Goal: Transaction & Acquisition: Purchase product/service

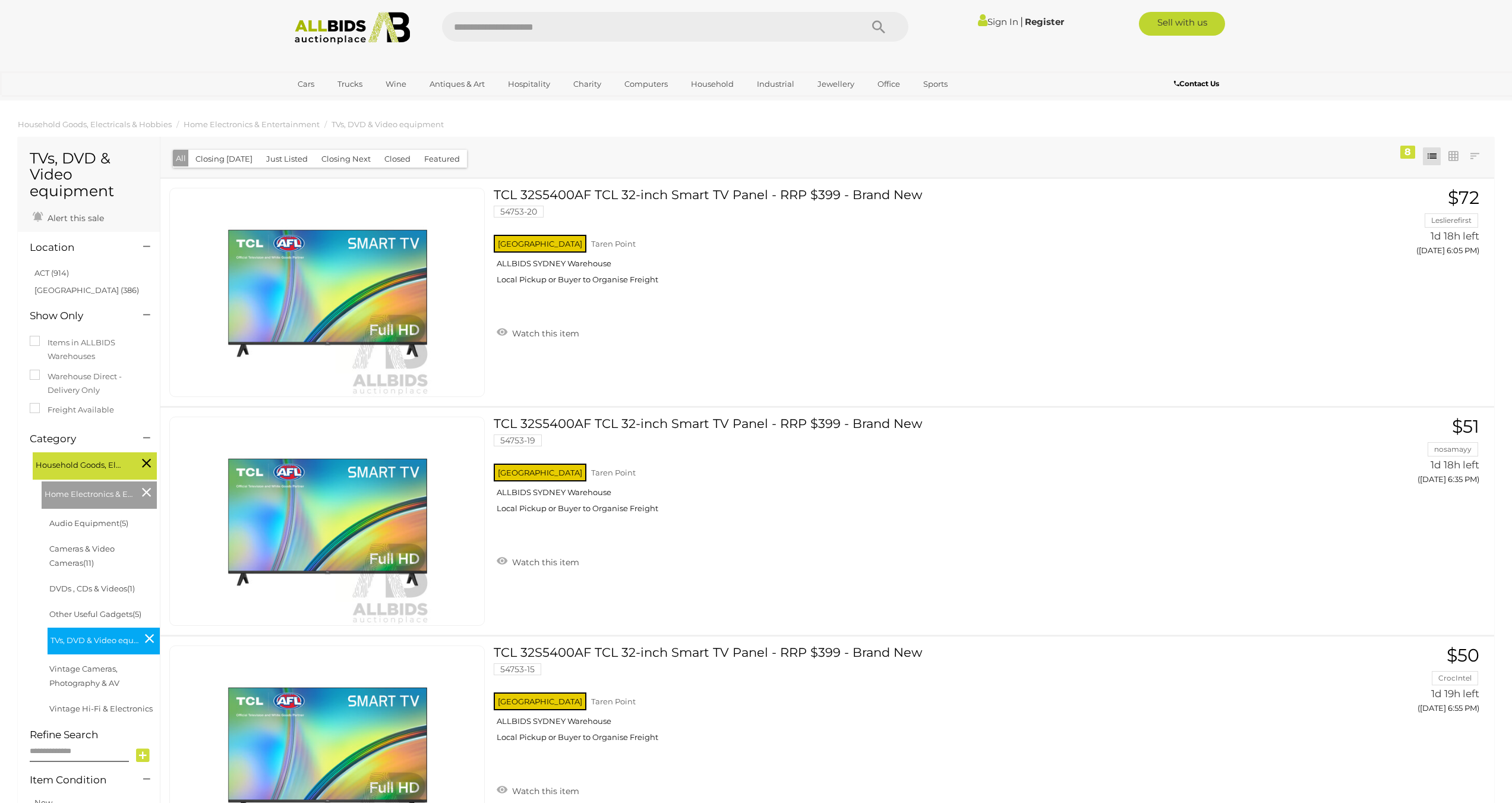
click at [341, 27] on img at bounding box center [353, 28] width 129 height 33
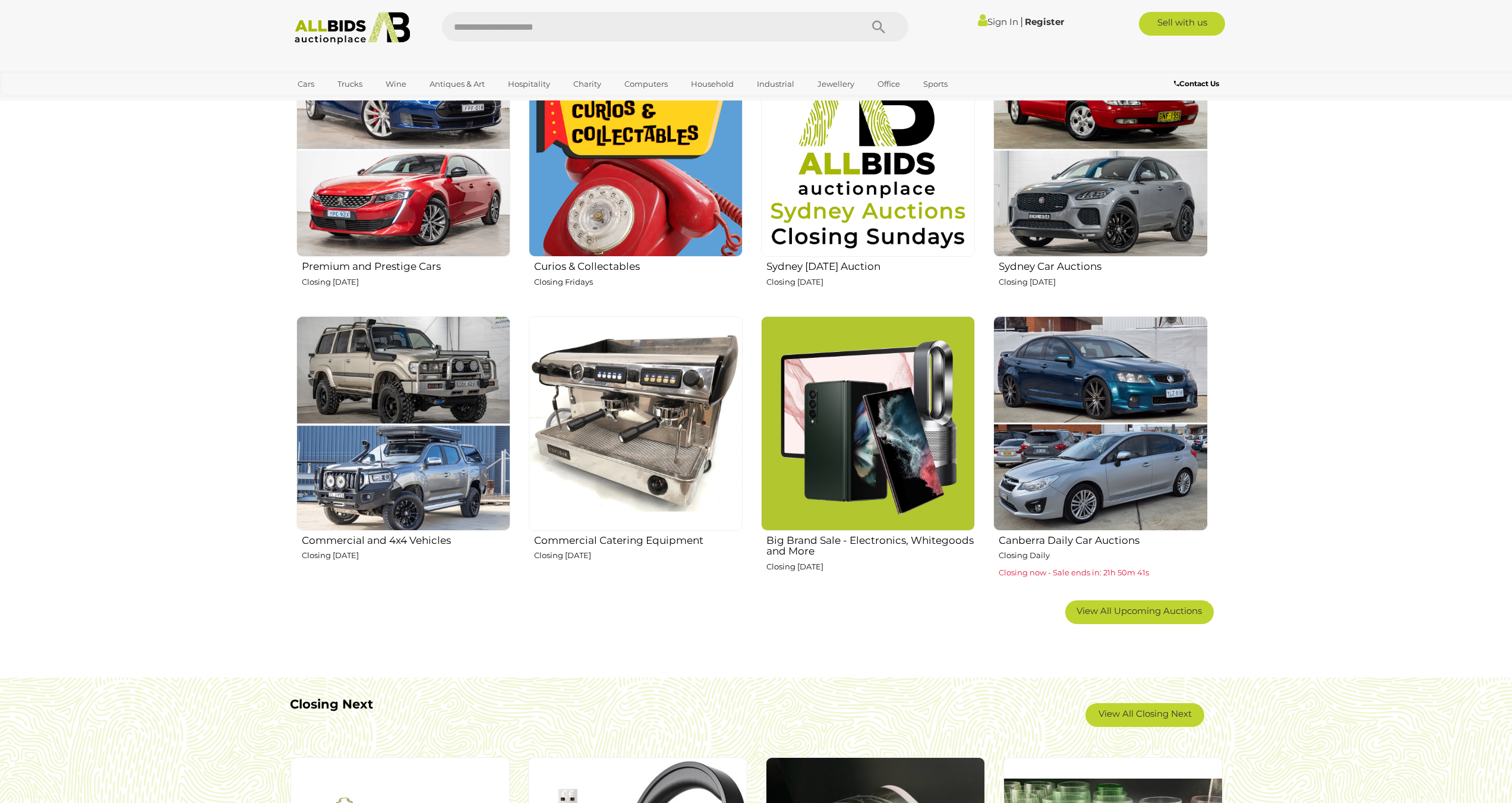
scroll to position [535, 0]
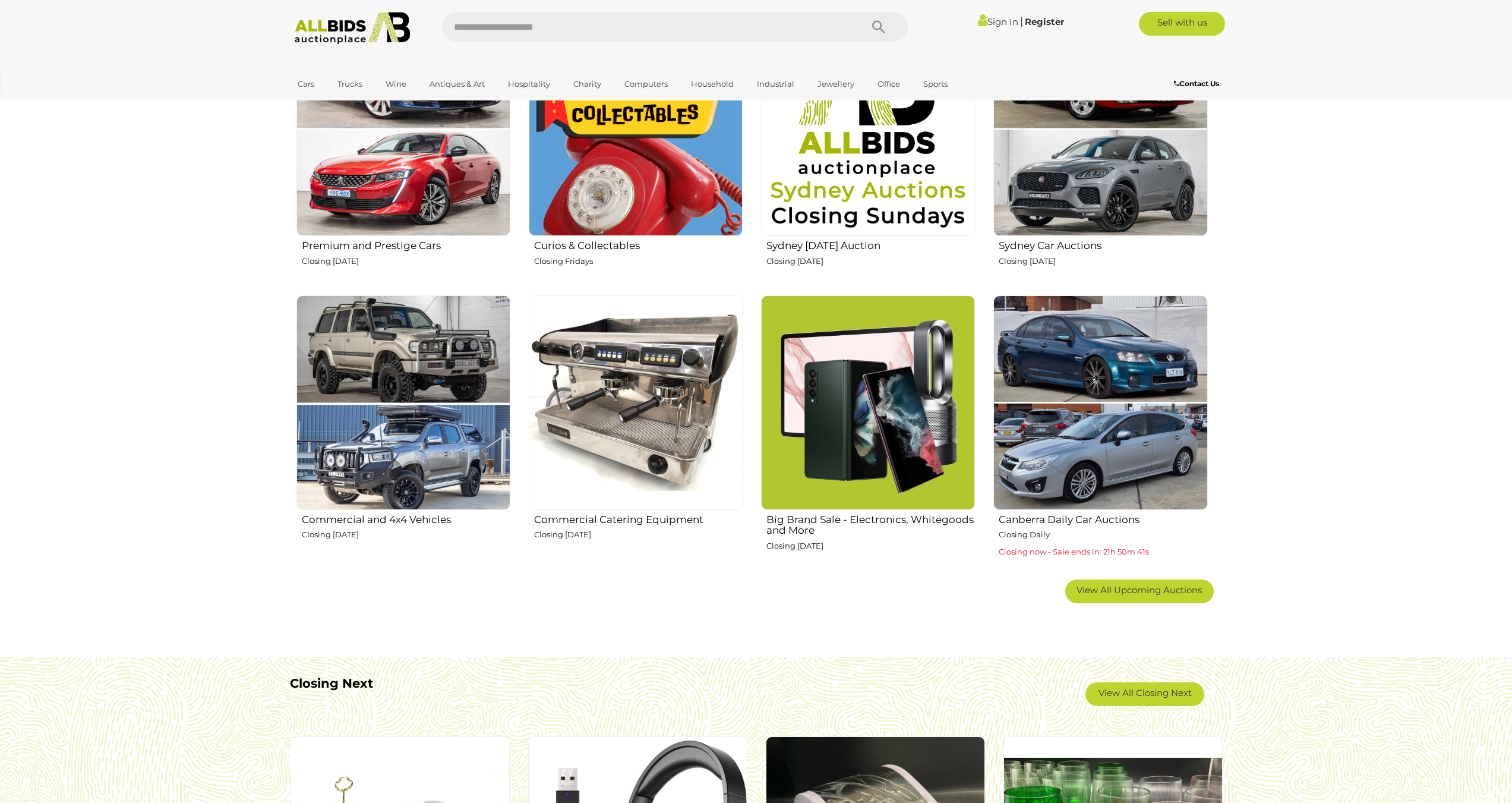
click at [931, 398] on img at bounding box center [868, 402] width 214 height 214
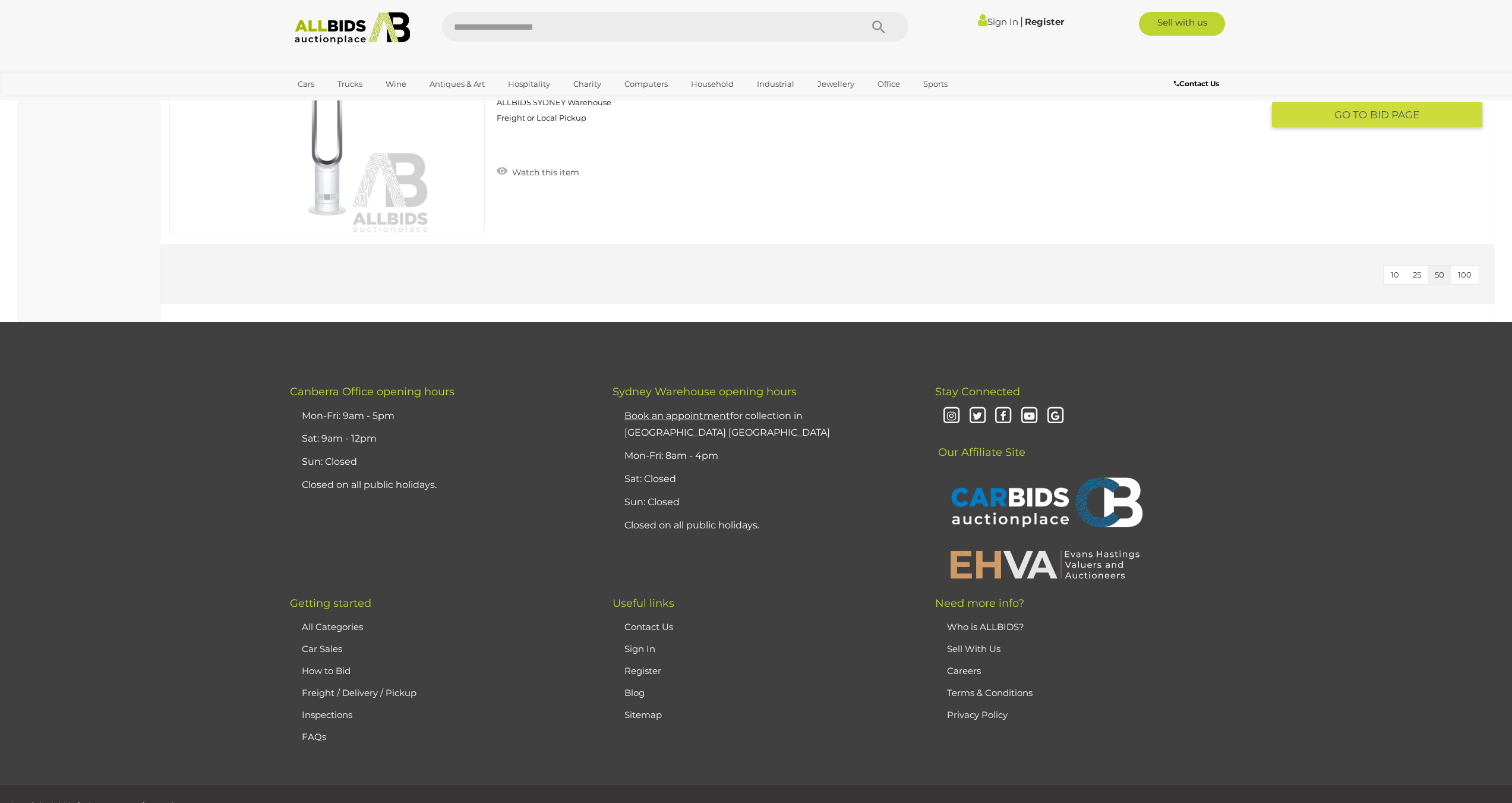
scroll to position [2955, 0]
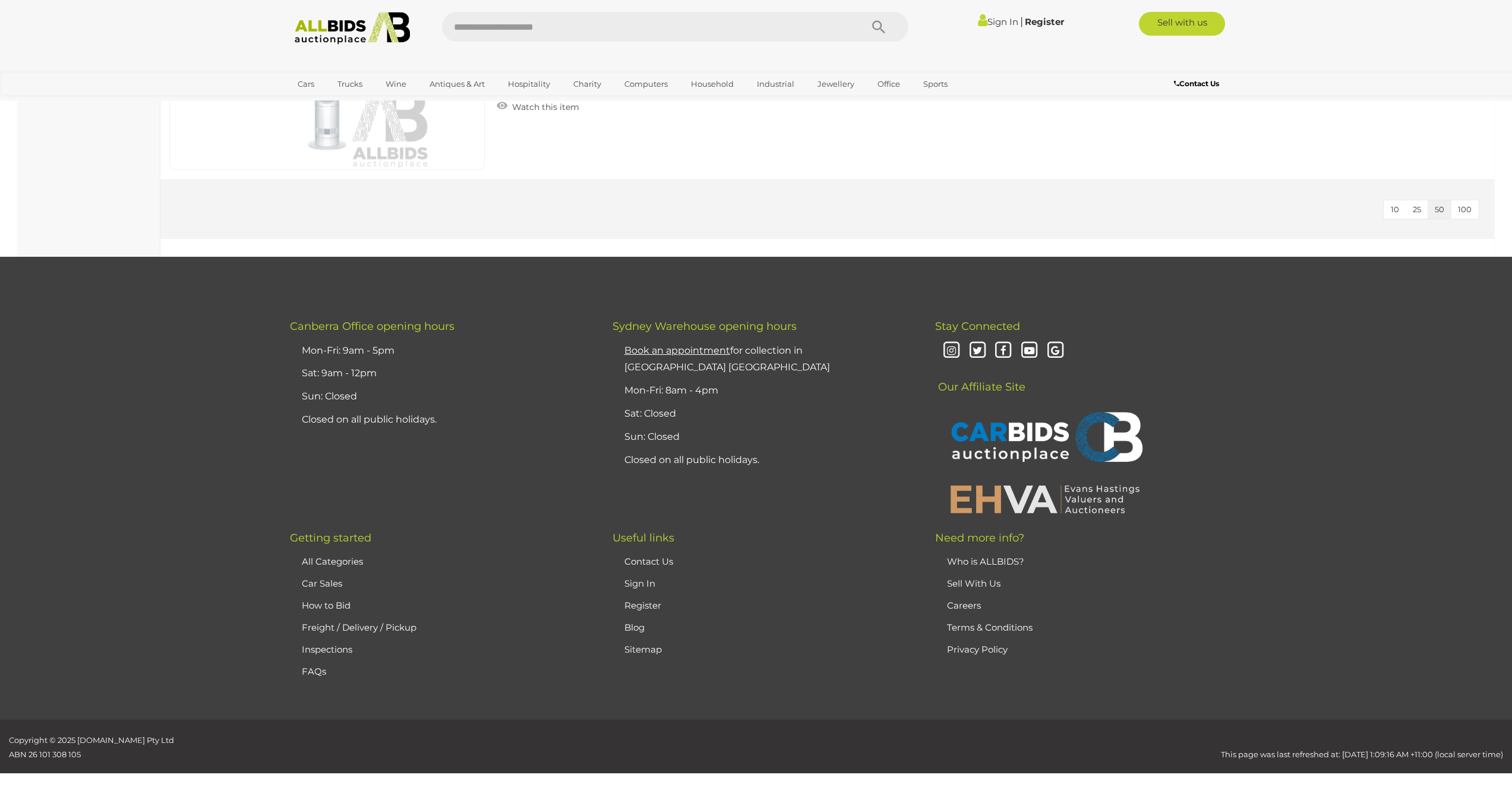
click at [1388, 209] on button "10" at bounding box center [1395, 209] width 23 height 18
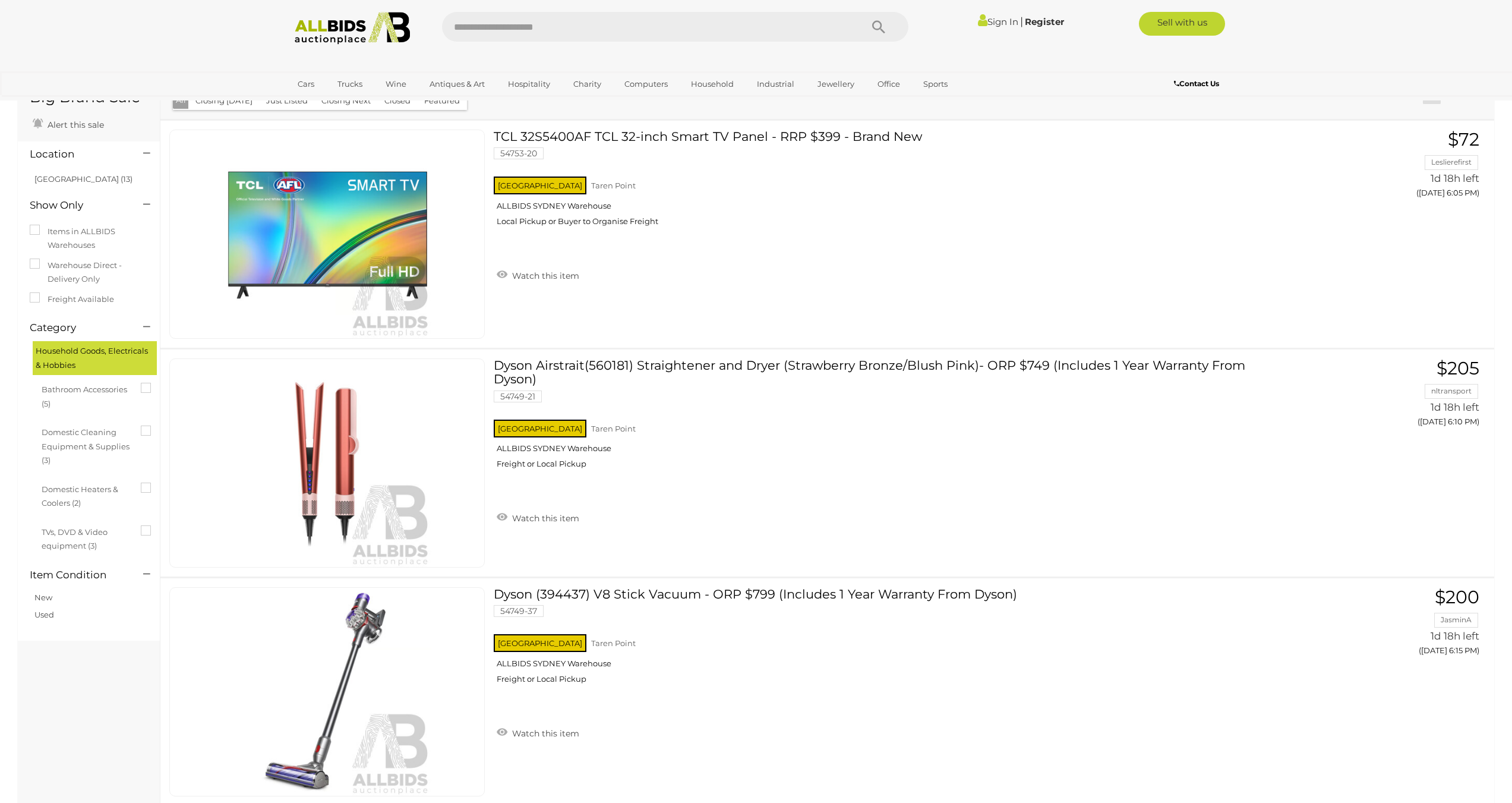
click at [594, 30] on input "text" at bounding box center [645, 27] width 408 height 30
type input "**"
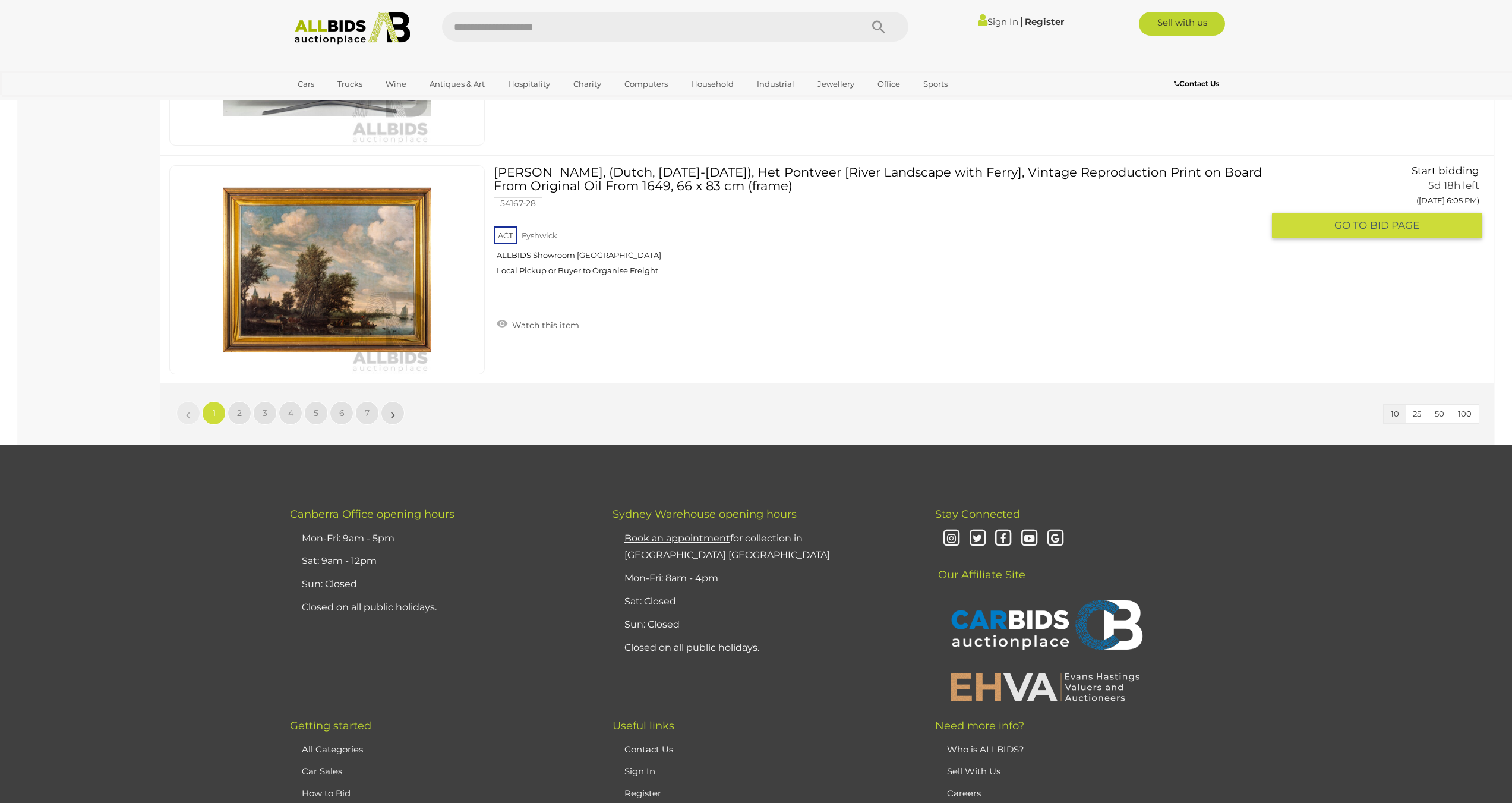
scroll to position [2080, 0]
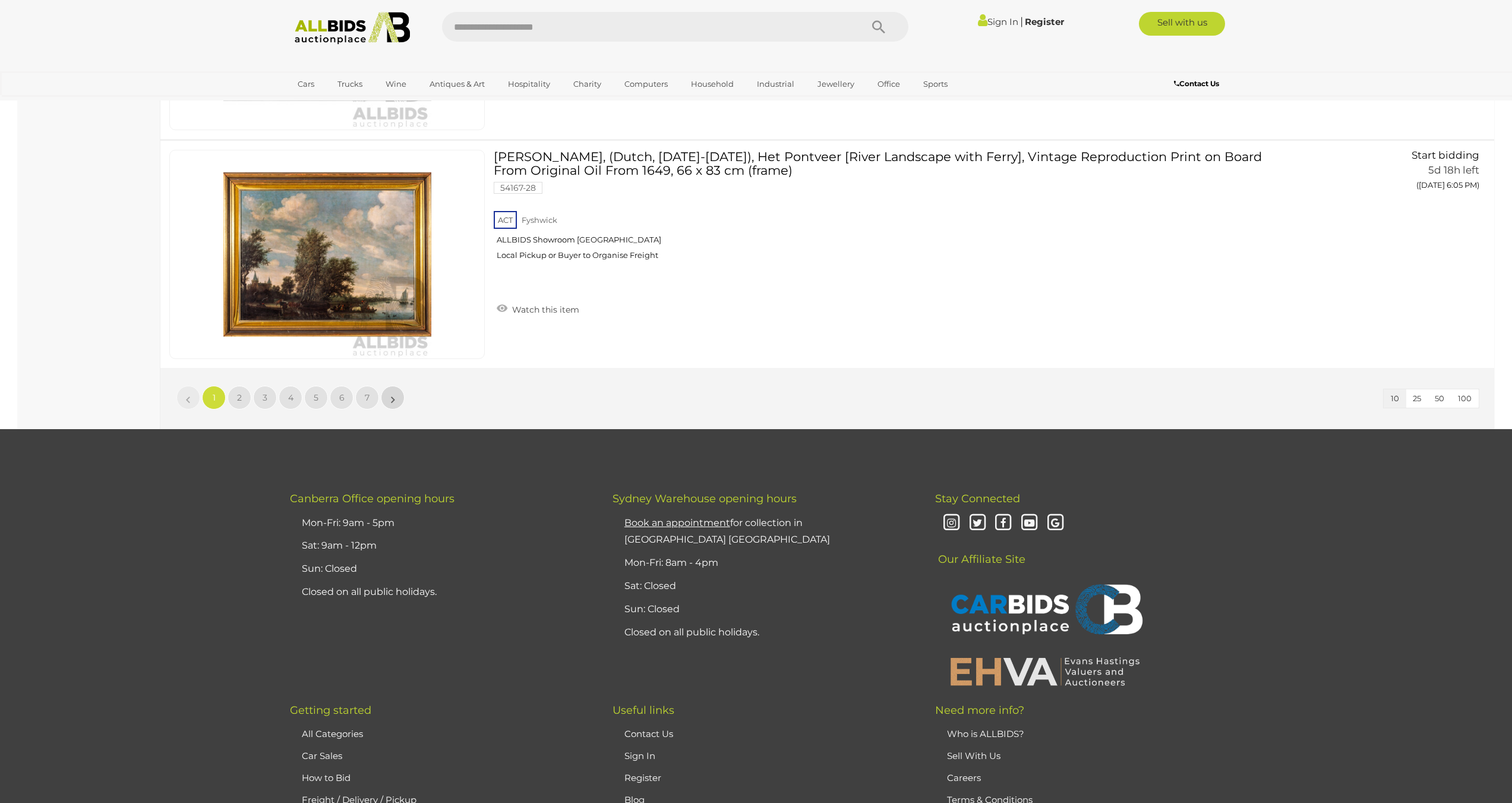
click at [398, 403] on link "»" at bounding box center [392, 397] width 24 height 24
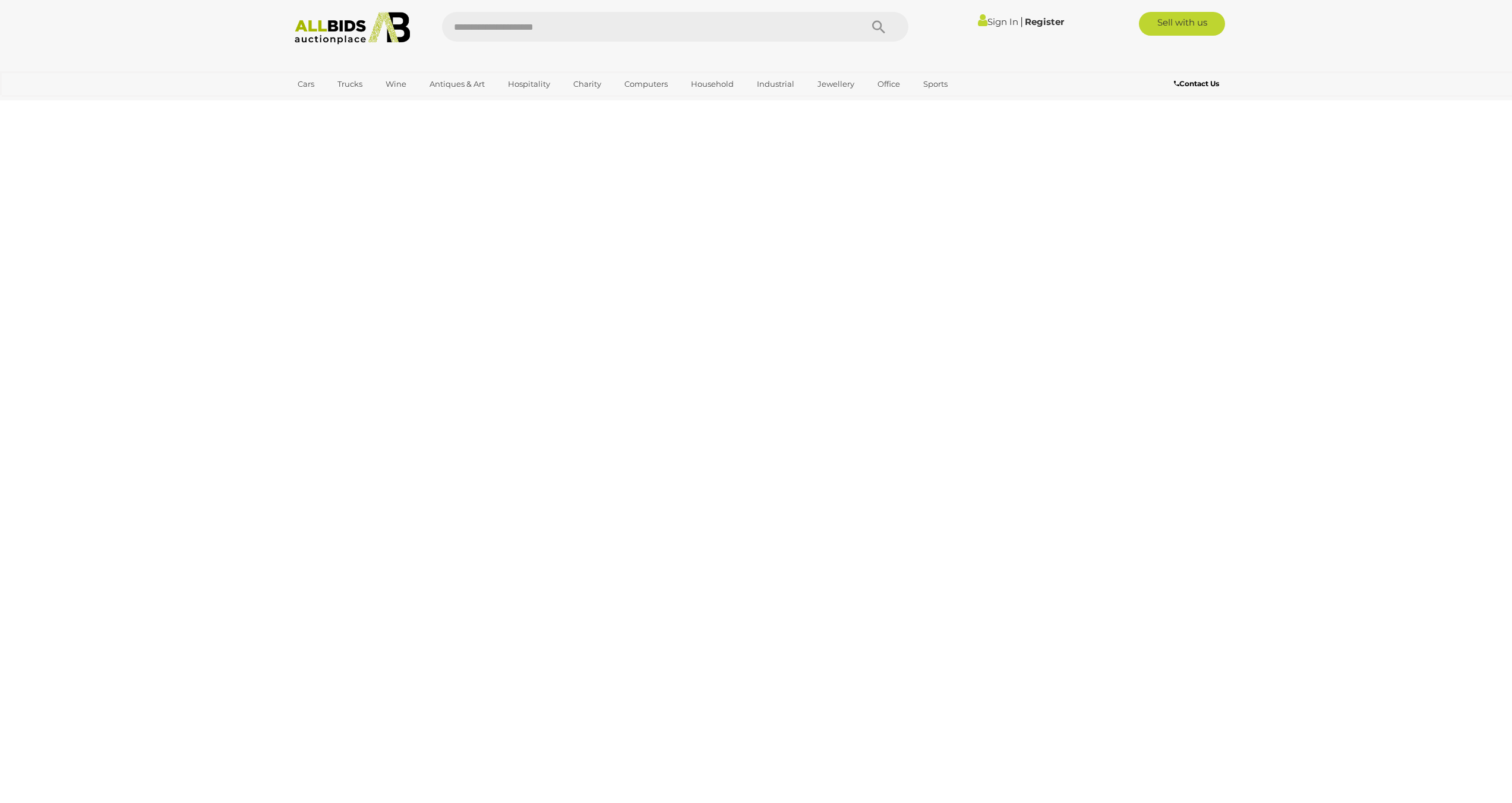
scroll to position [0, 0]
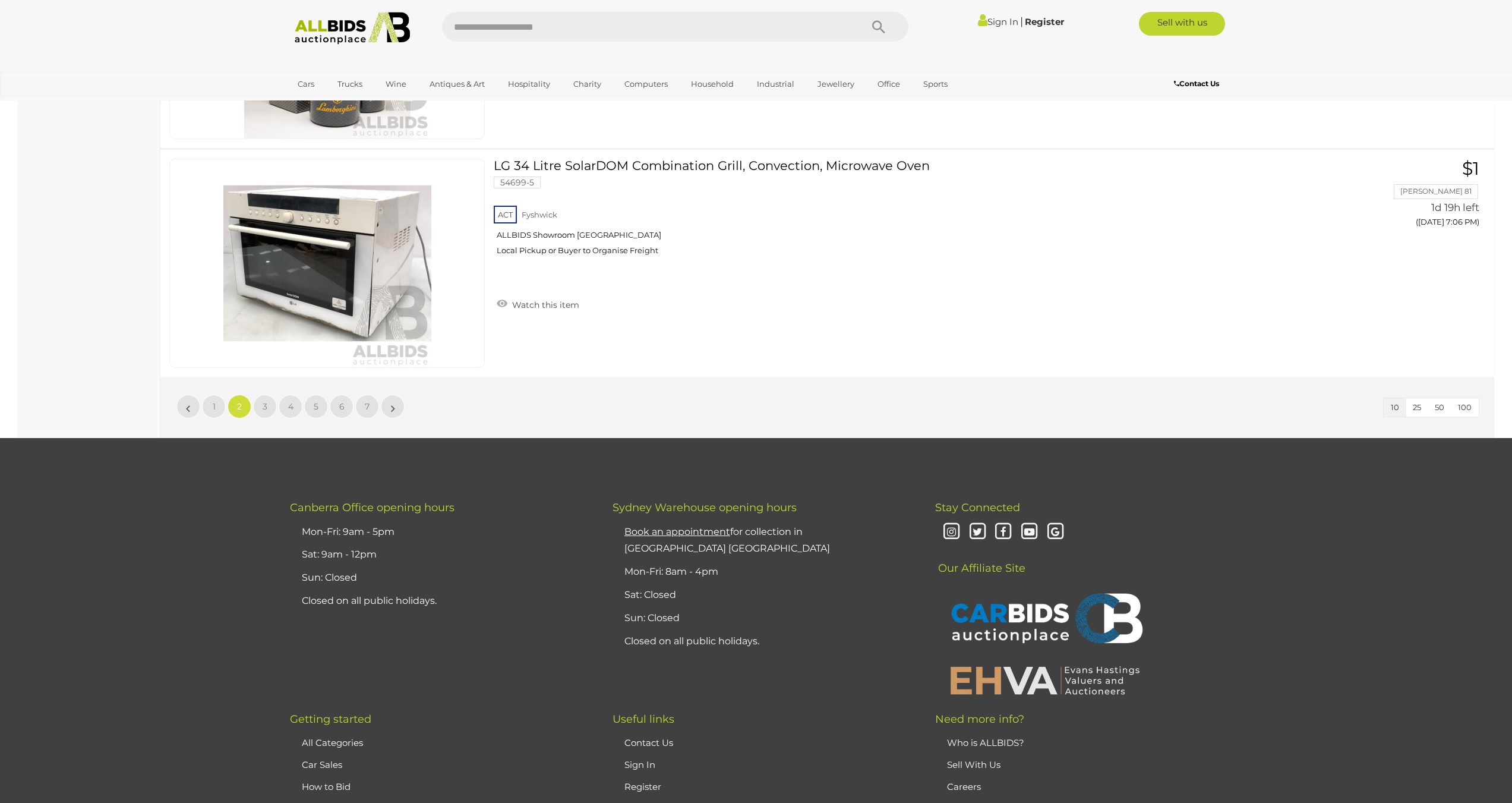
scroll to position [2202, 0]
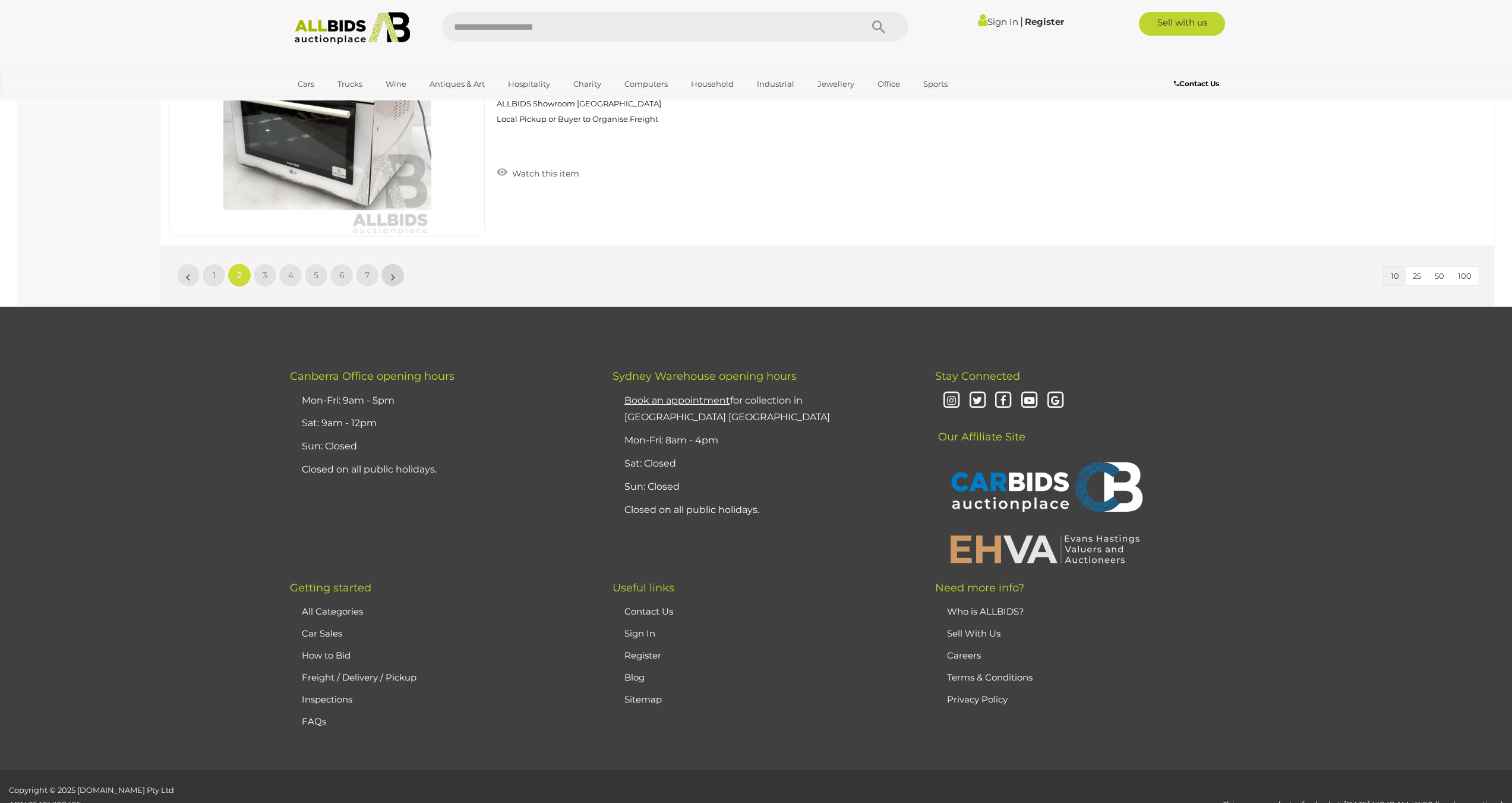
click at [395, 263] on link "»" at bounding box center [392, 275] width 24 height 24
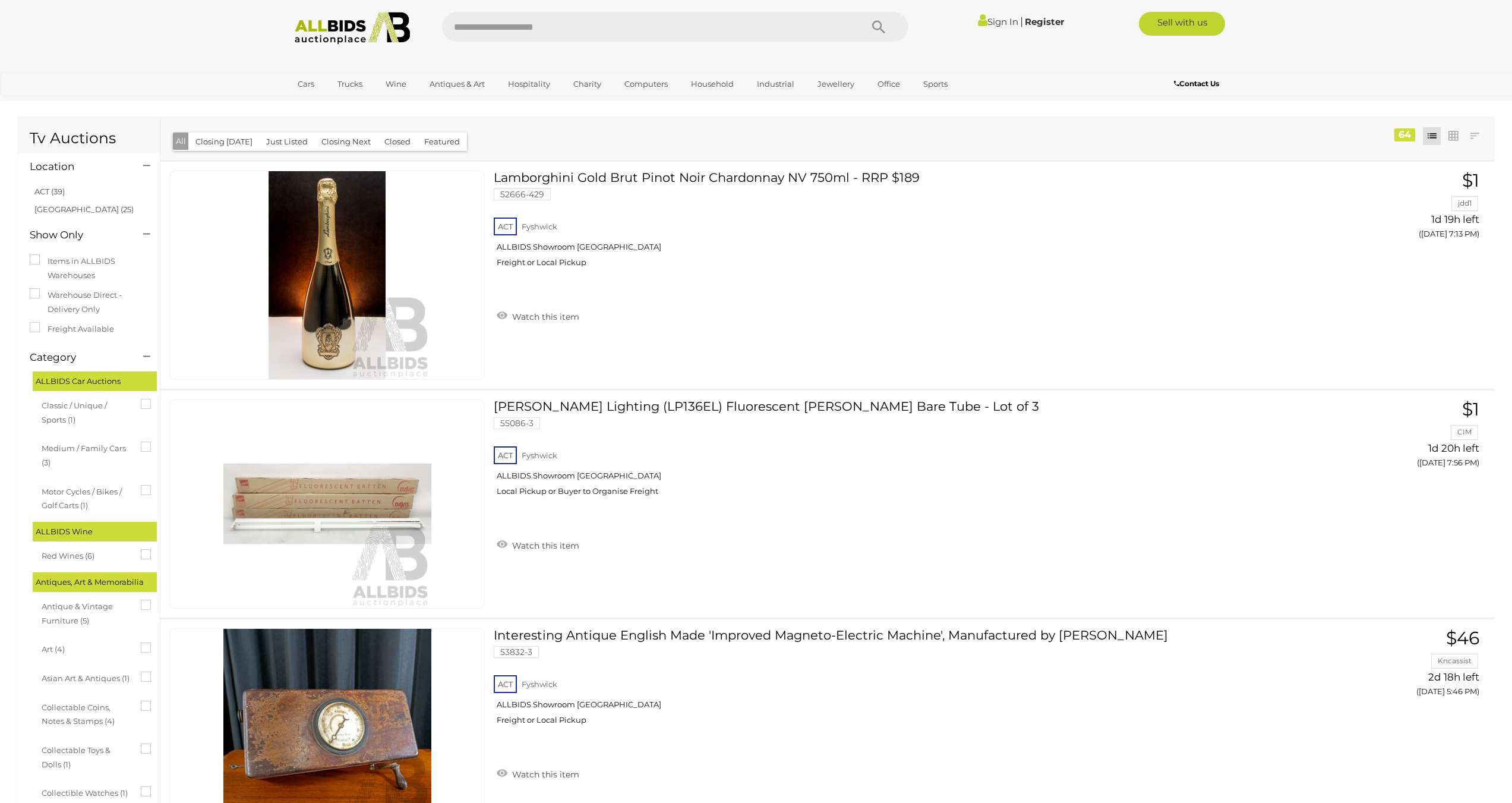
click at [569, 34] on input "text" at bounding box center [645, 27] width 408 height 30
type input "******"
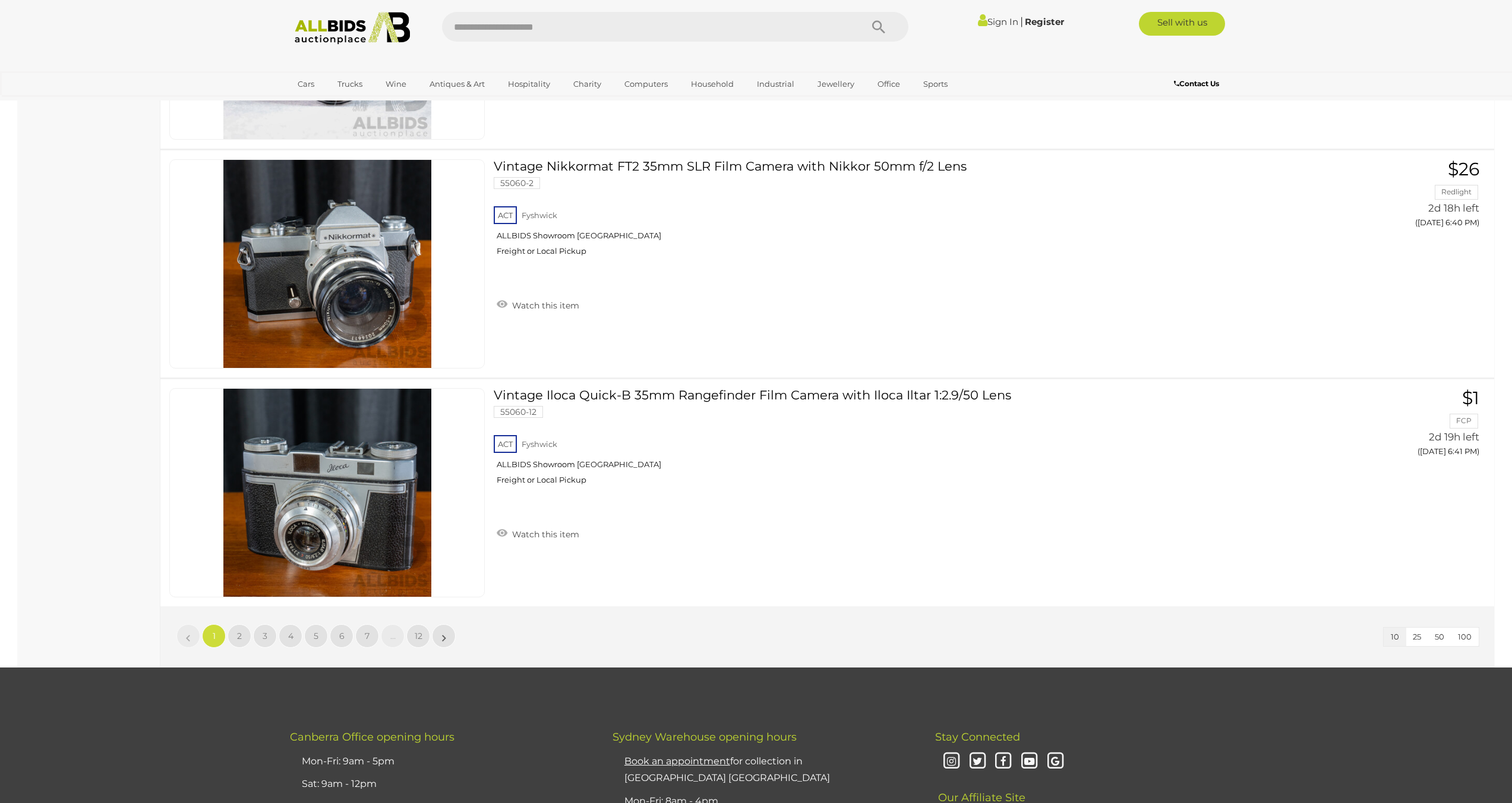
scroll to position [2020, 0]
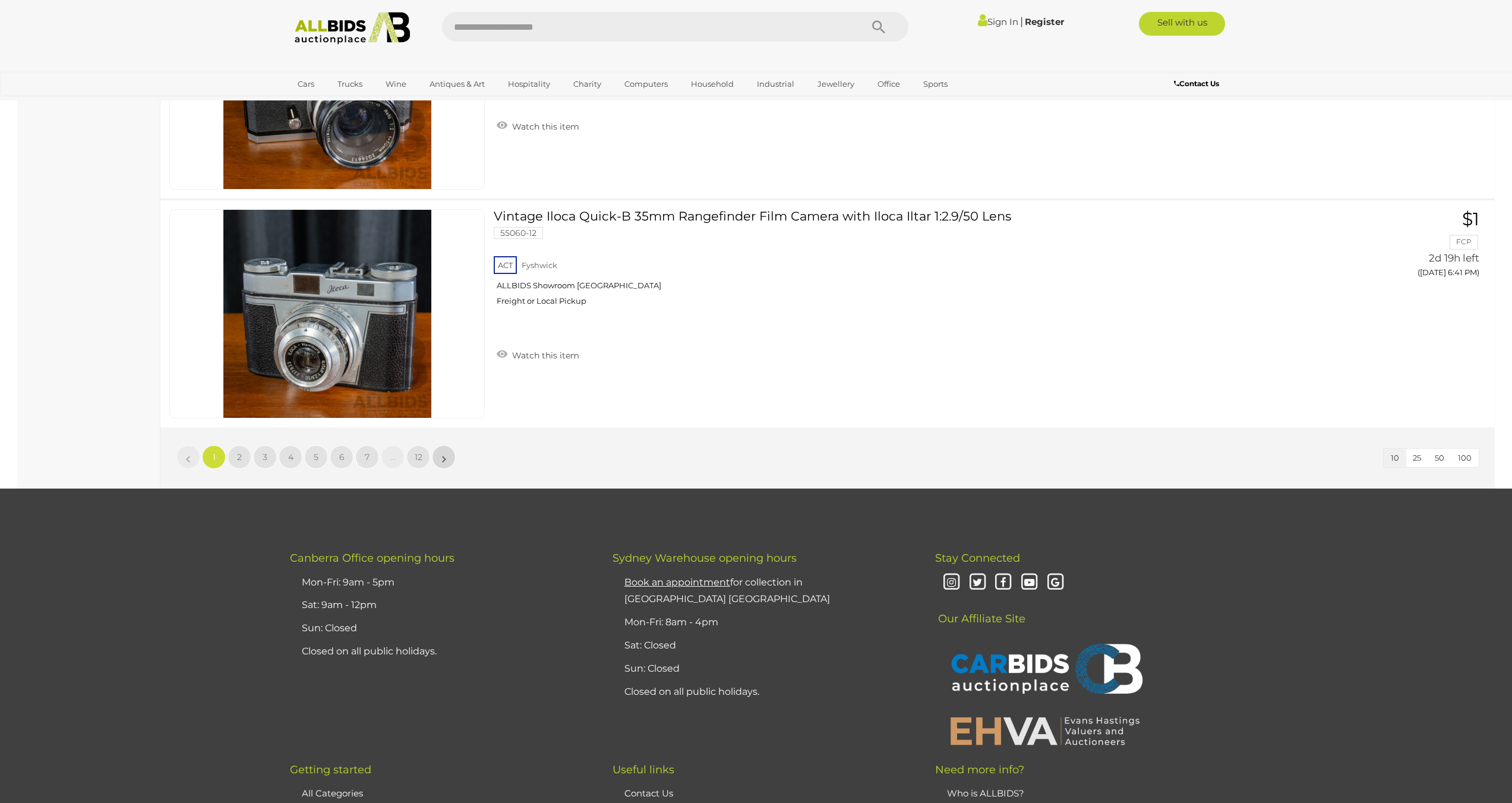
click at [446, 458] on li "»" at bounding box center [444, 456] width 24 height 24
click at [445, 461] on li "»" at bounding box center [444, 456] width 24 height 24
click at [446, 455] on li "»" at bounding box center [444, 456] width 24 height 24
click at [445, 455] on li "»" at bounding box center [444, 456] width 24 height 24
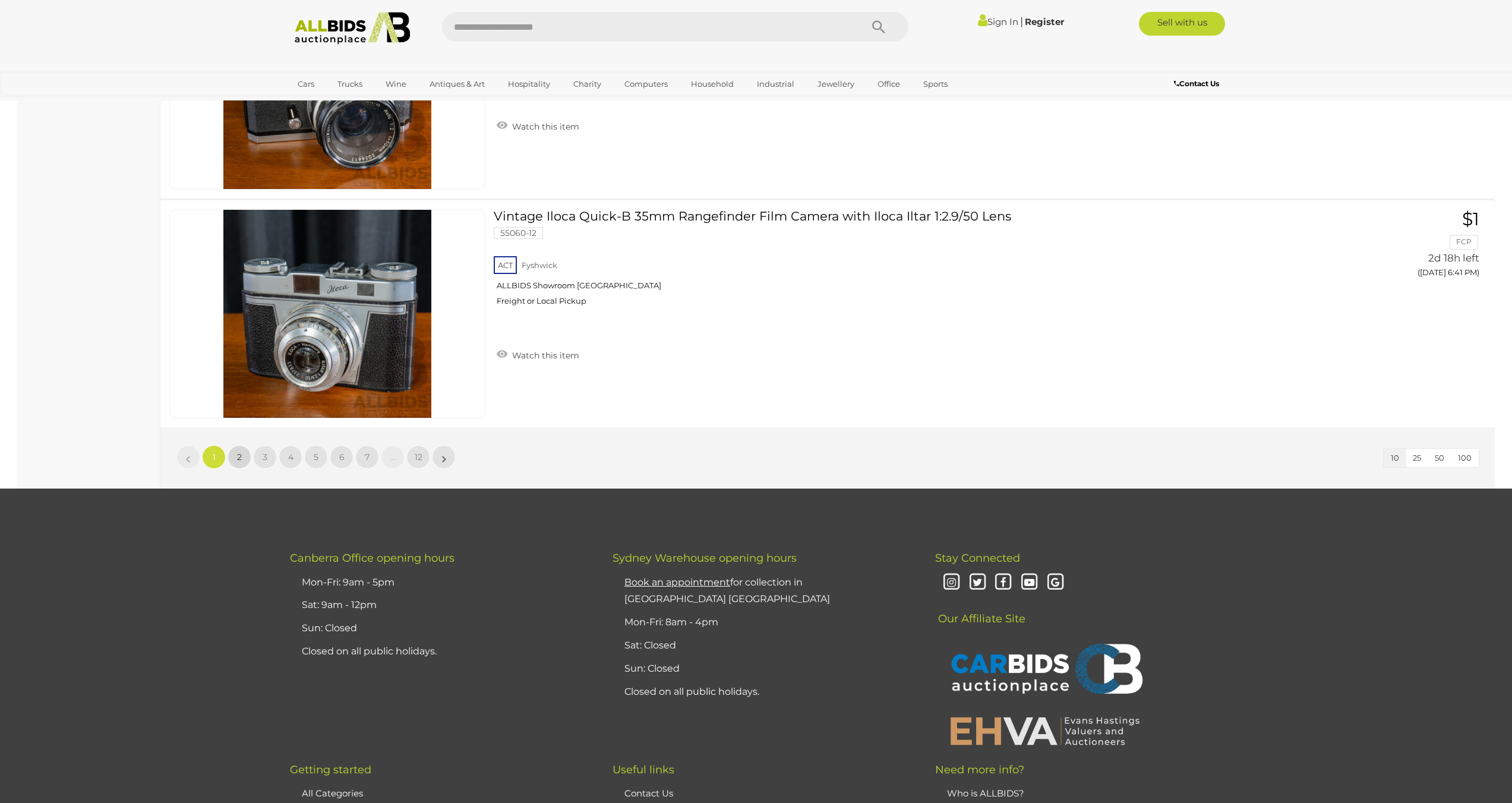
click at [236, 452] on link "2" at bounding box center [239, 456] width 24 height 24
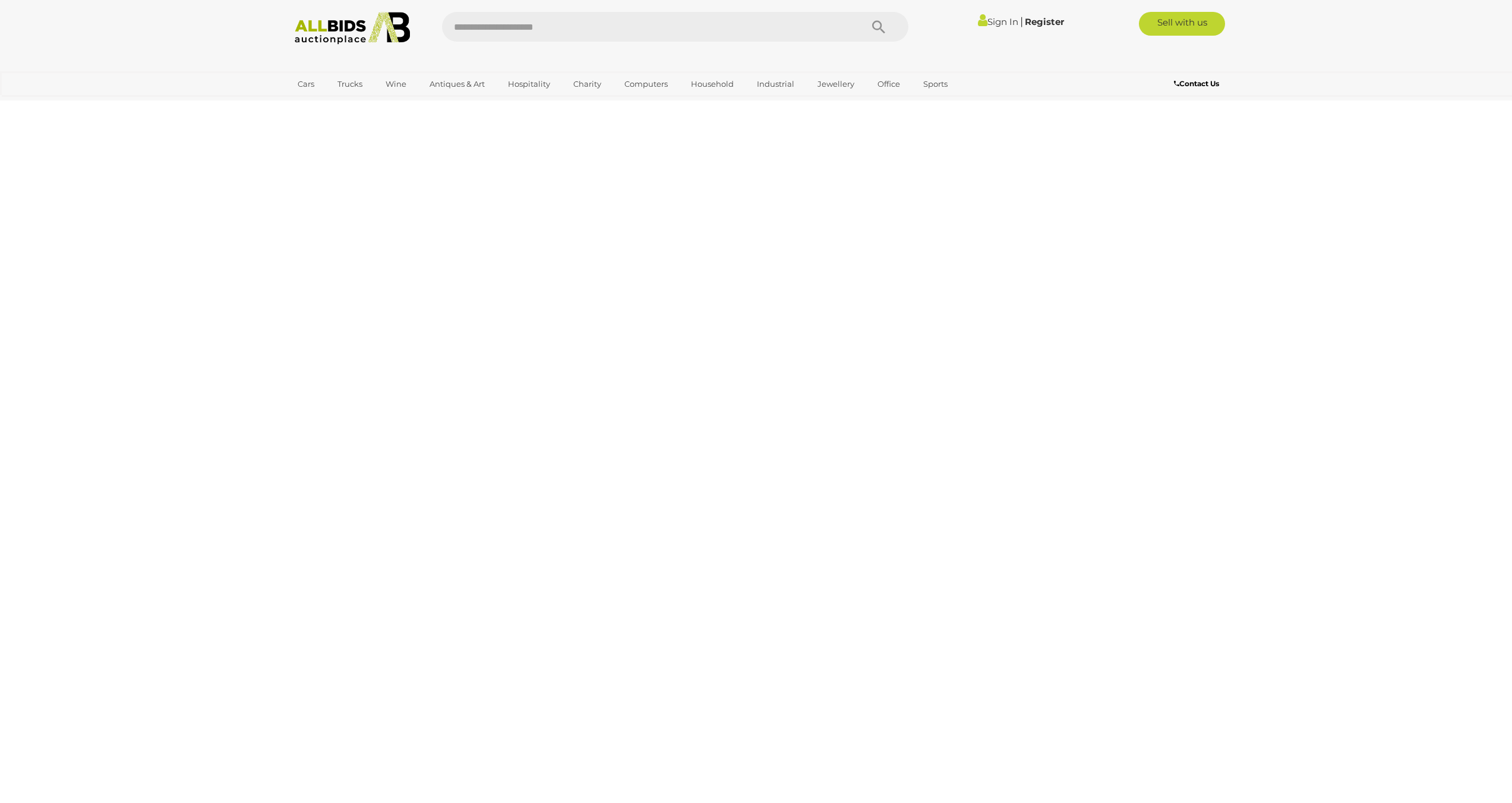
scroll to position [0, 0]
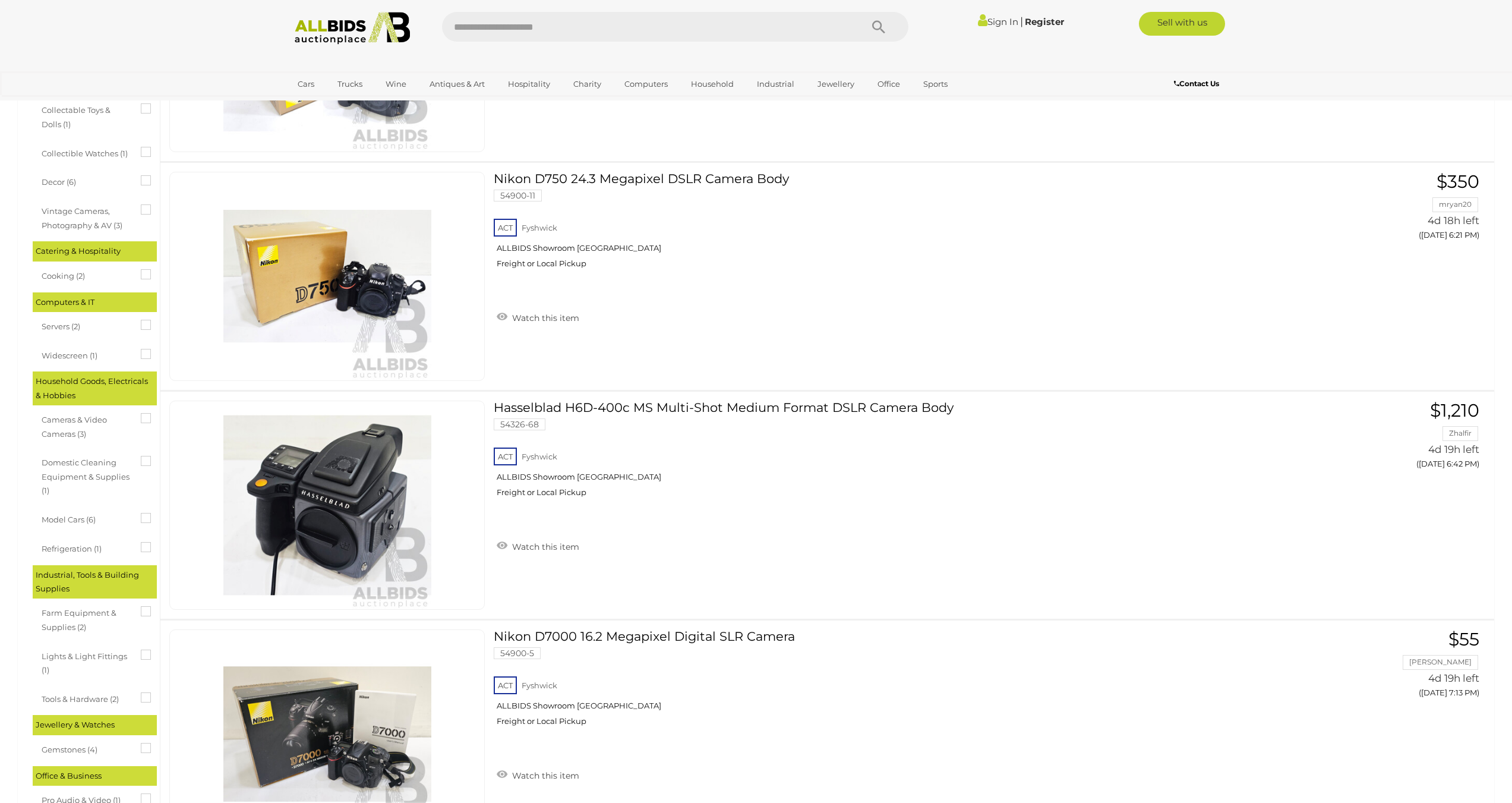
scroll to position [832, 0]
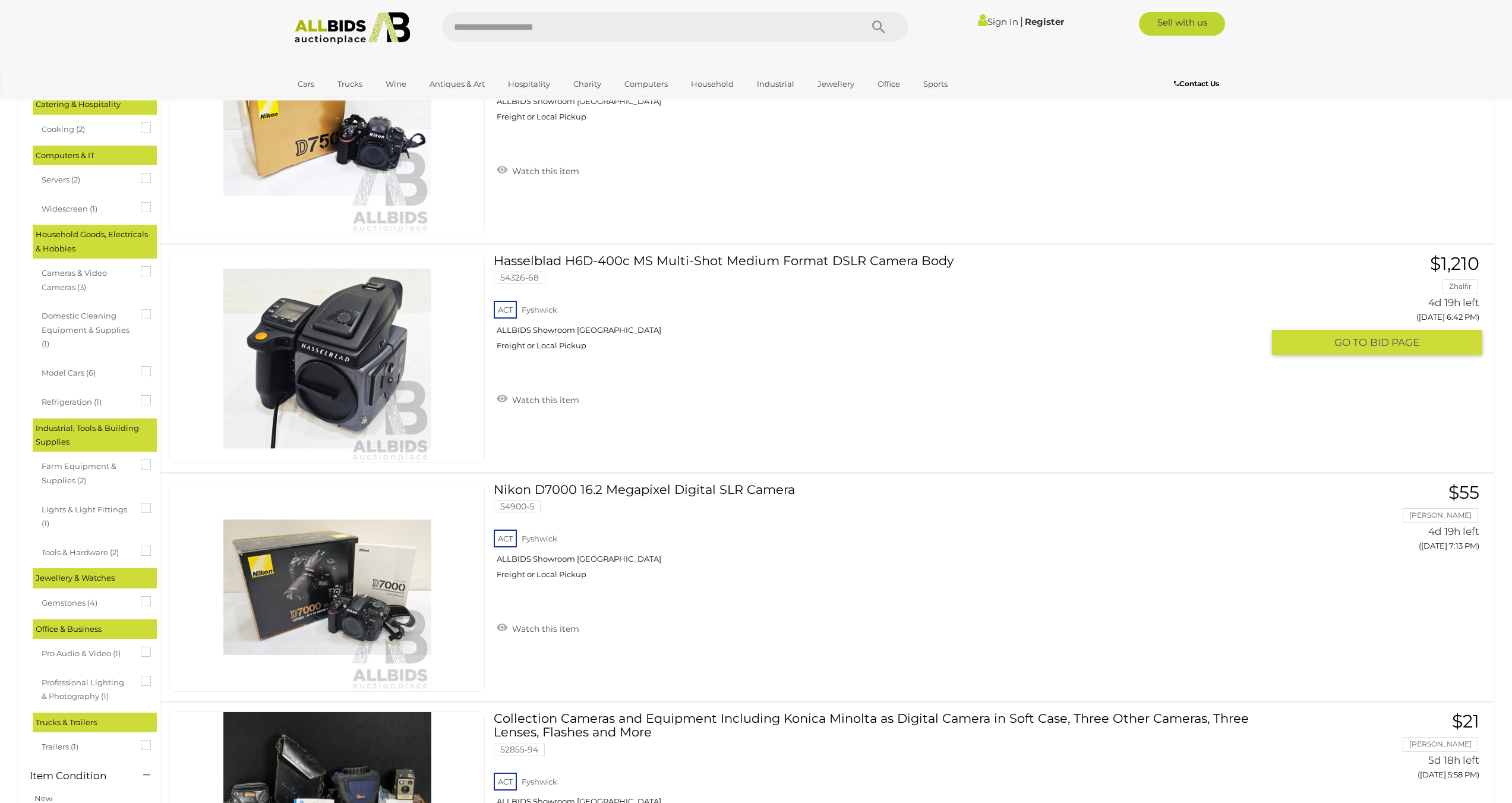
click at [502, 261] on link "Hasselblad H6D-400c MS Multi-Shot Medium Format DSLR Camera Body 54326-68 ACT F…" at bounding box center [883, 306] width 761 height 105
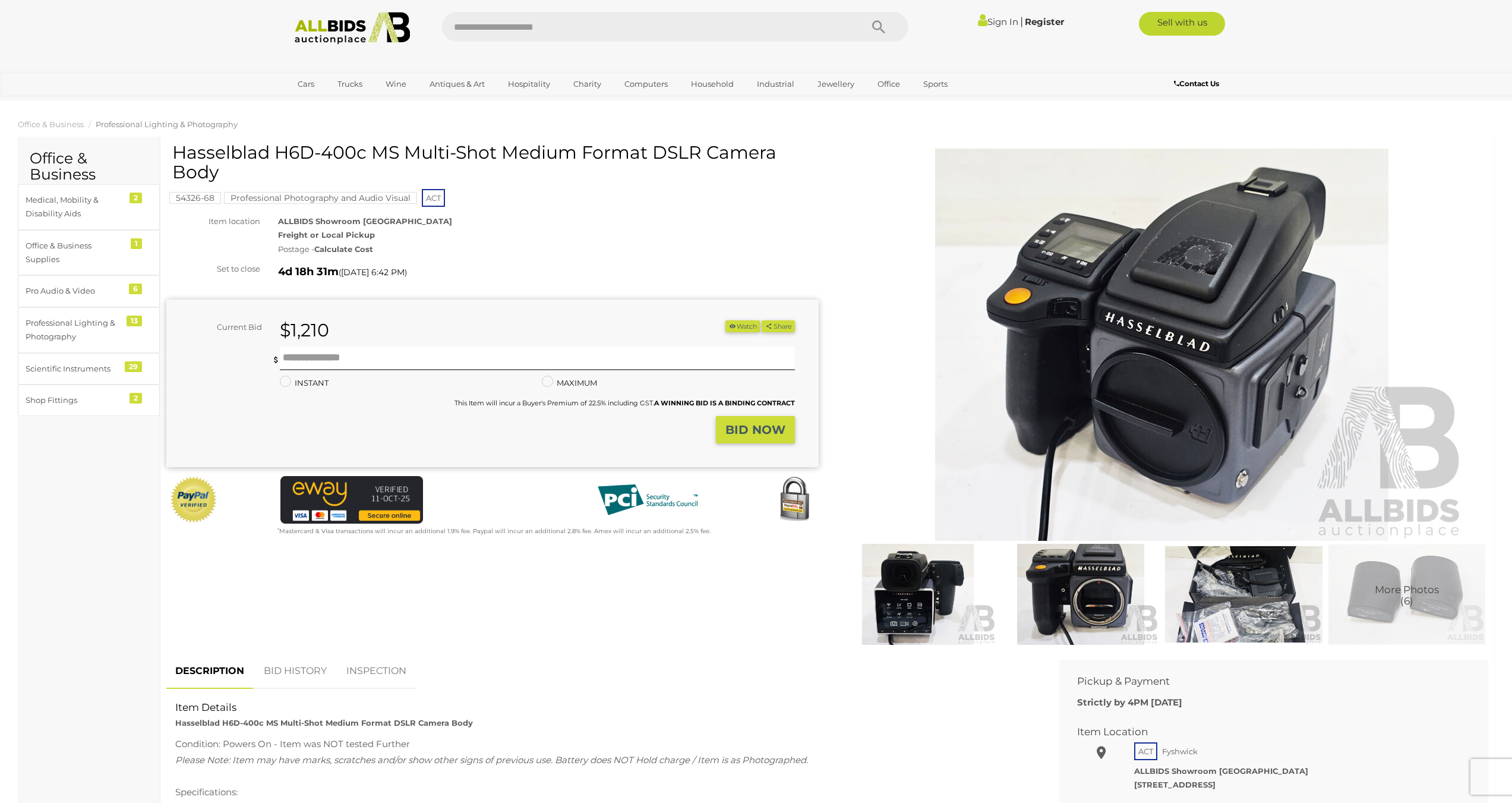
click at [1038, 332] on img at bounding box center [1163, 345] width 609 height 392
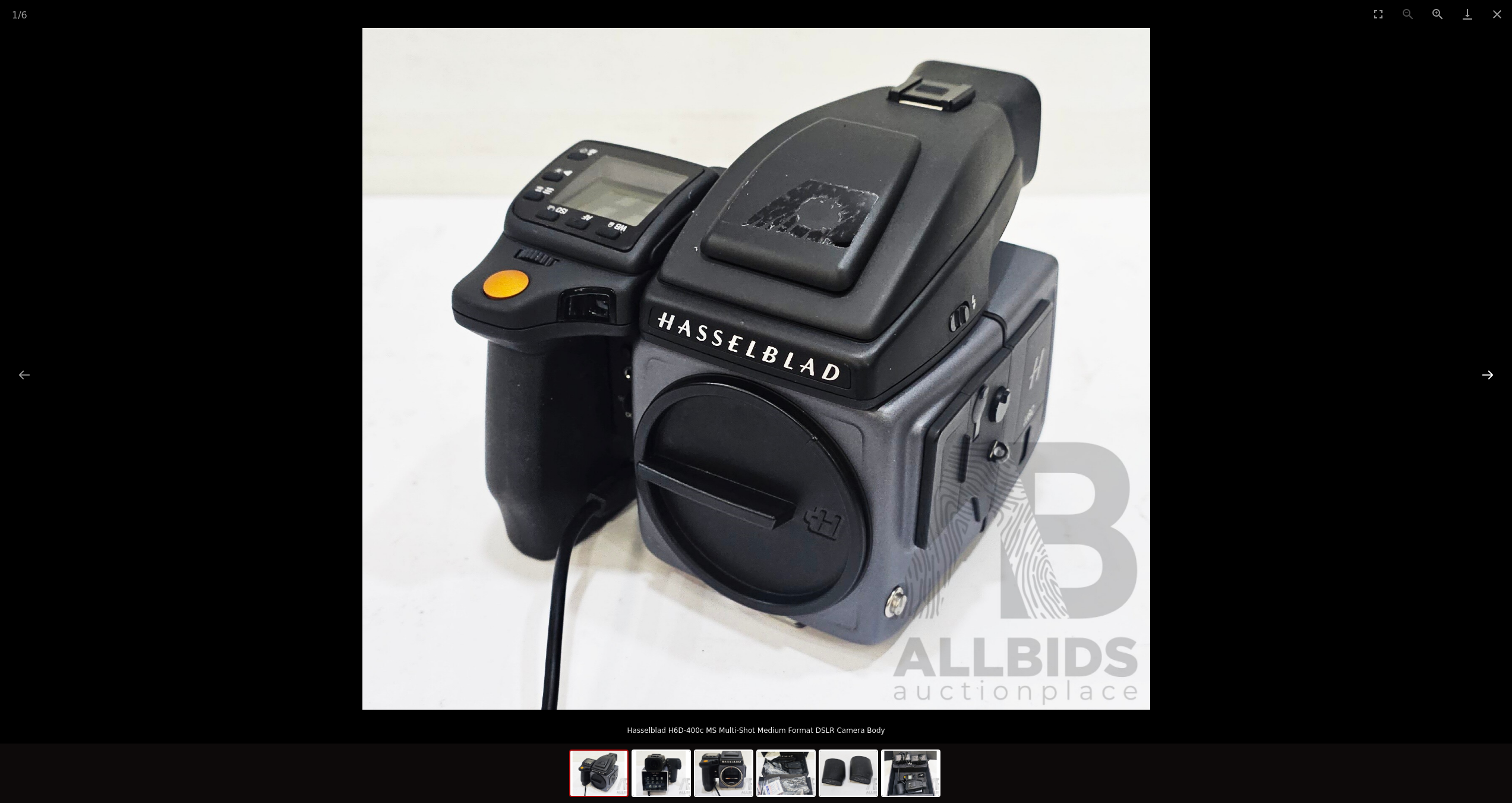
click at [1496, 372] on button "Next slide" at bounding box center [1488, 374] width 25 height 24
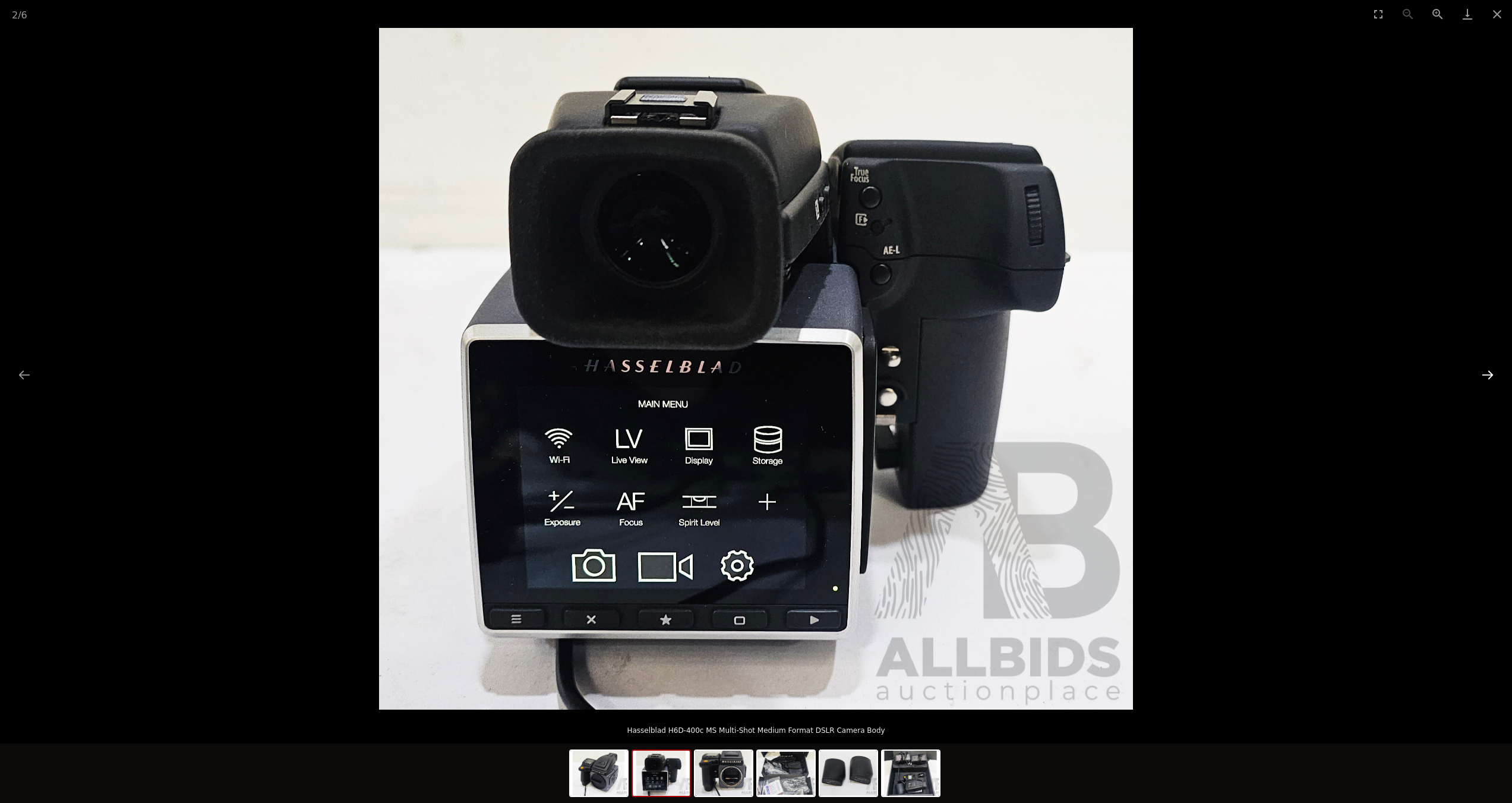
click at [1496, 372] on button "Next slide" at bounding box center [1488, 374] width 25 height 24
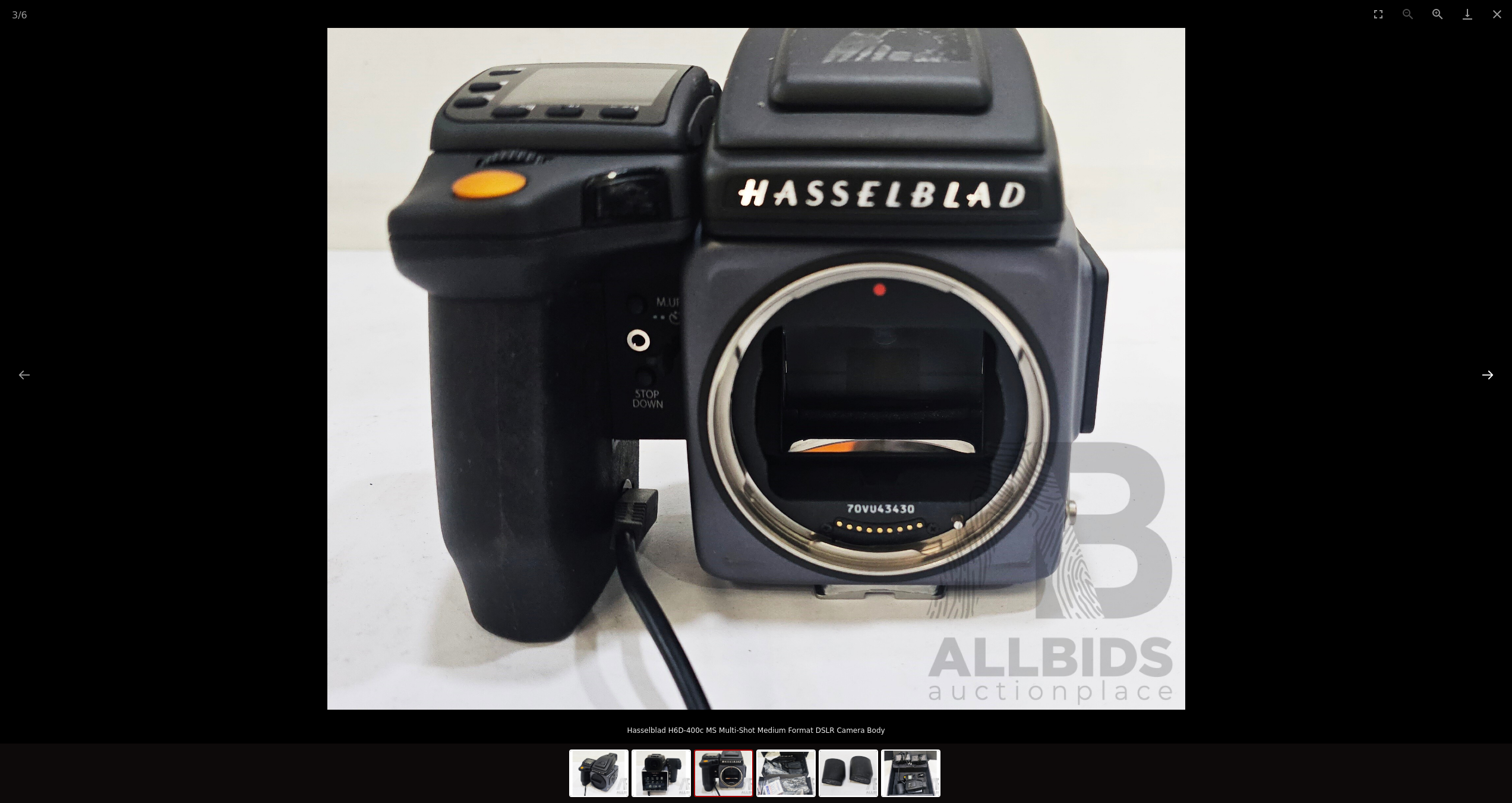
click at [1496, 372] on button "Next slide" at bounding box center [1488, 374] width 25 height 24
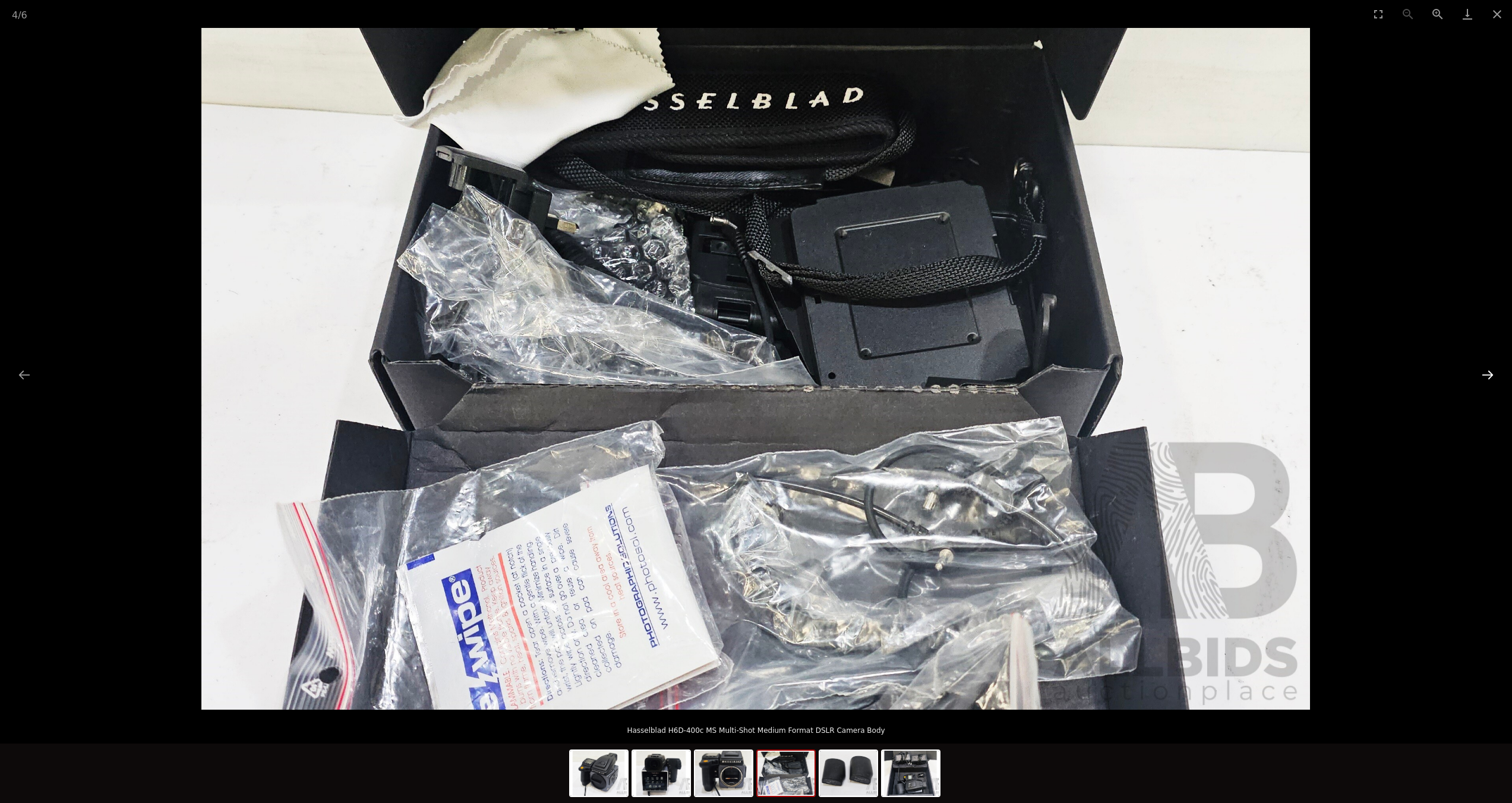
click at [1496, 372] on button "Next slide" at bounding box center [1488, 374] width 25 height 24
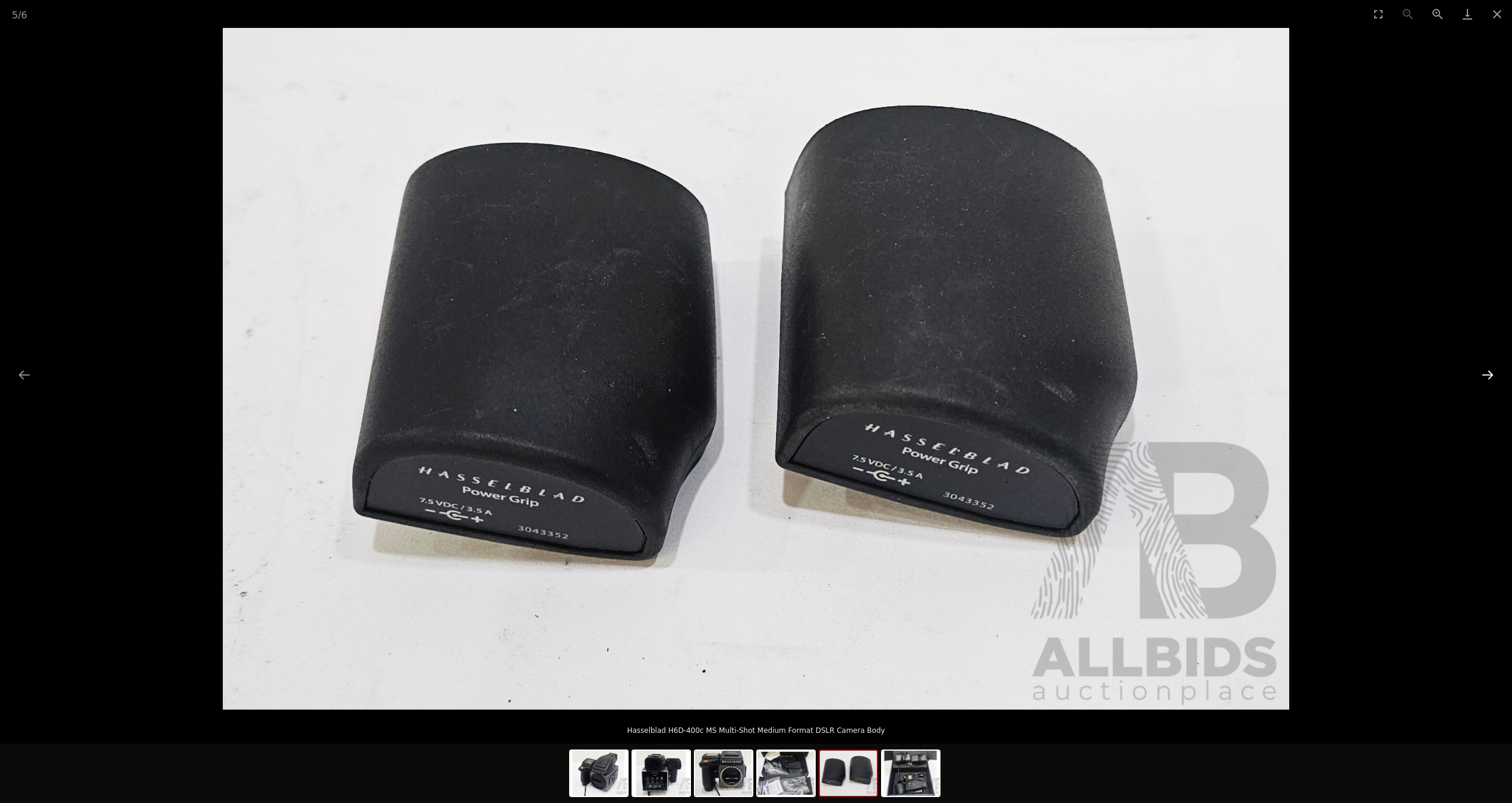
click at [1496, 372] on button "Next slide" at bounding box center [1488, 374] width 25 height 24
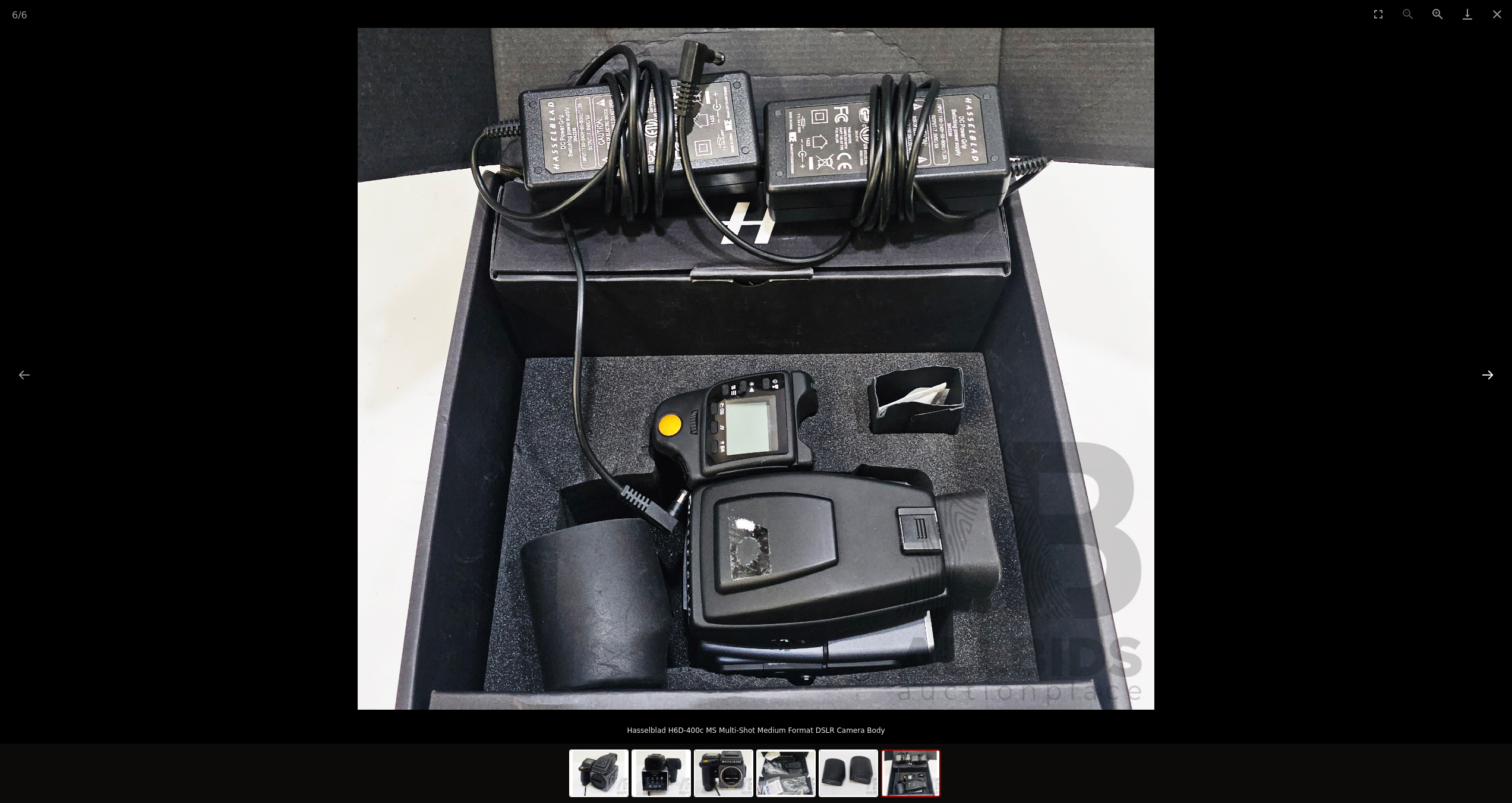
click at [1496, 372] on button "Next slide" at bounding box center [1488, 374] width 25 height 24
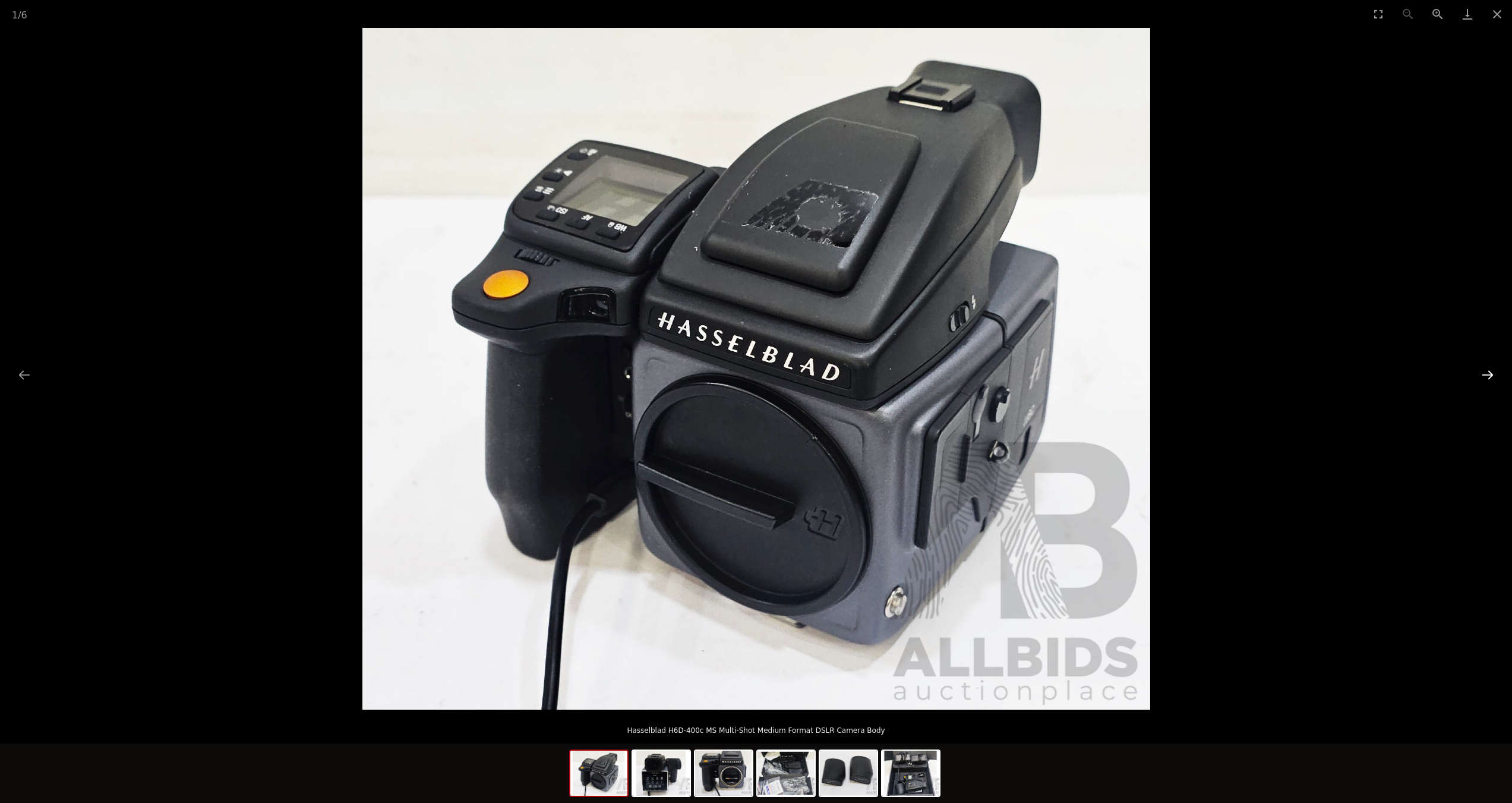
click at [1496, 372] on button "Next slide" at bounding box center [1488, 374] width 25 height 24
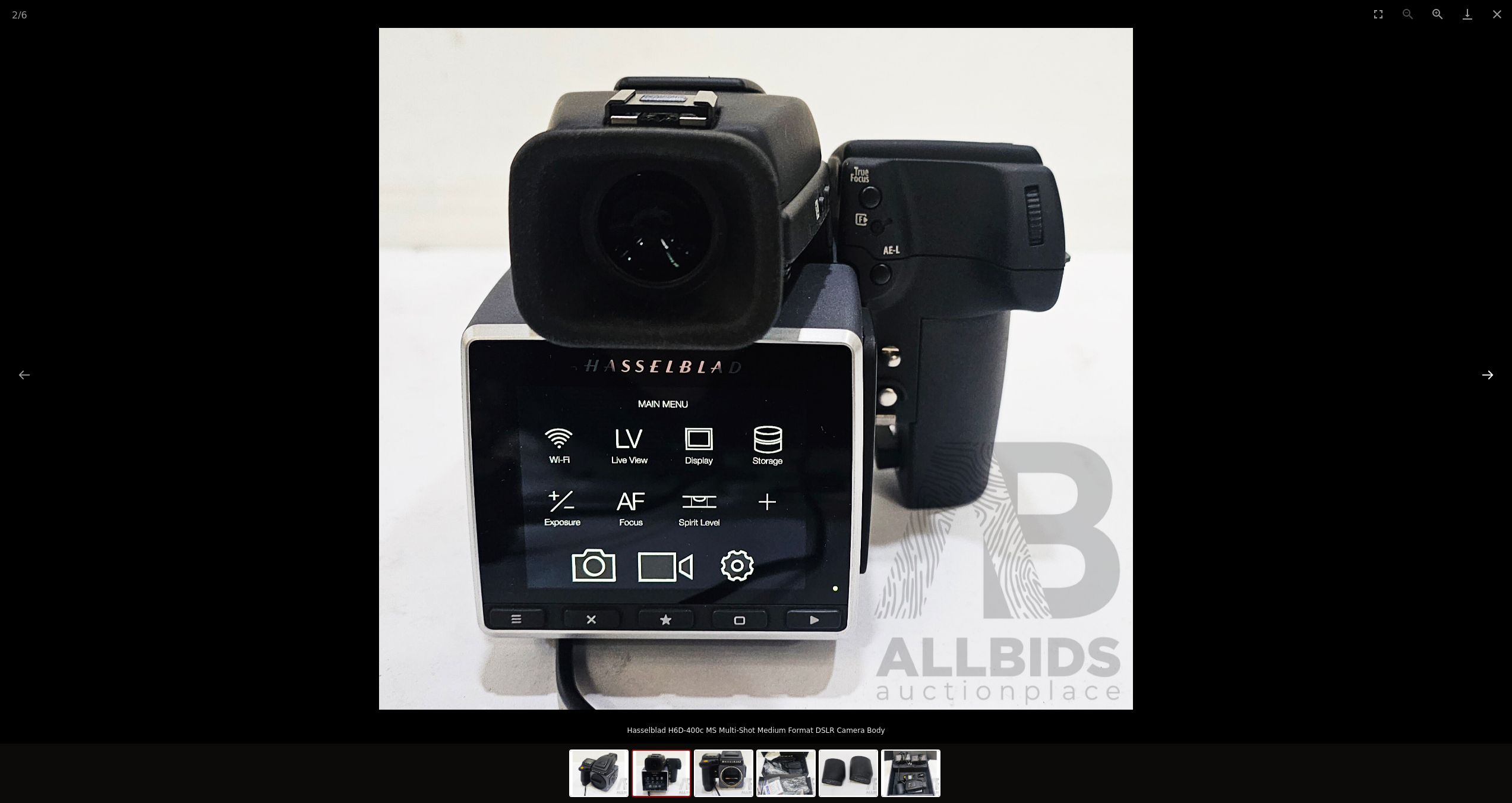
click at [1496, 372] on button "Next slide" at bounding box center [1488, 374] width 25 height 24
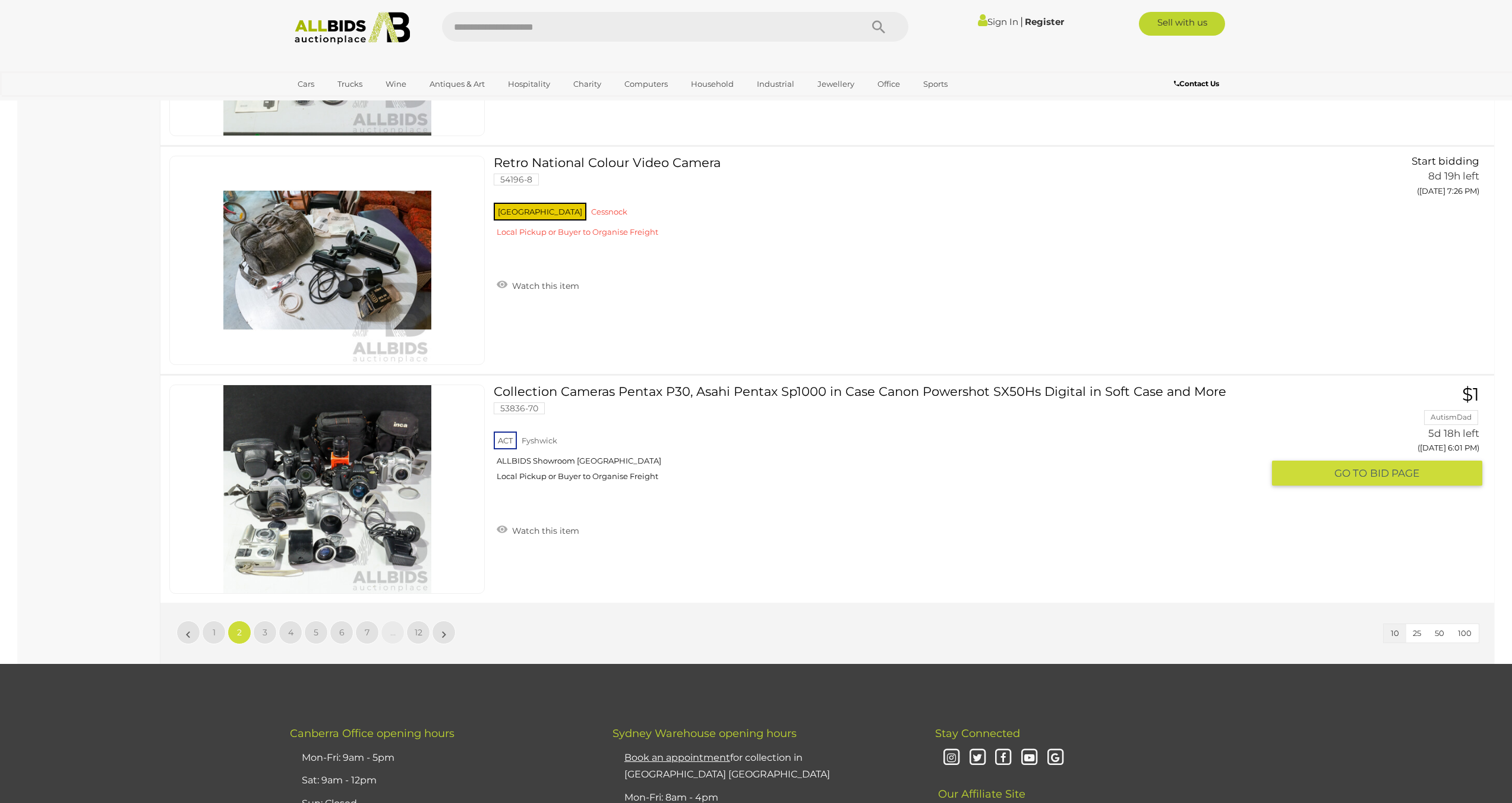
scroll to position [1965, 0]
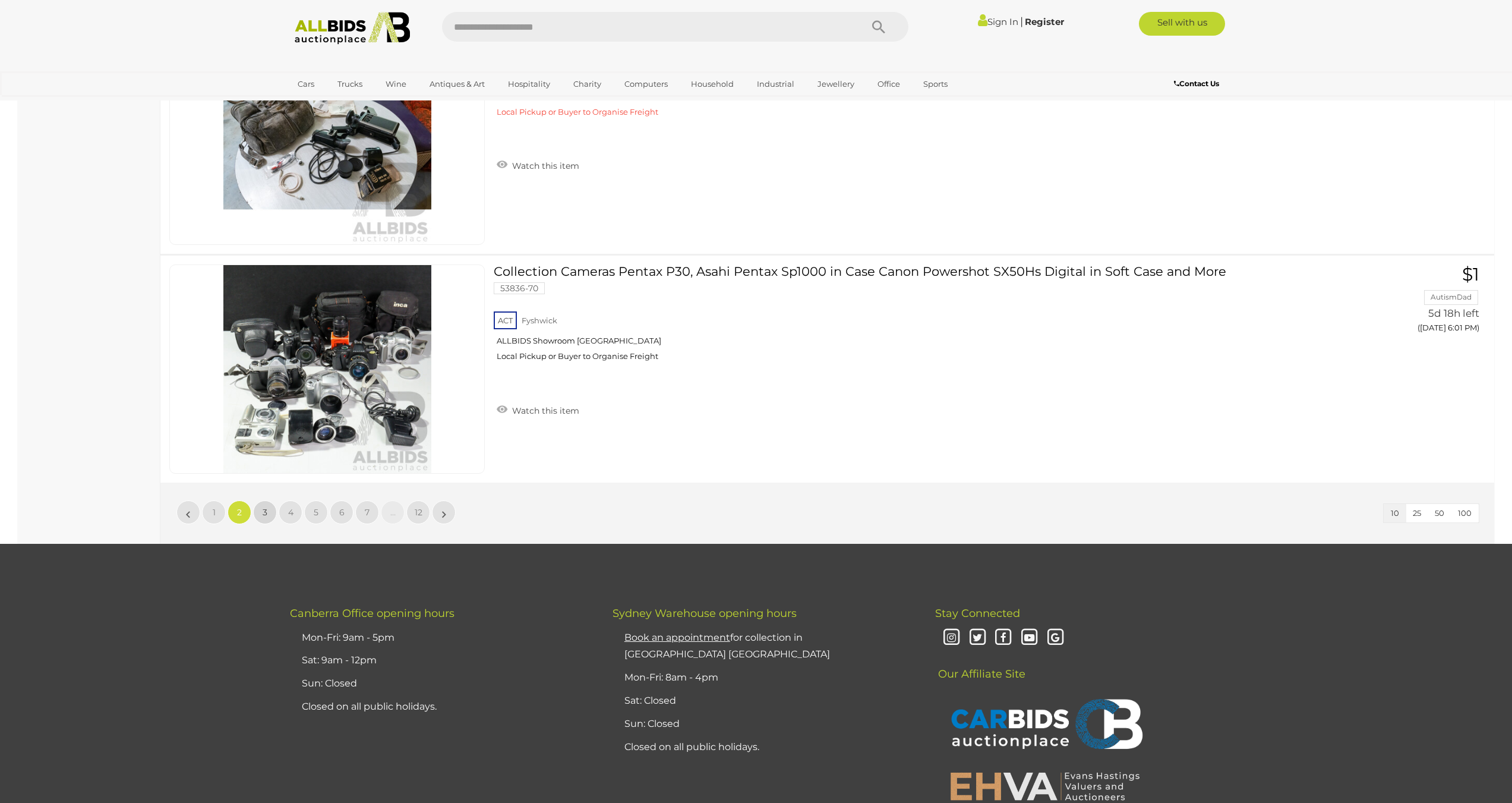
click at [269, 519] on link "3" at bounding box center [265, 512] width 24 height 24
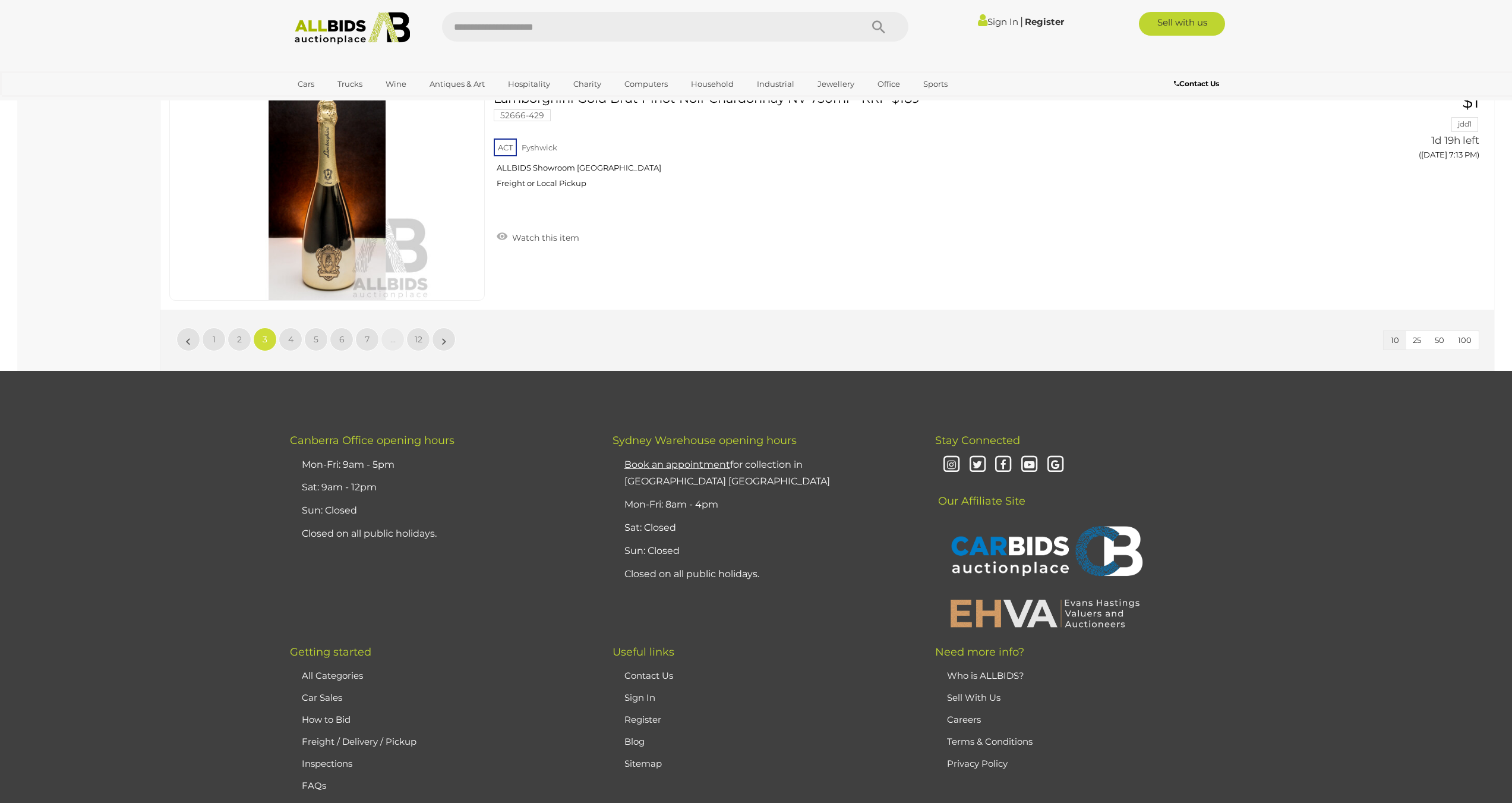
scroll to position [2139, 0]
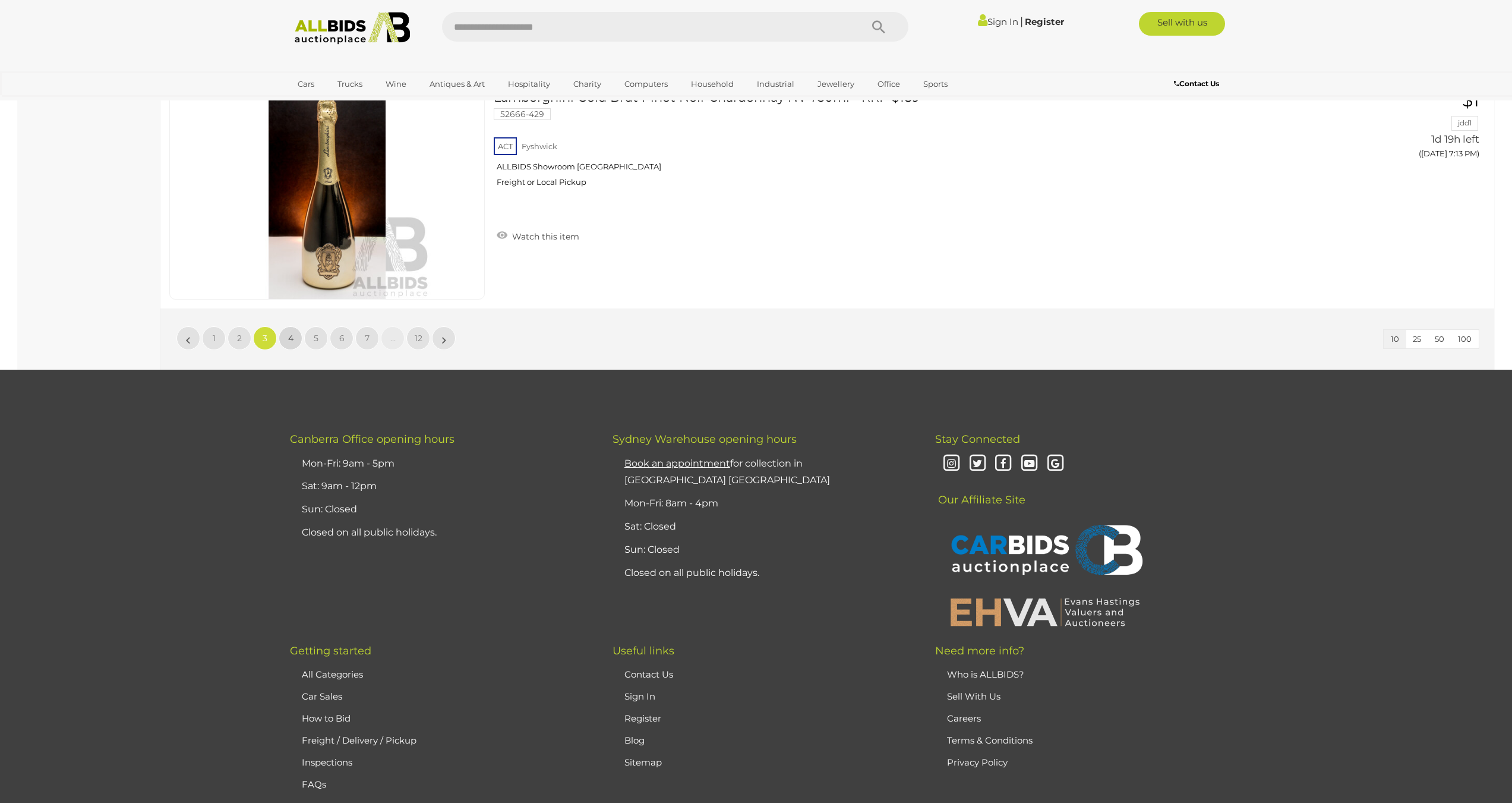
click at [295, 344] on link "4" at bounding box center [290, 338] width 24 height 24
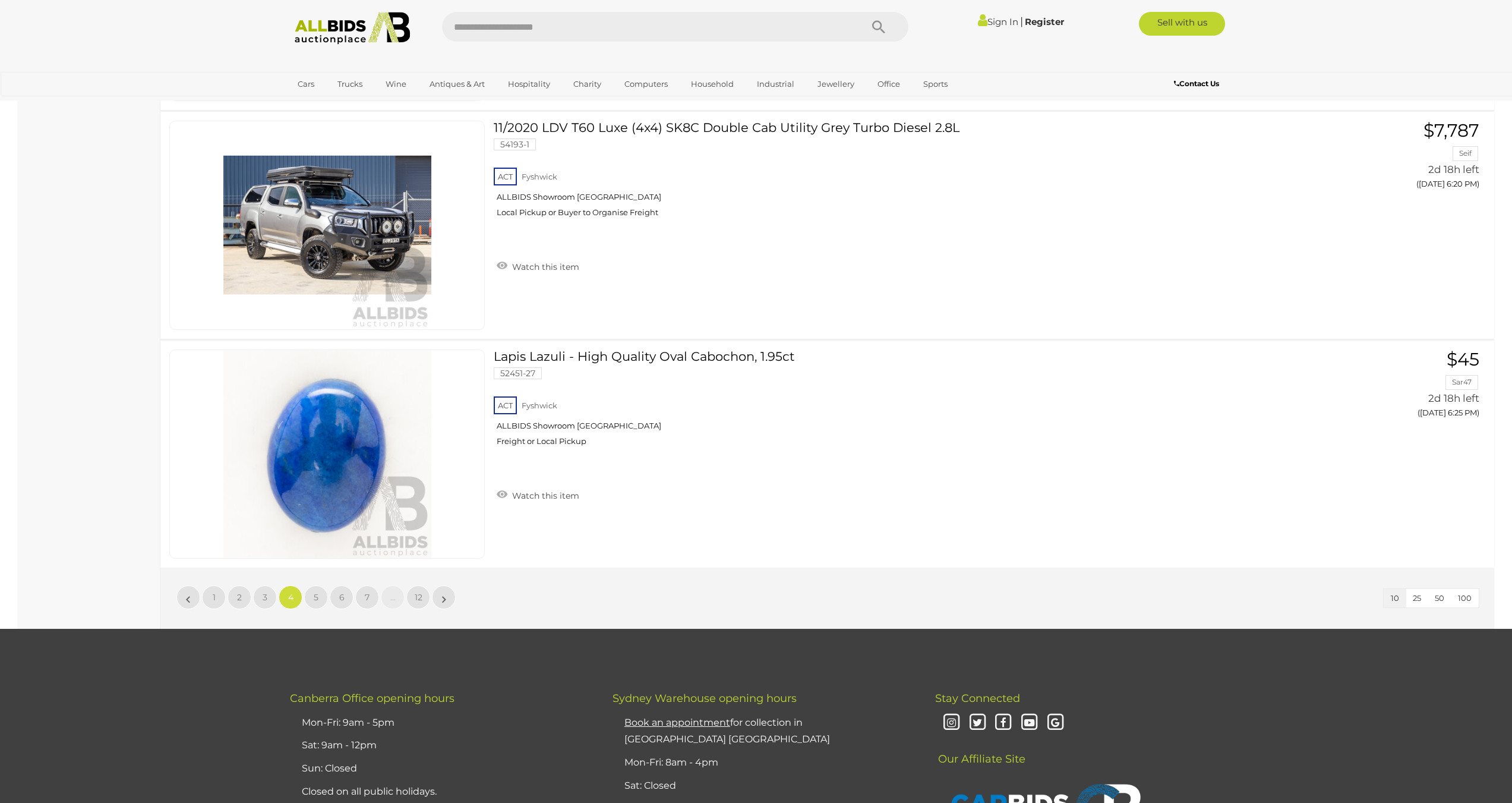
scroll to position [1961, 0]
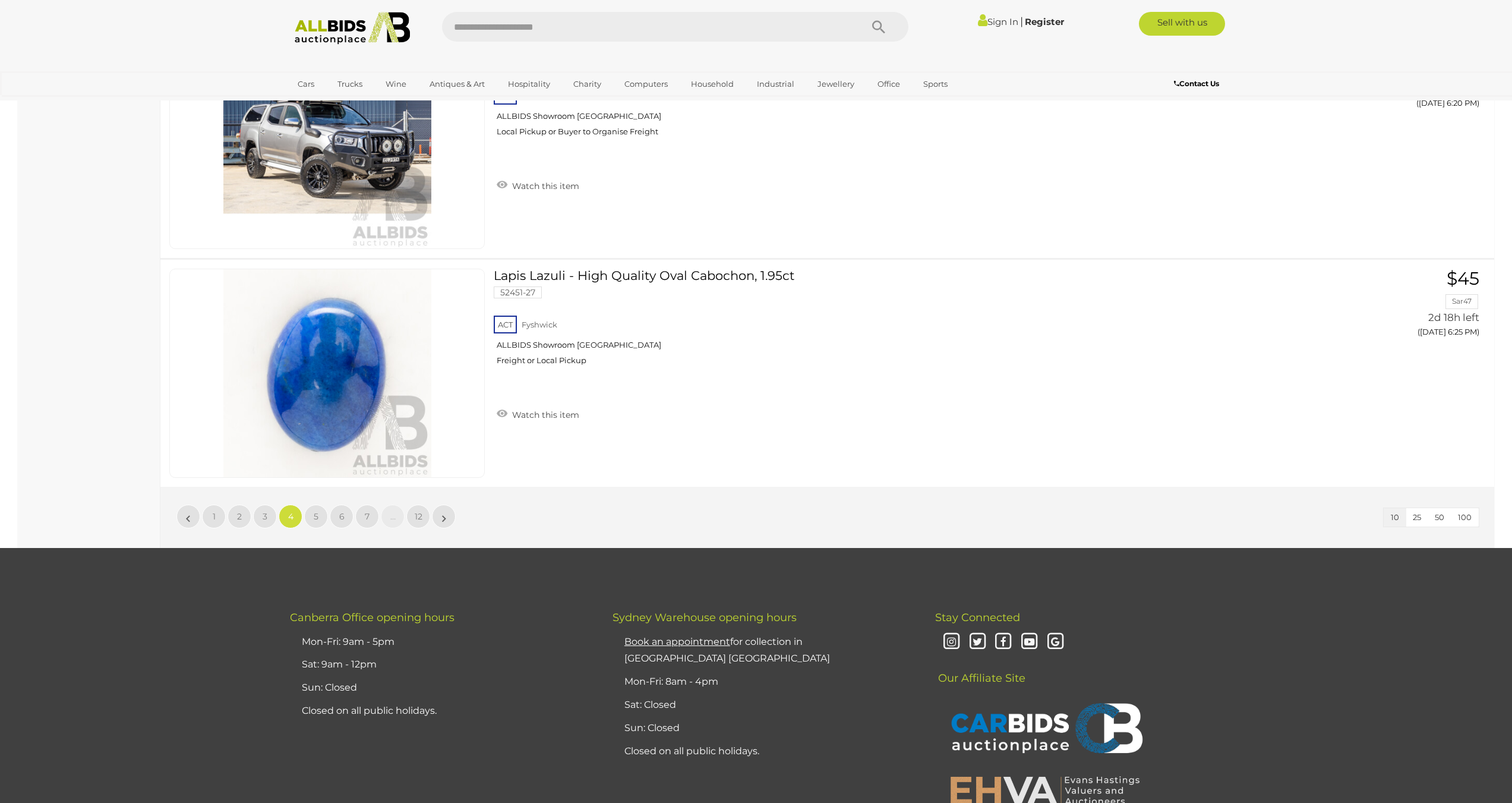
click at [302, 514] on ul "« 1 2 3 4 5 6 7 … 12 »" at bounding box center [316, 516] width 282 height 24
click at [310, 515] on link "5" at bounding box center [316, 516] width 24 height 24
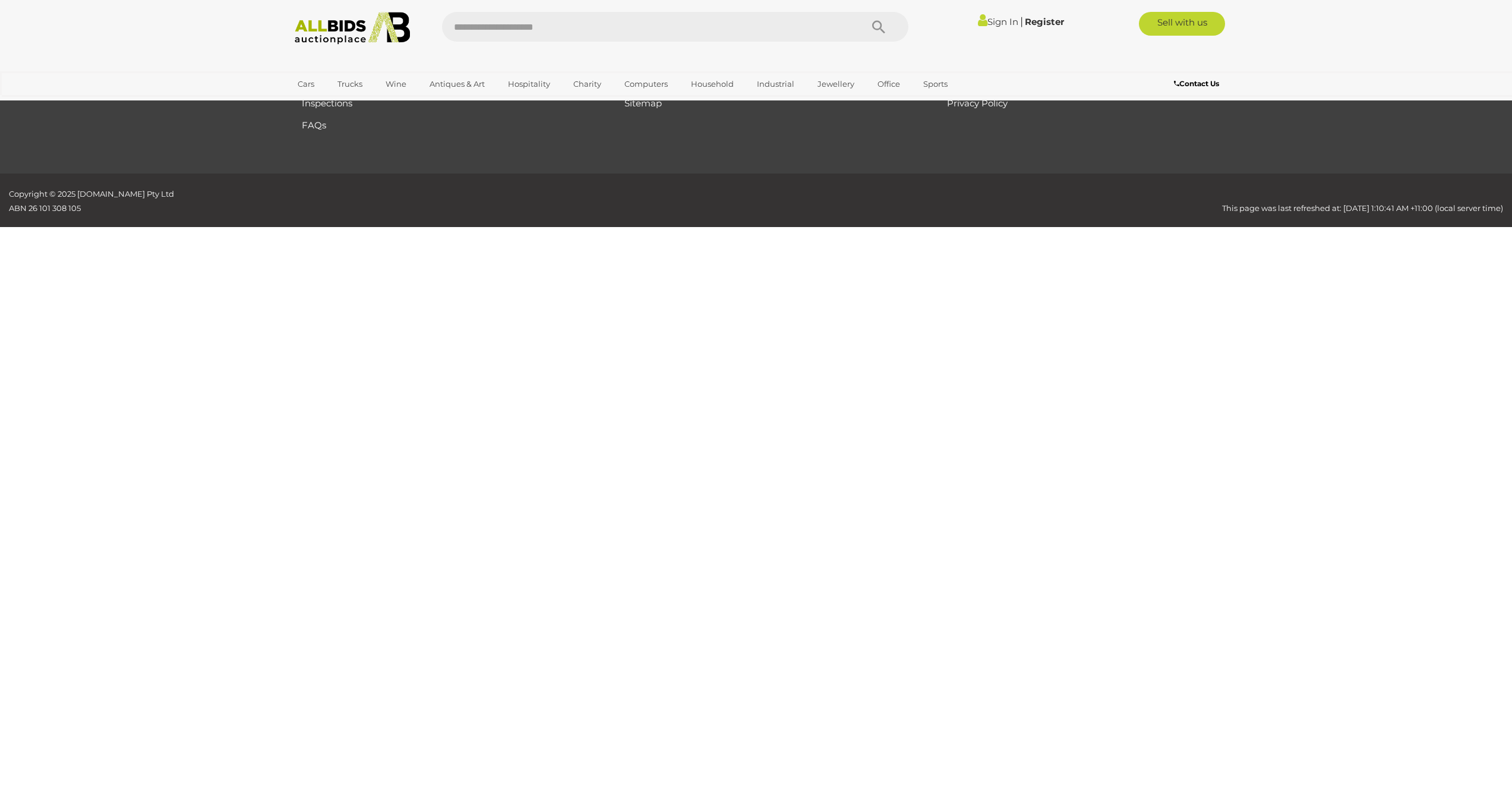
scroll to position [0, 0]
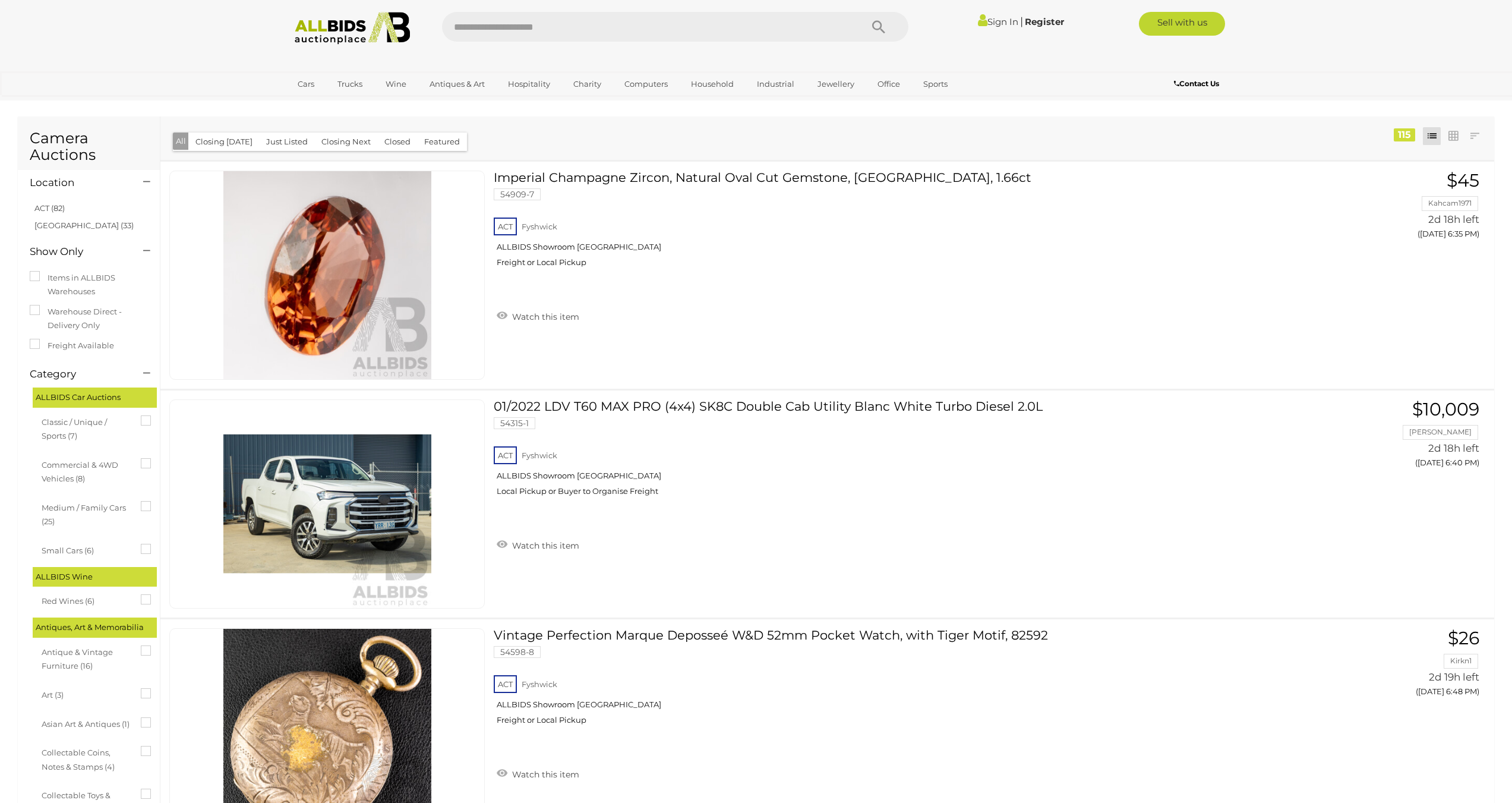
click at [480, 39] on input "text" at bounding box center [645, 27] width 408 height 30
click at [638, 94] on ul "Cars Closing on Weekdays View All Cars Auctions" at bounding box center [677, 84] width 774 height 20
click at [638, 91] on link "Computers" at bounding box center [647, 84] width 59 height 20
click at [646, 128] on link "View All Computers Auctions" at bounding box center [684, 137] width 134 height 18
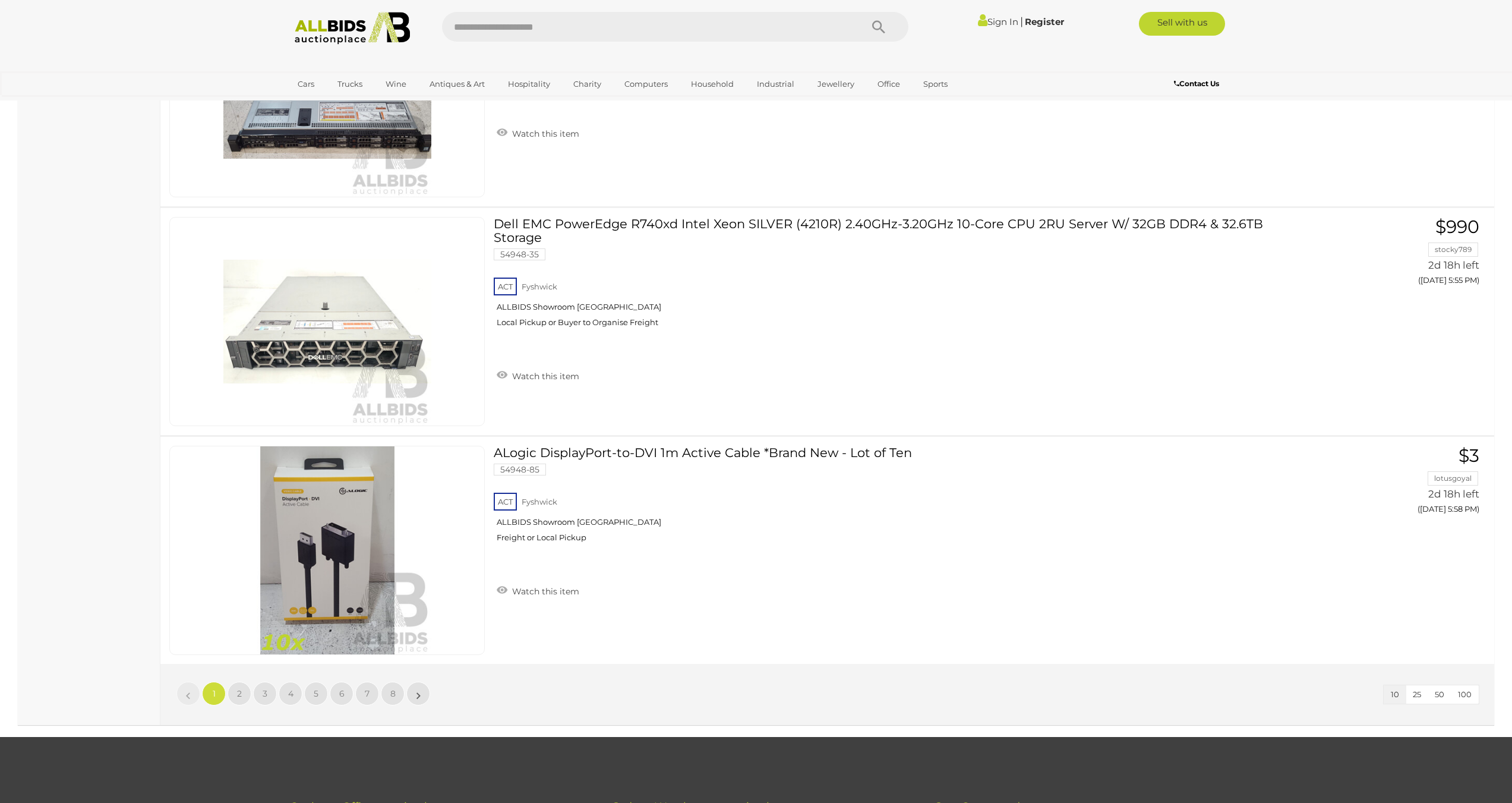
scroll to position [2080, 0]
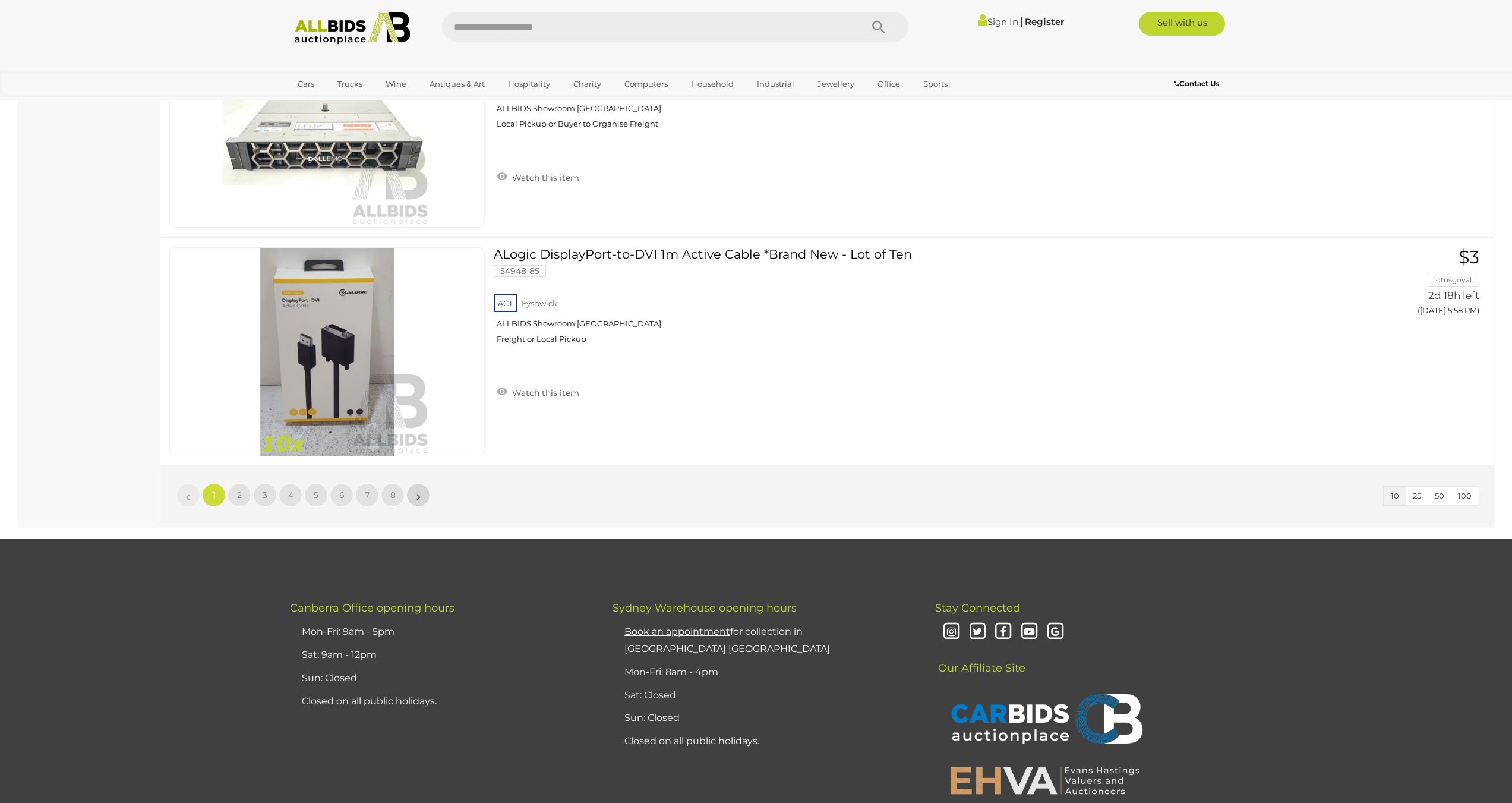
click at [416, 495] on link "»" at bounding box center [418, 494] width 24 height 24
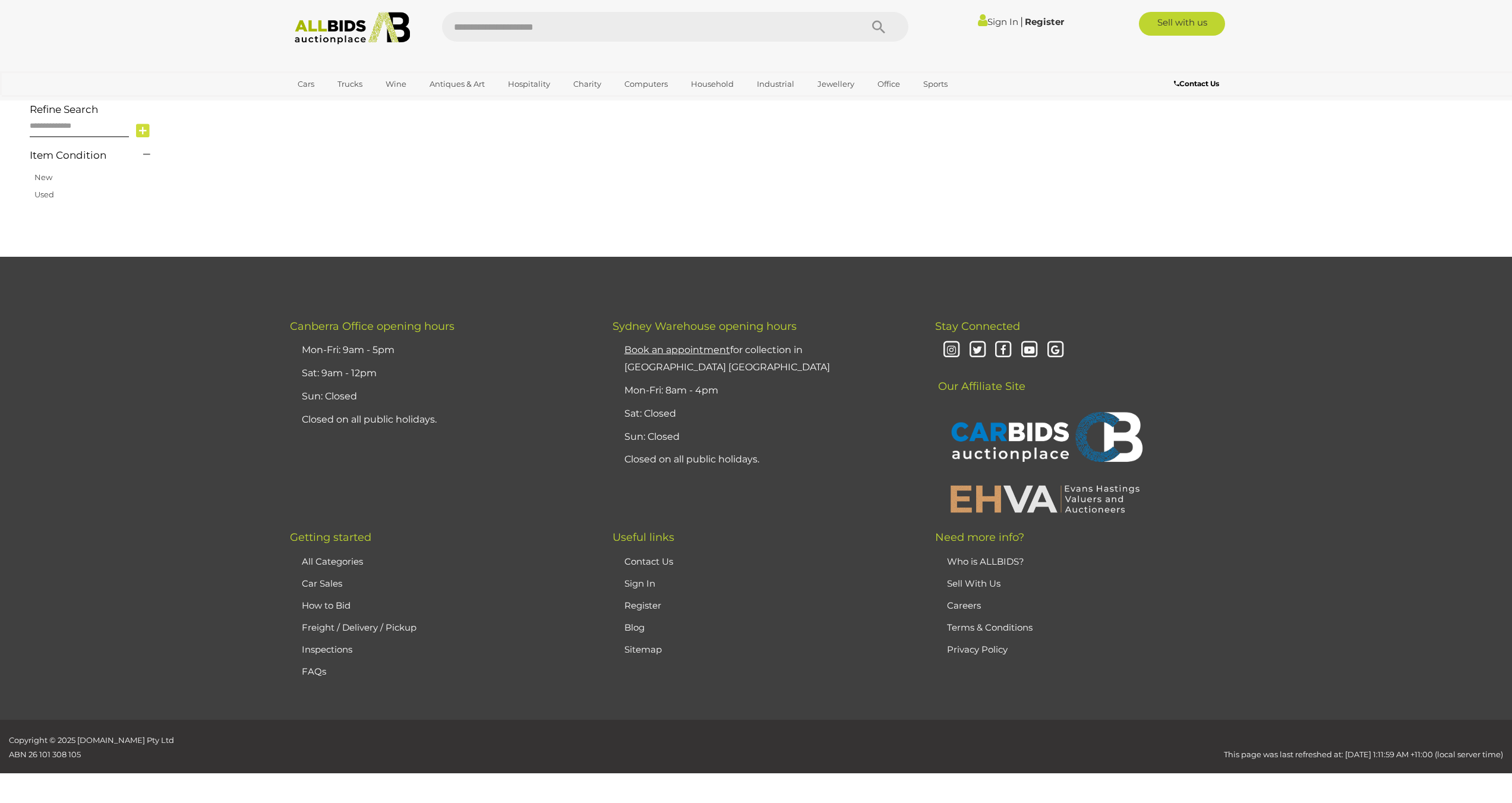
scroll to position [138, 0]
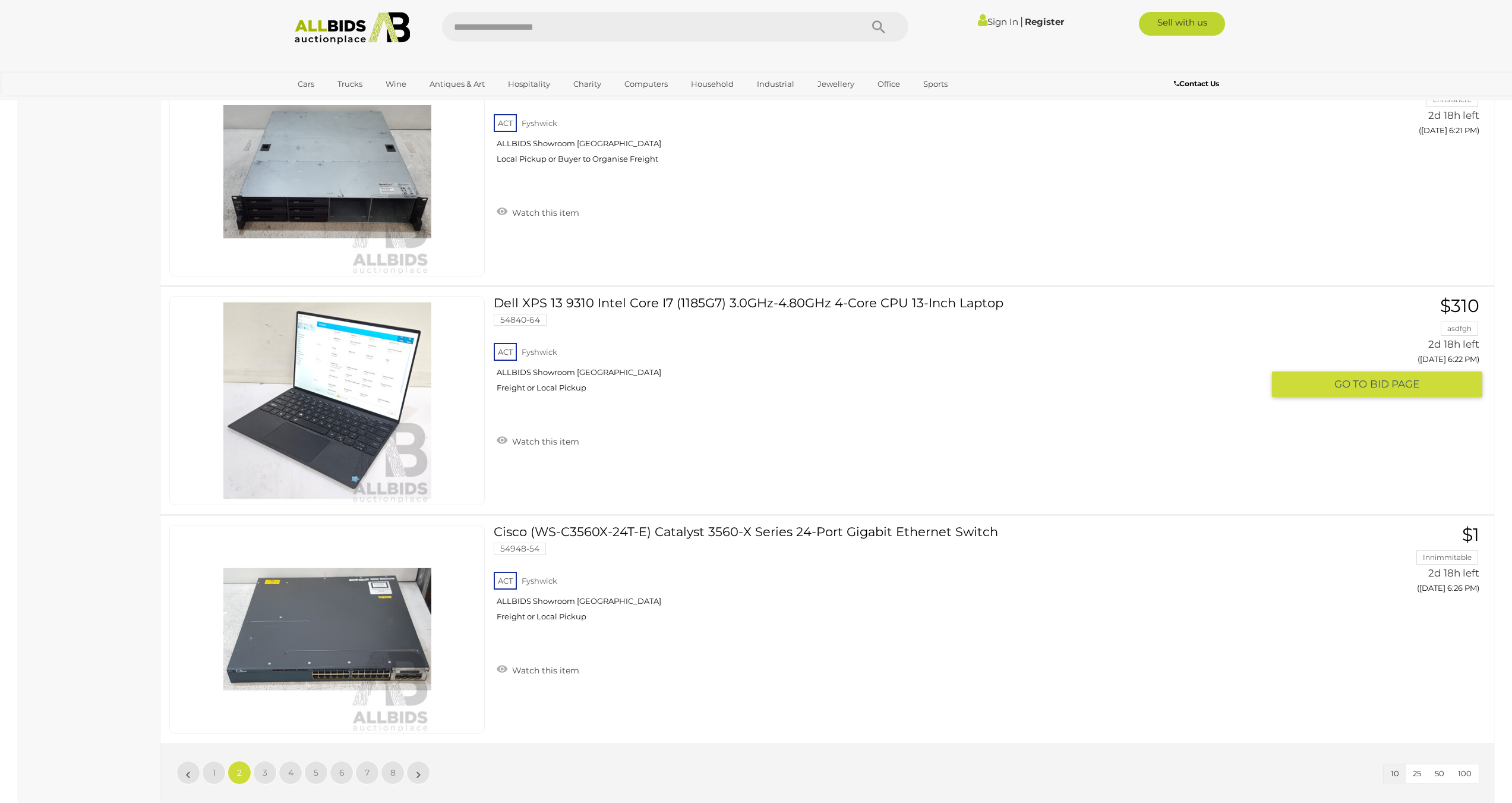
scroll to position [2159, 0]
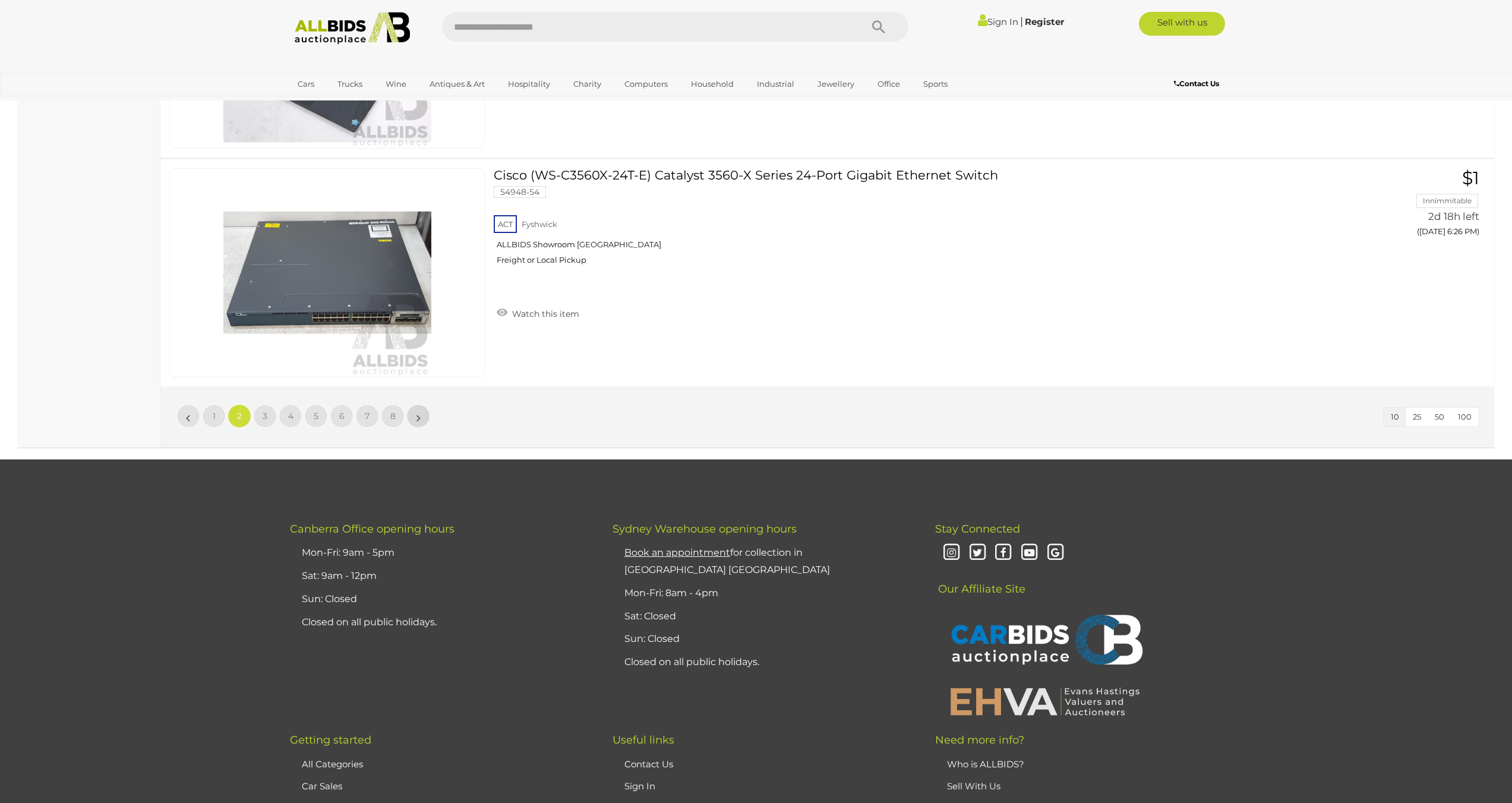
click at [415, 414] on link "»" at bounding box center [418, 415] width 24 height 24
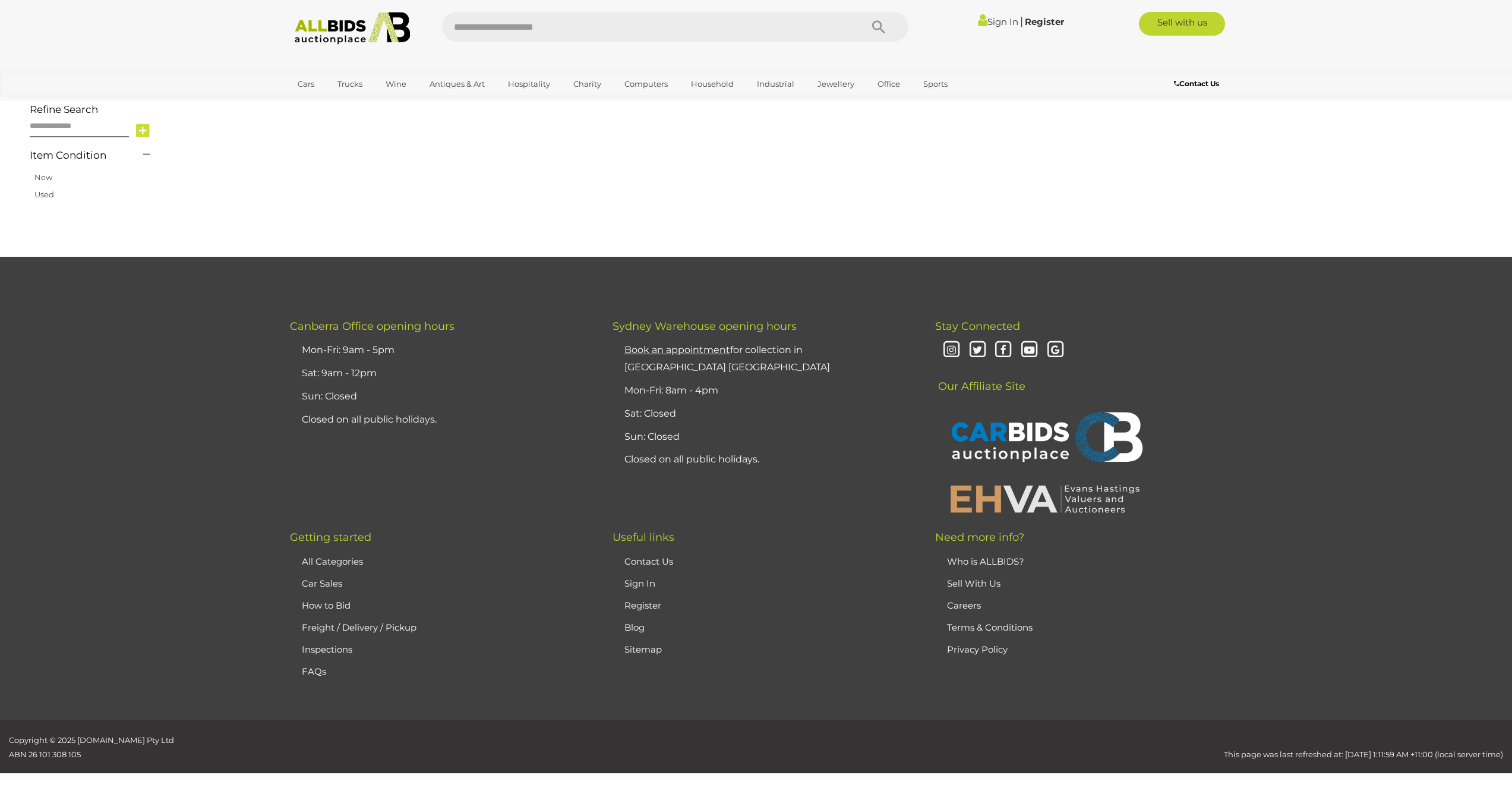
scroll to position [138, 0]
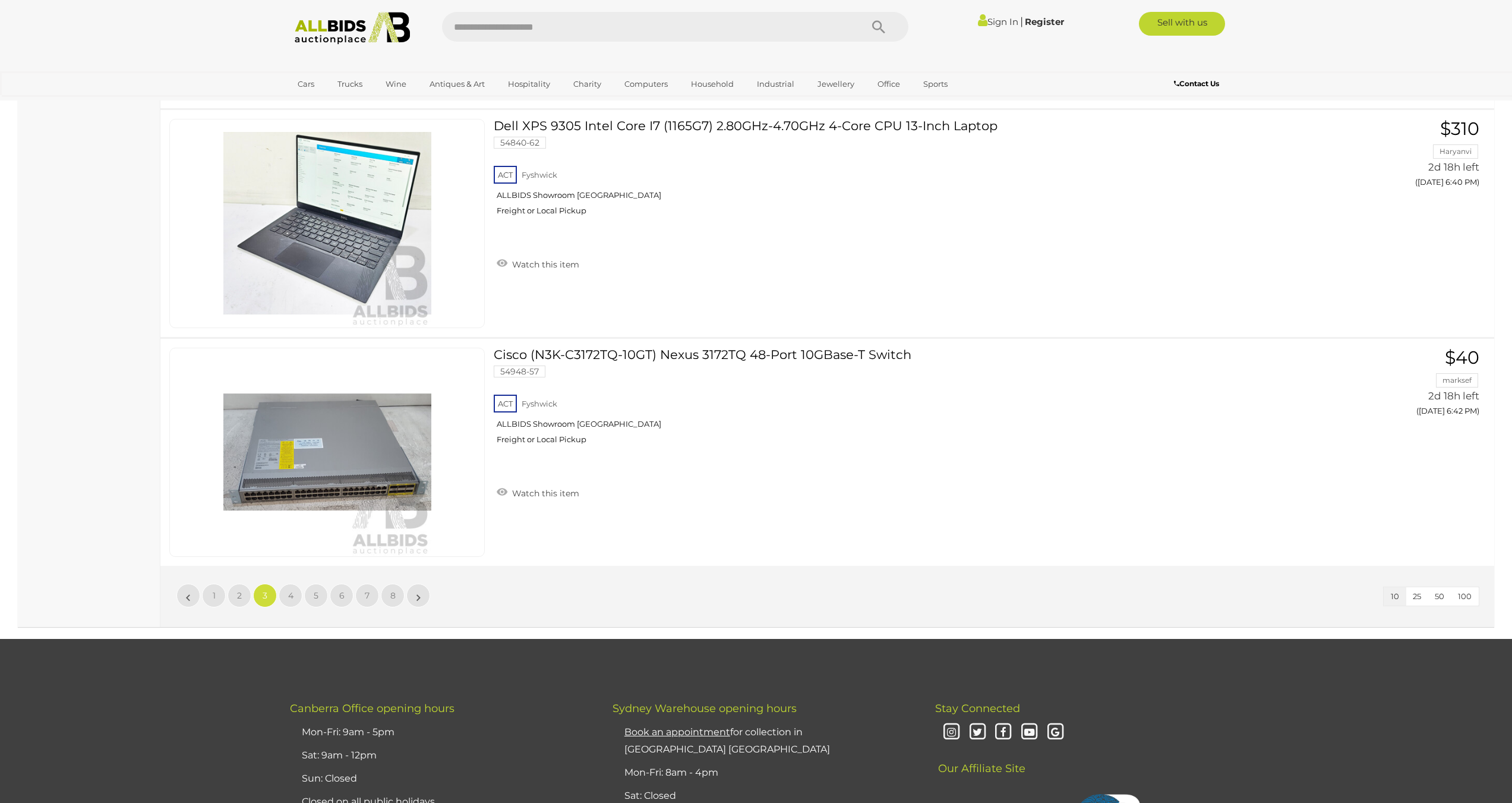
scroll to position [1980, 0]
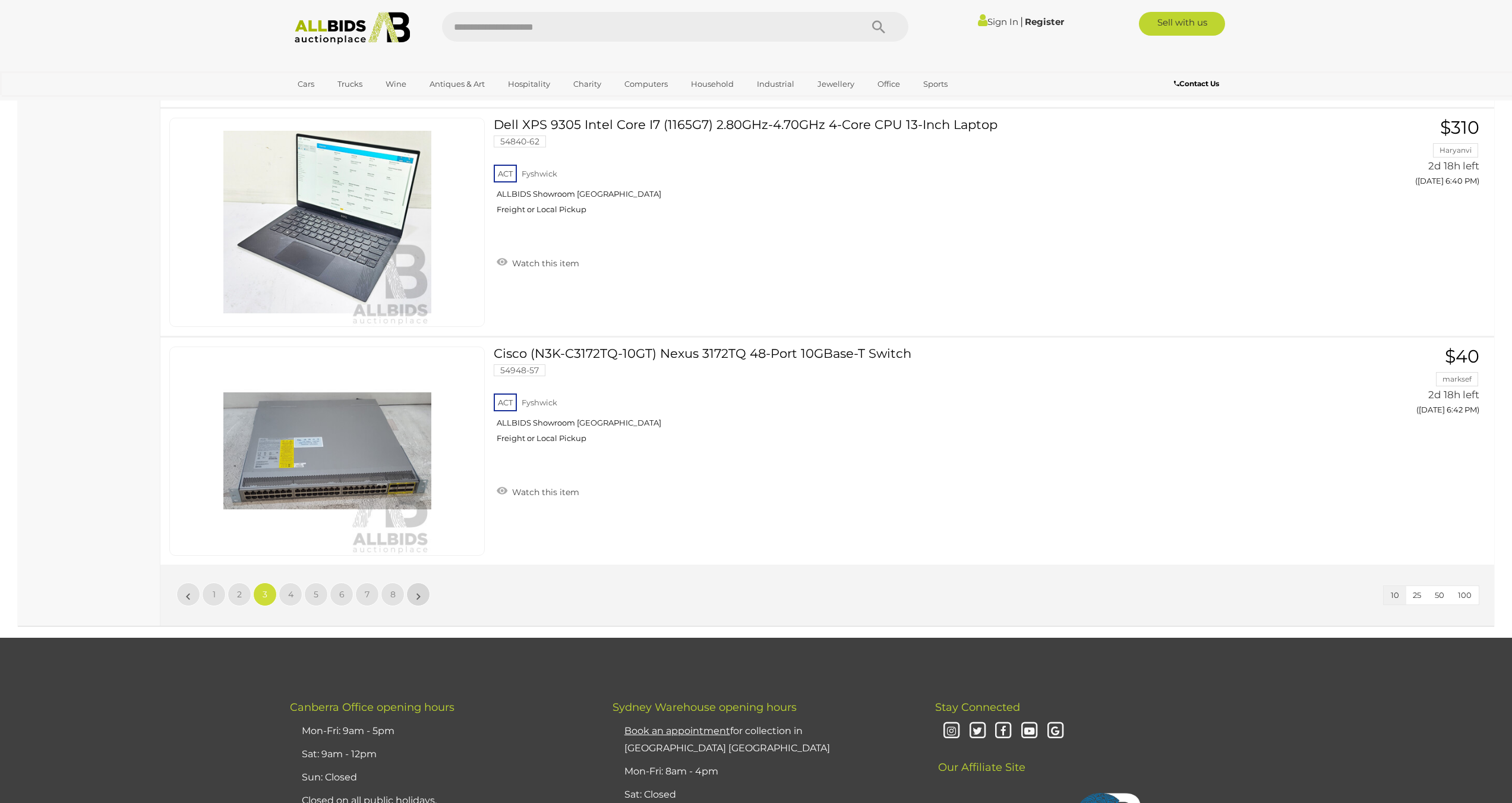
click at [423, 587] on link "»" at bounding box center [418, 594] width 24 height 24
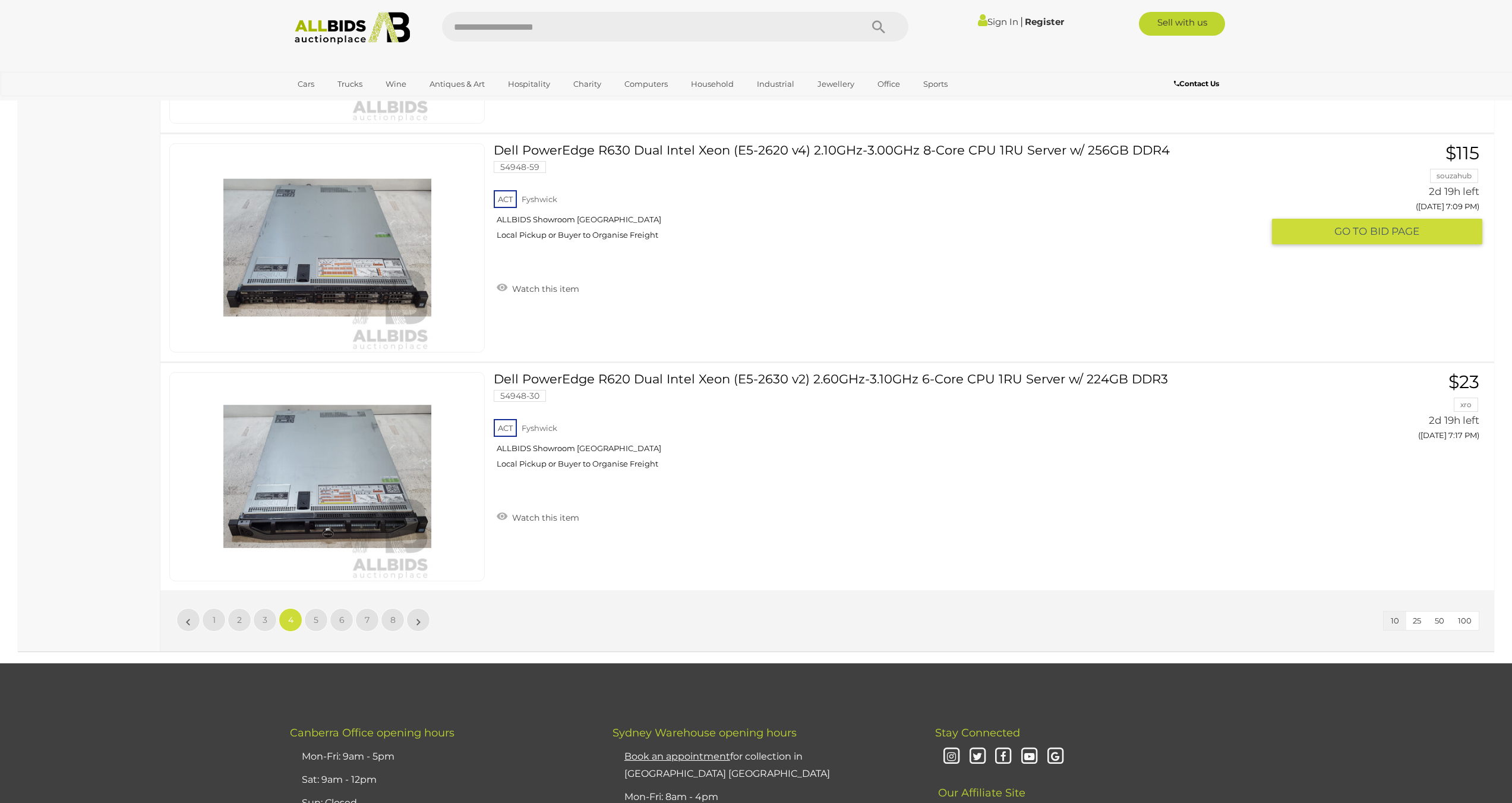
scroll to position [2218, 0]
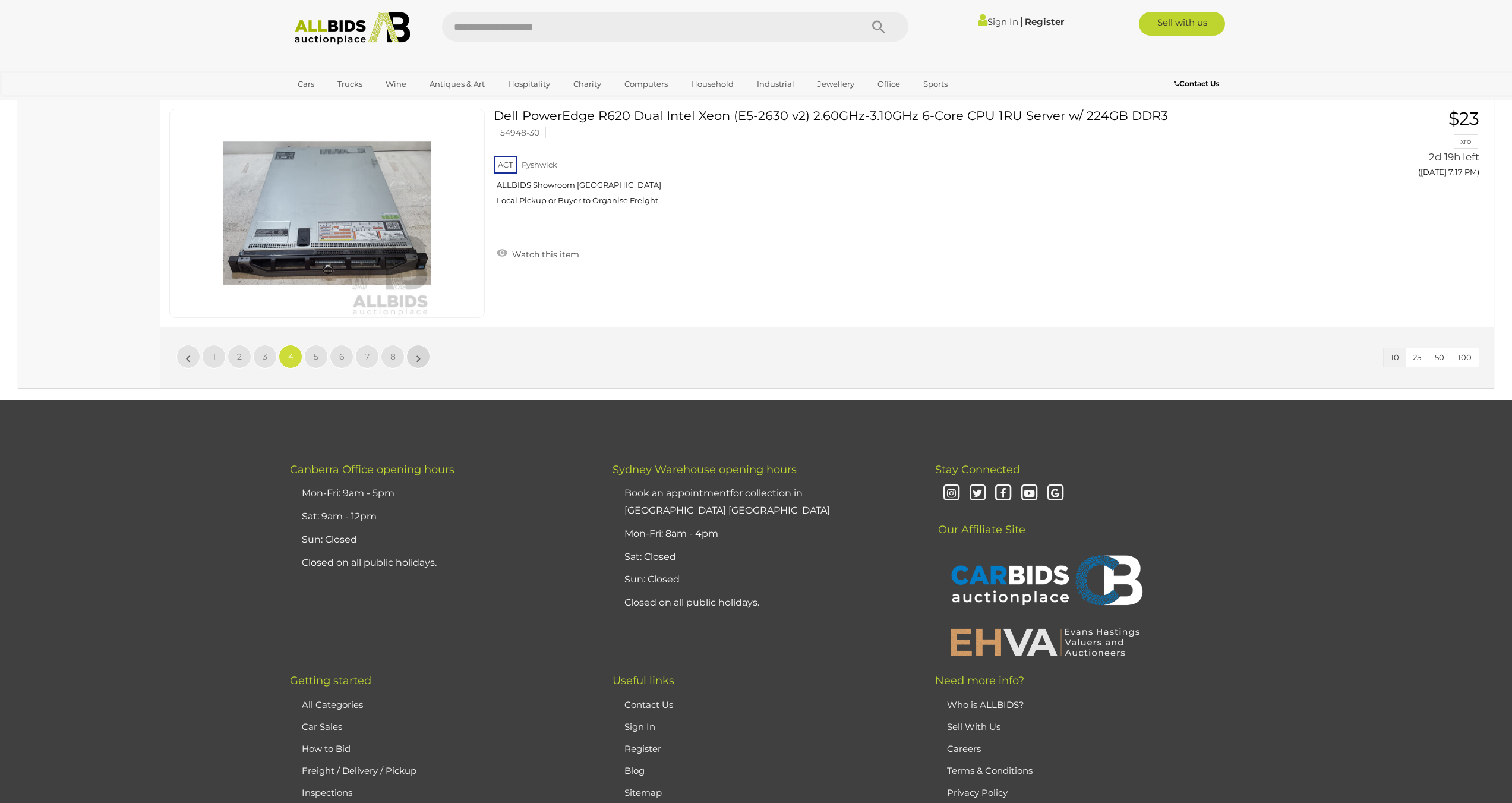
click at [424, 359] on link "»" at bounding box center [418, 356] width 24 height 24
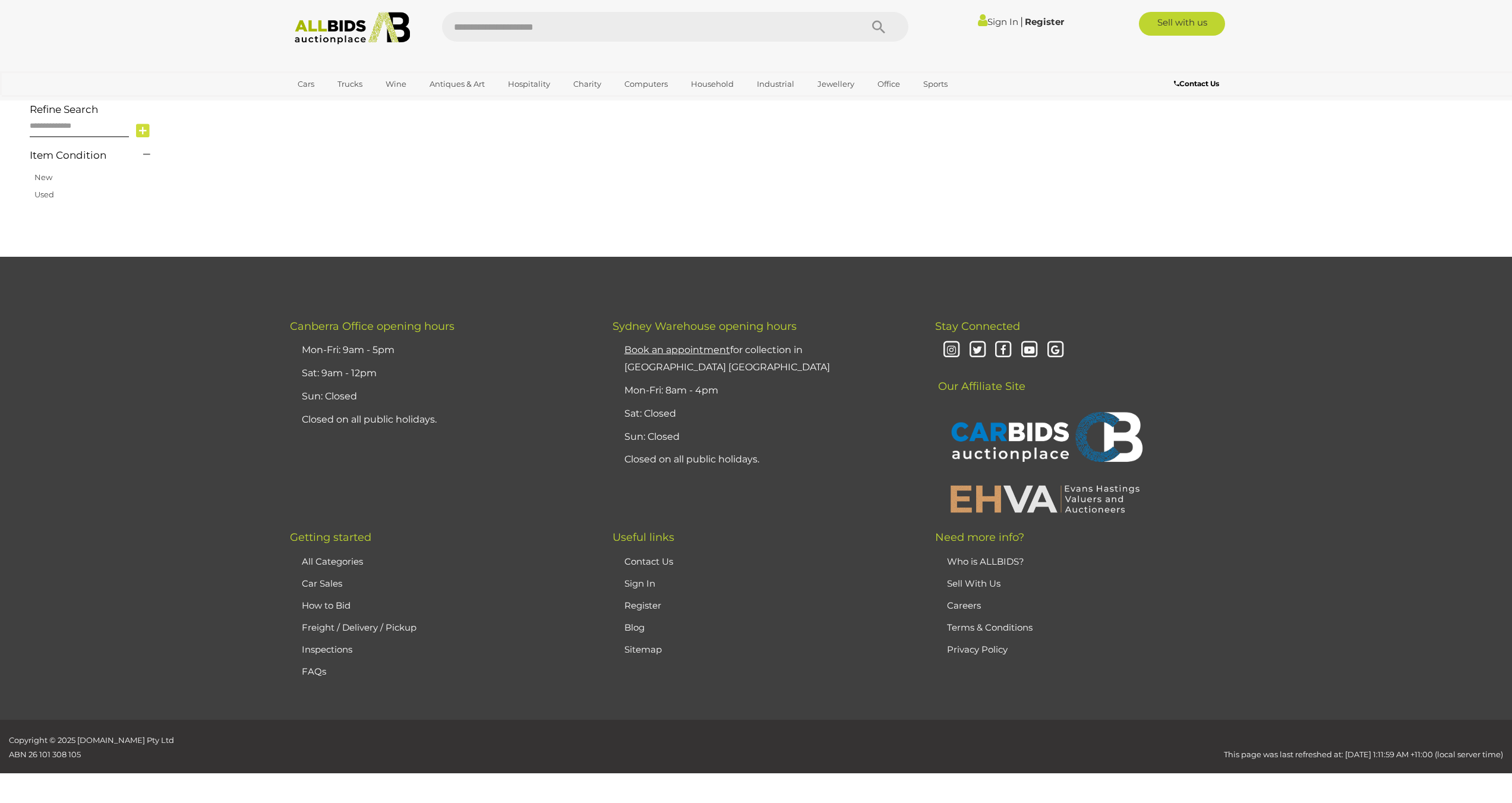
scroll to position [138, 0]
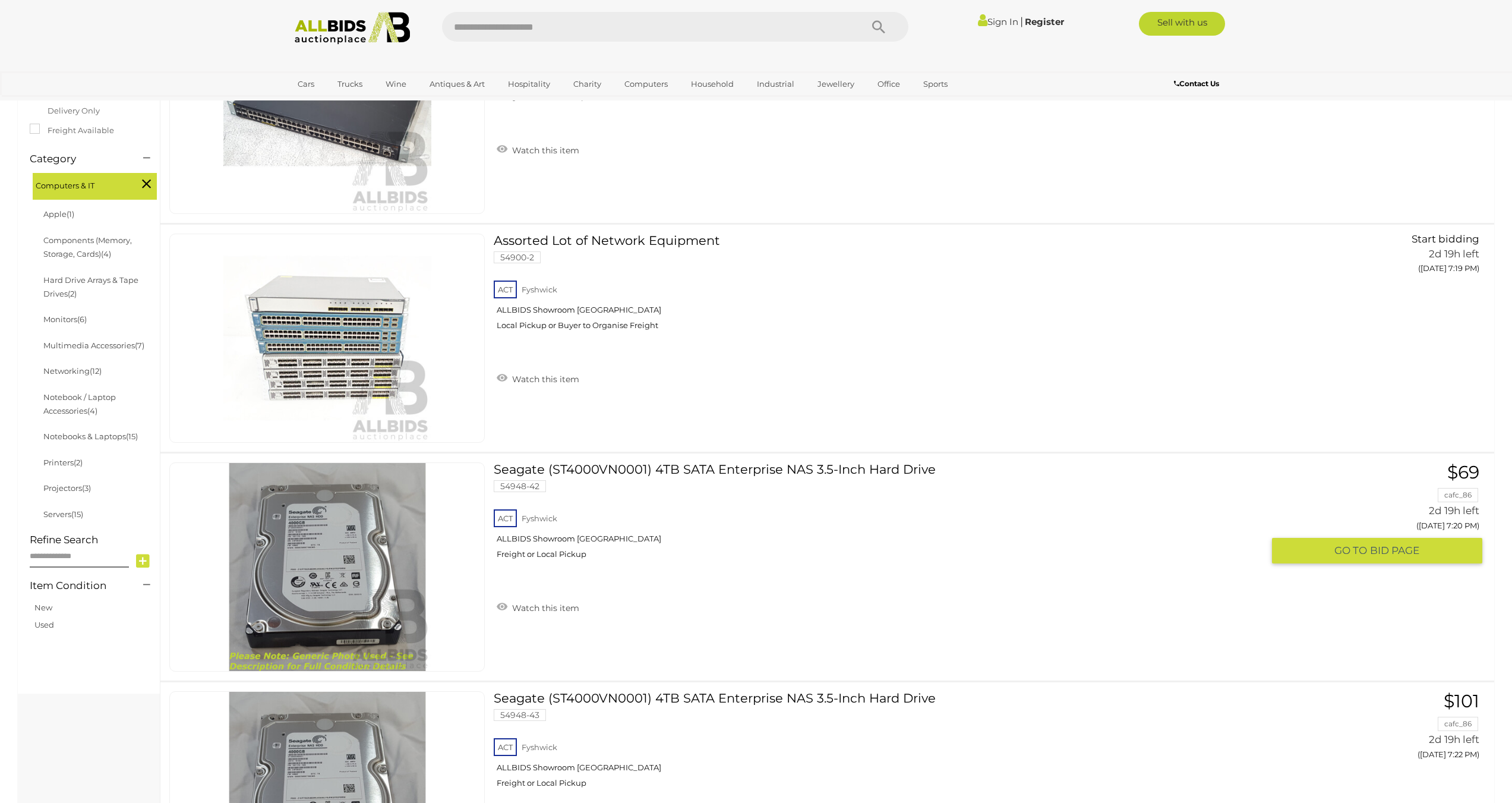
scroll to position [257, 0]
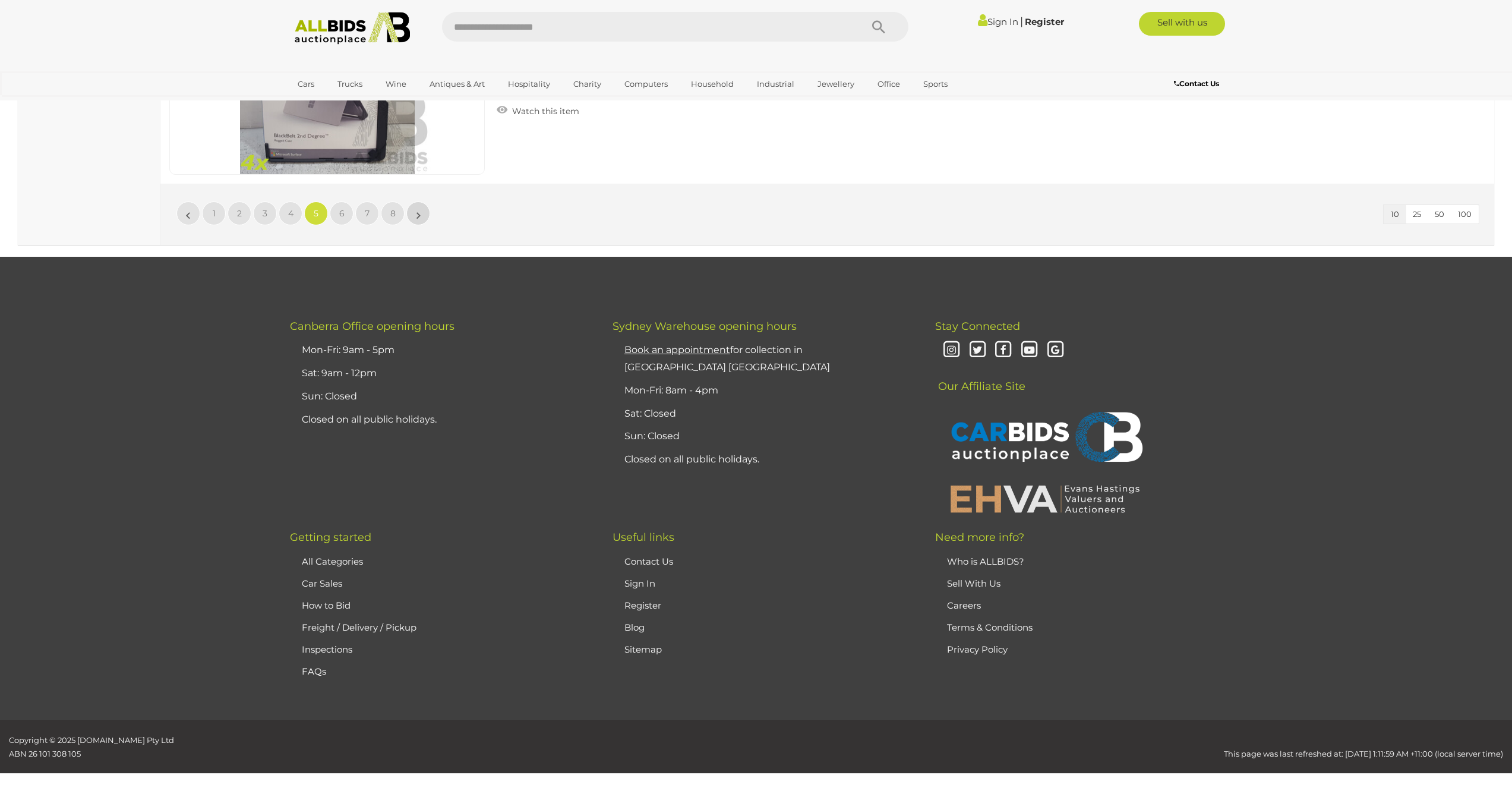
click at [414, 216] on link "»" at bounding box center [418, 213] width 24 height 24
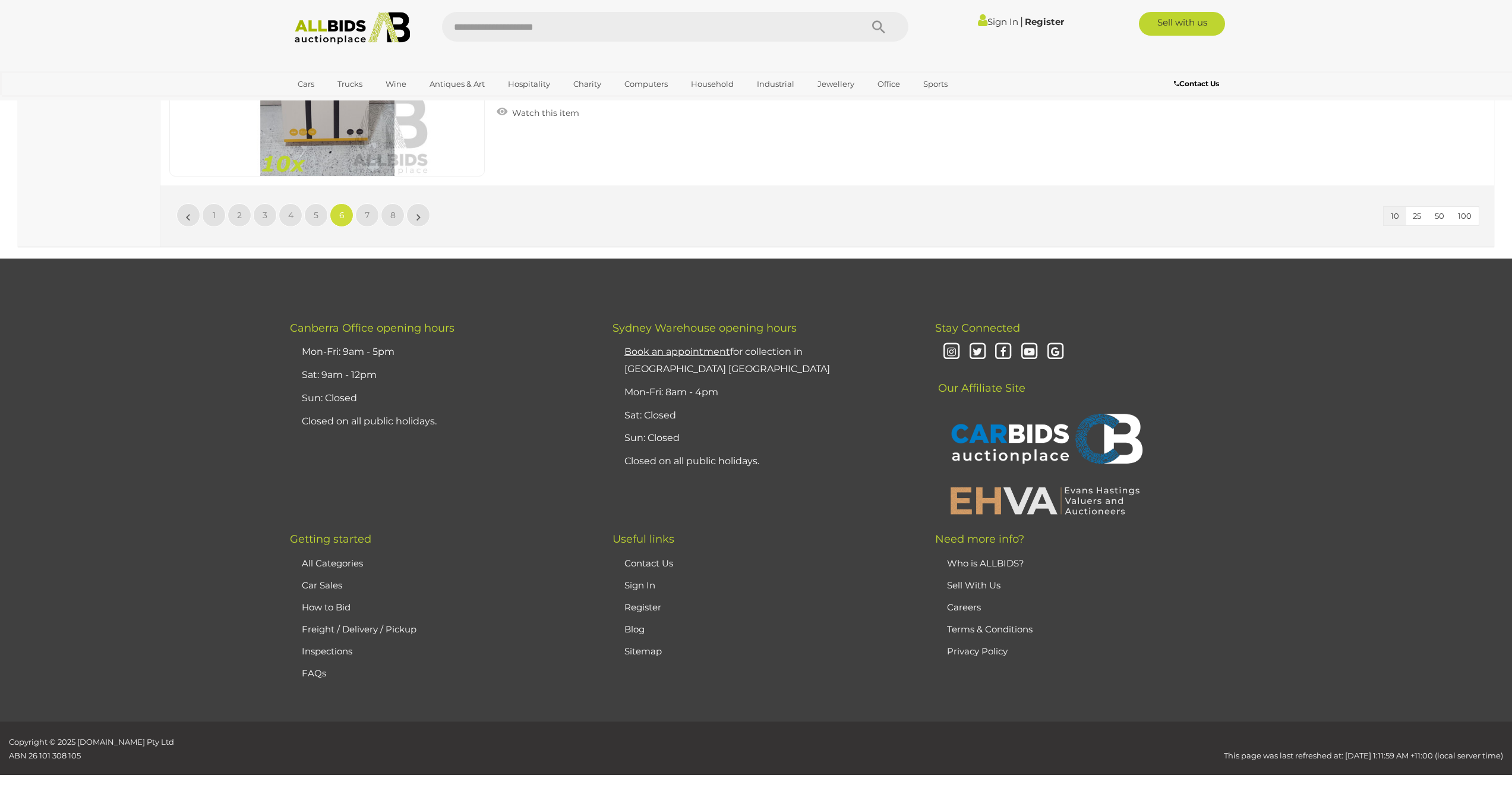
scroll to position [2361, 0]
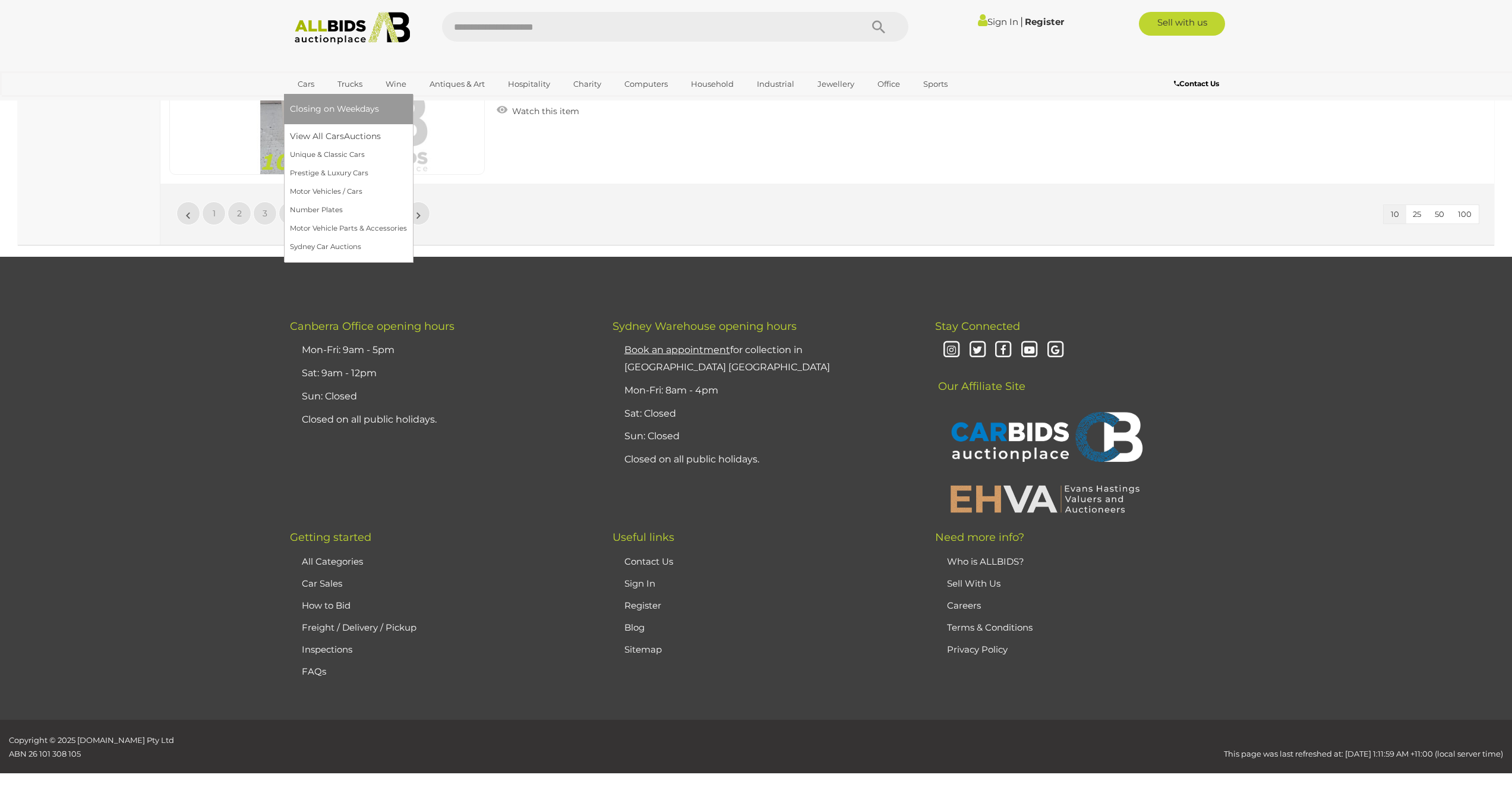
click at [302, 89] on link "Cars" at bounding box center [306, 84] width 32 height 20
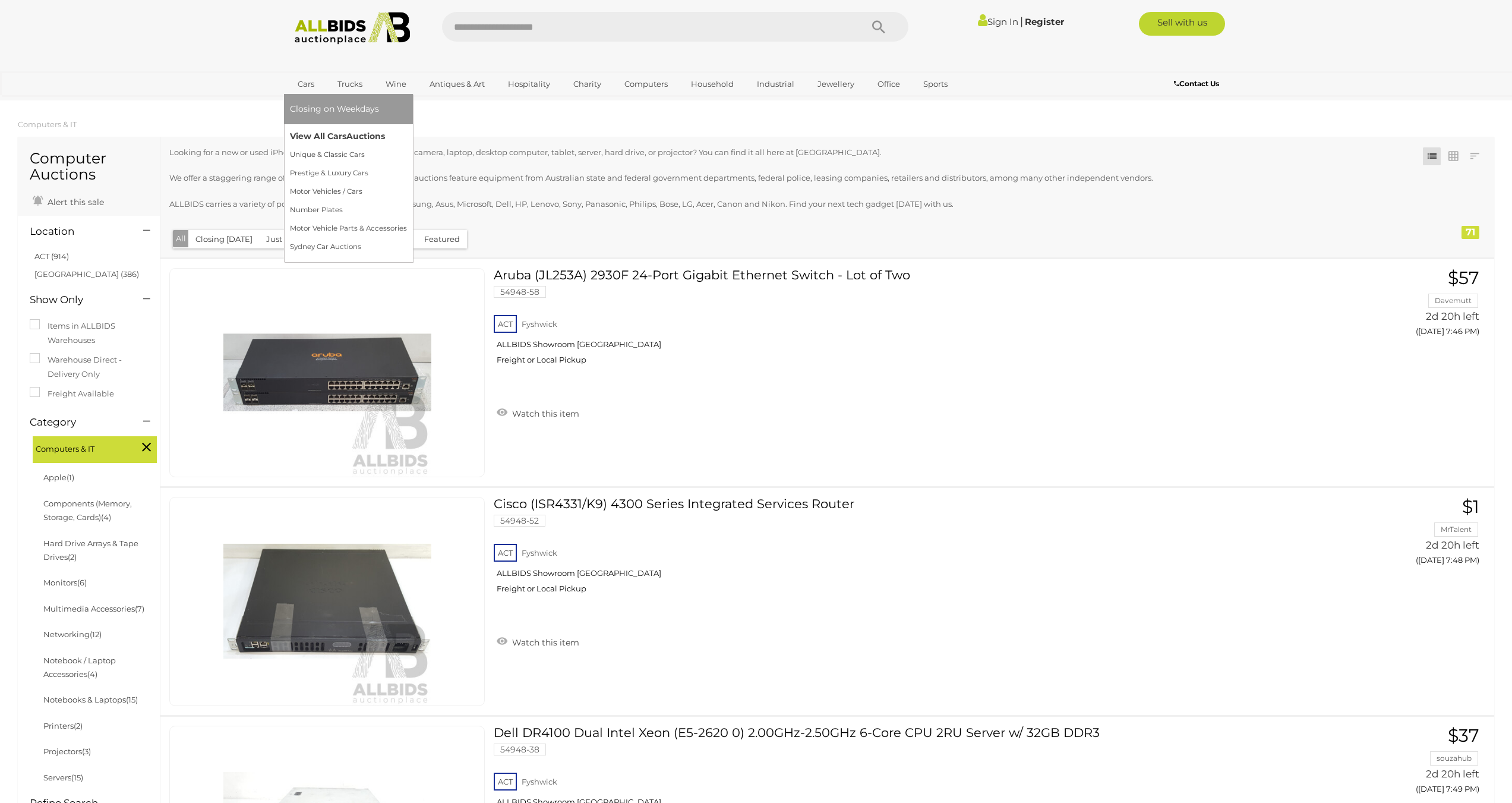
click at [382, 140] on span "Auctions" at bounding box center [365, 136] width 39 height 11
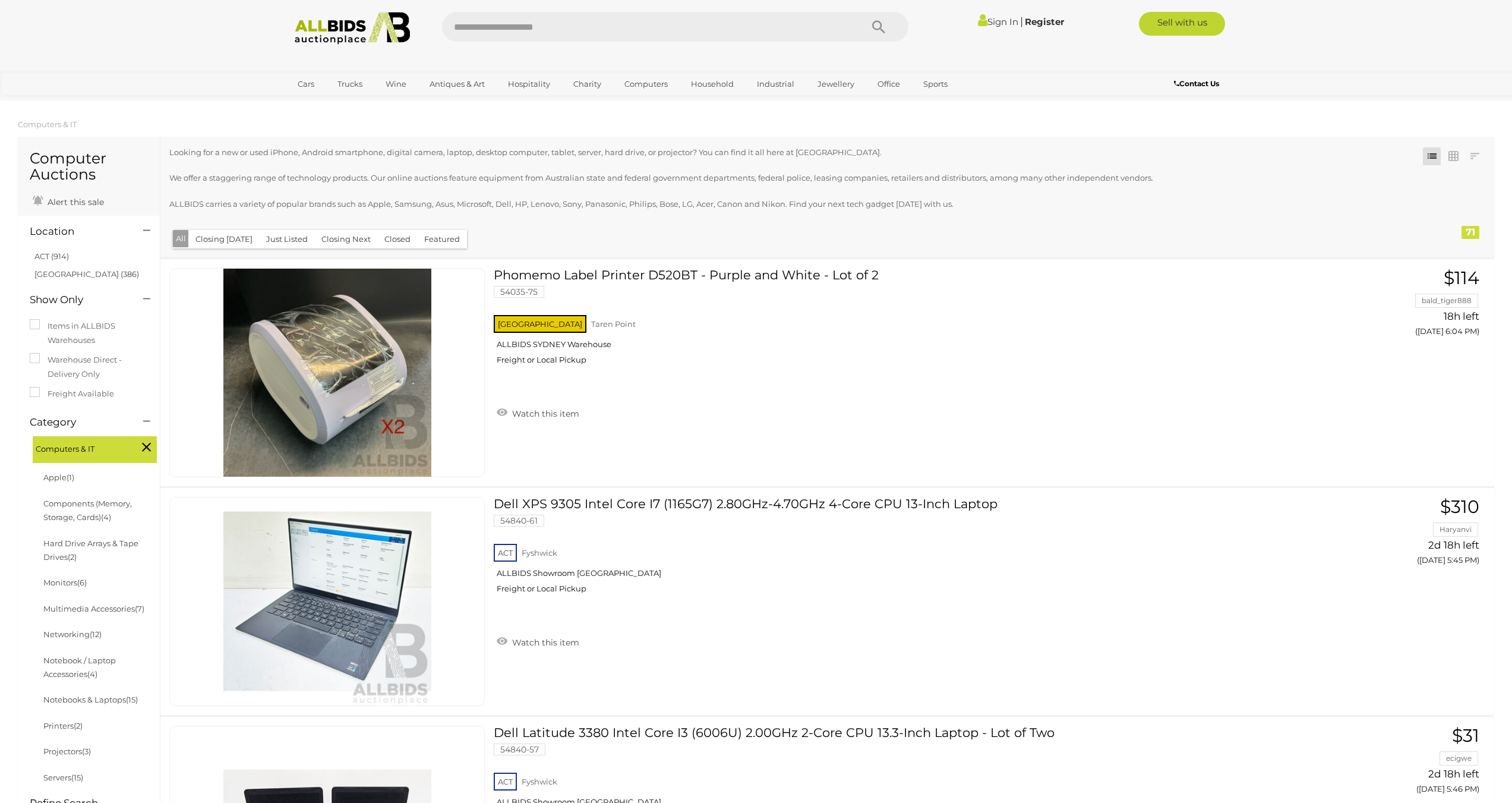
click at [341, 33] on img at bounding box center [353, 28] width 129 height 33
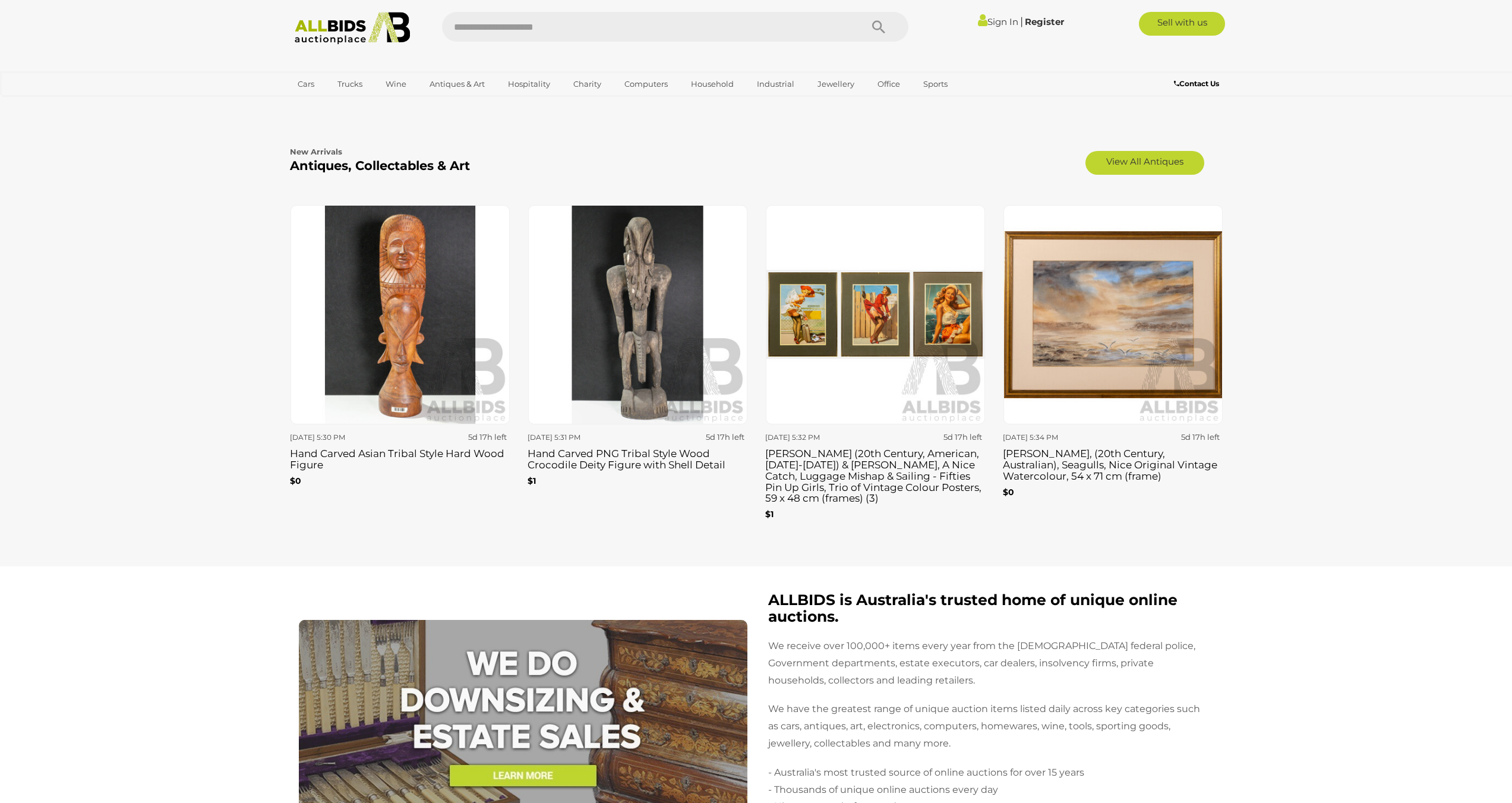
scroll to position [2020, 0]
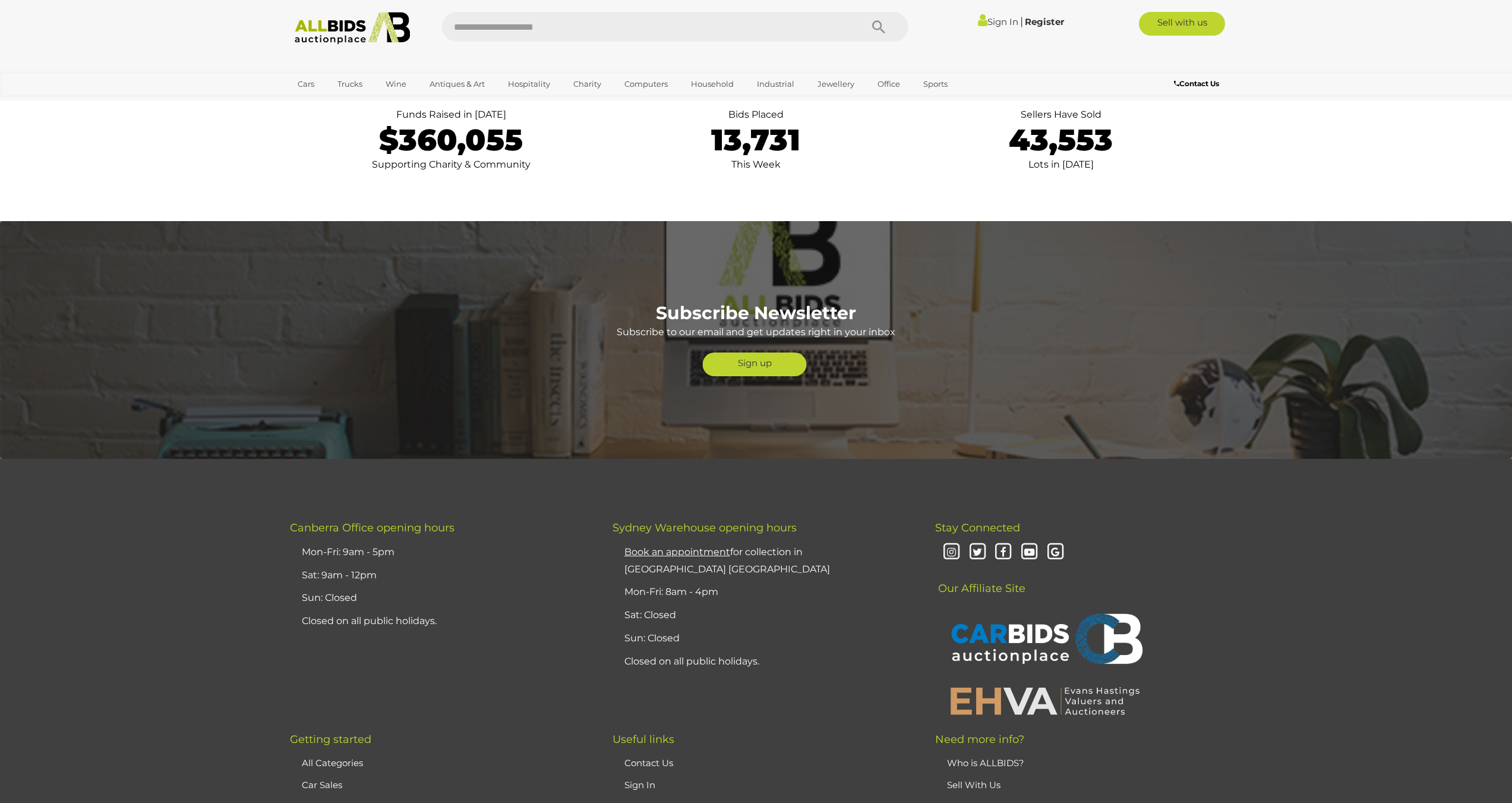
drag, startPoint x: 1244, startPoint y: 432, endPoint x: 892, endPoint y: 203, distance: 419.9
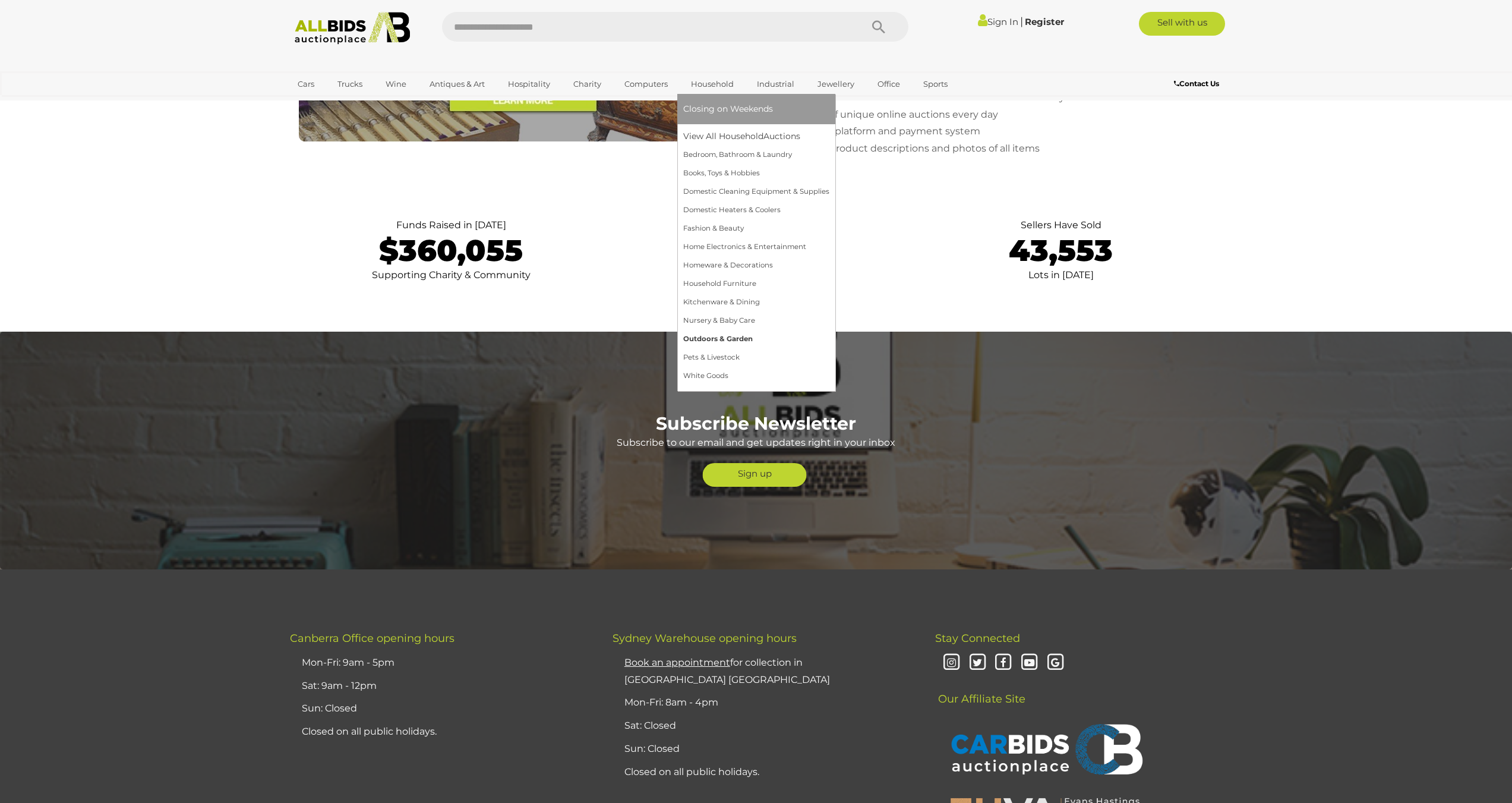
click at [772, 342] on link "Outdoors & Garden" at bounding box center [756, 339] width 146 height 18
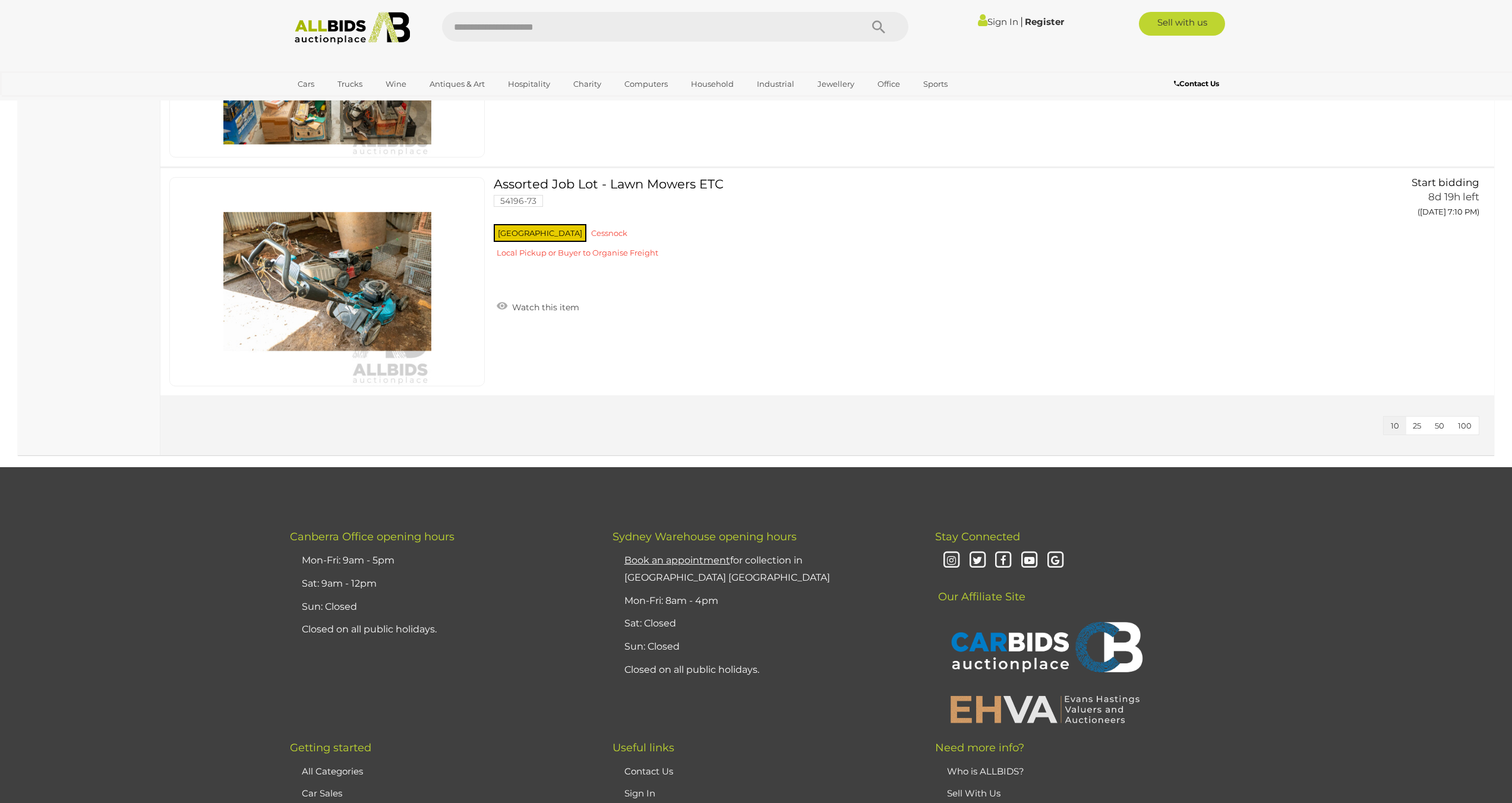
scroll to position [1783, 0]
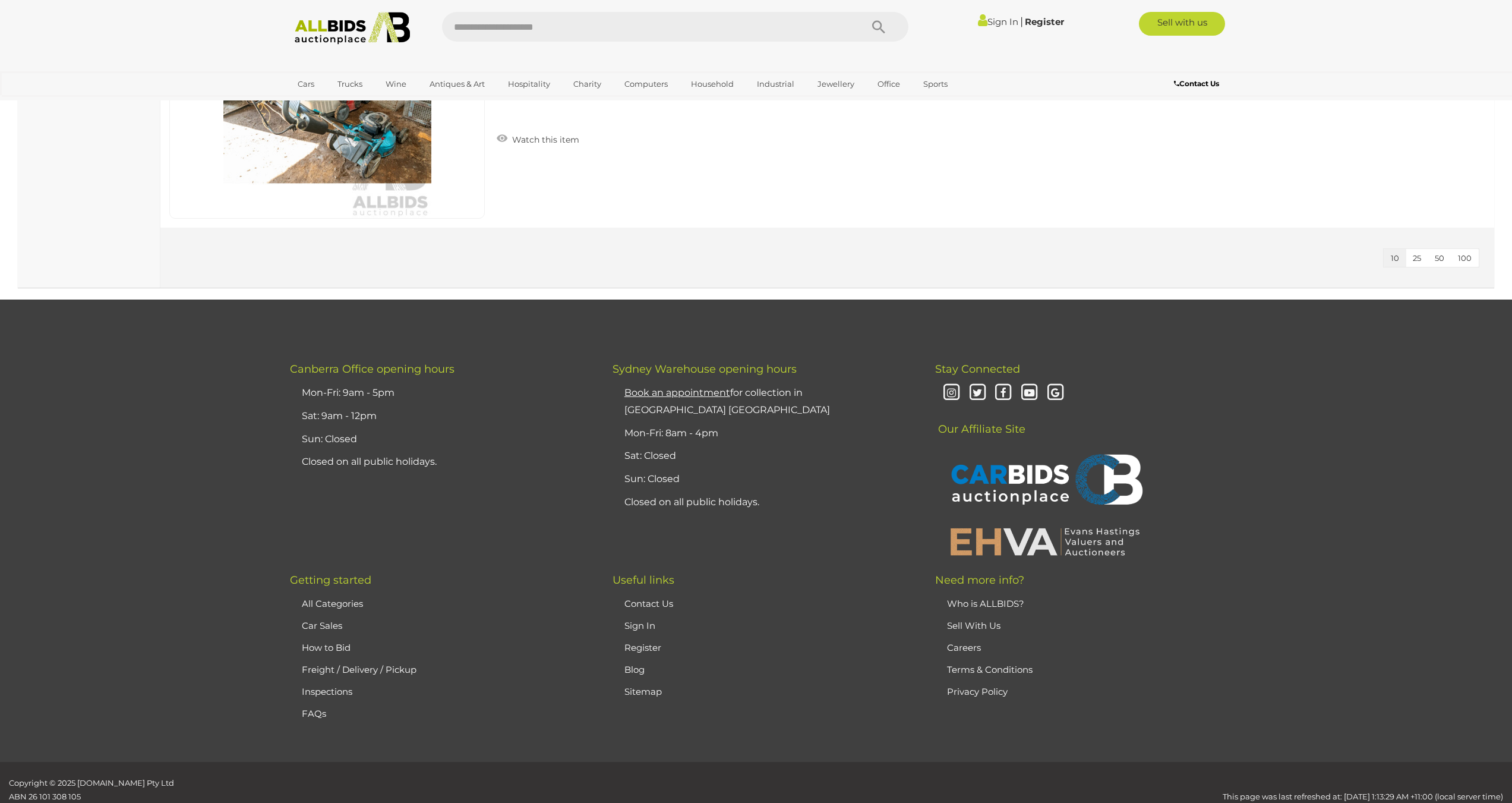
click at [313, 17] on img at bounding box center [353, 28] width 129 height 33
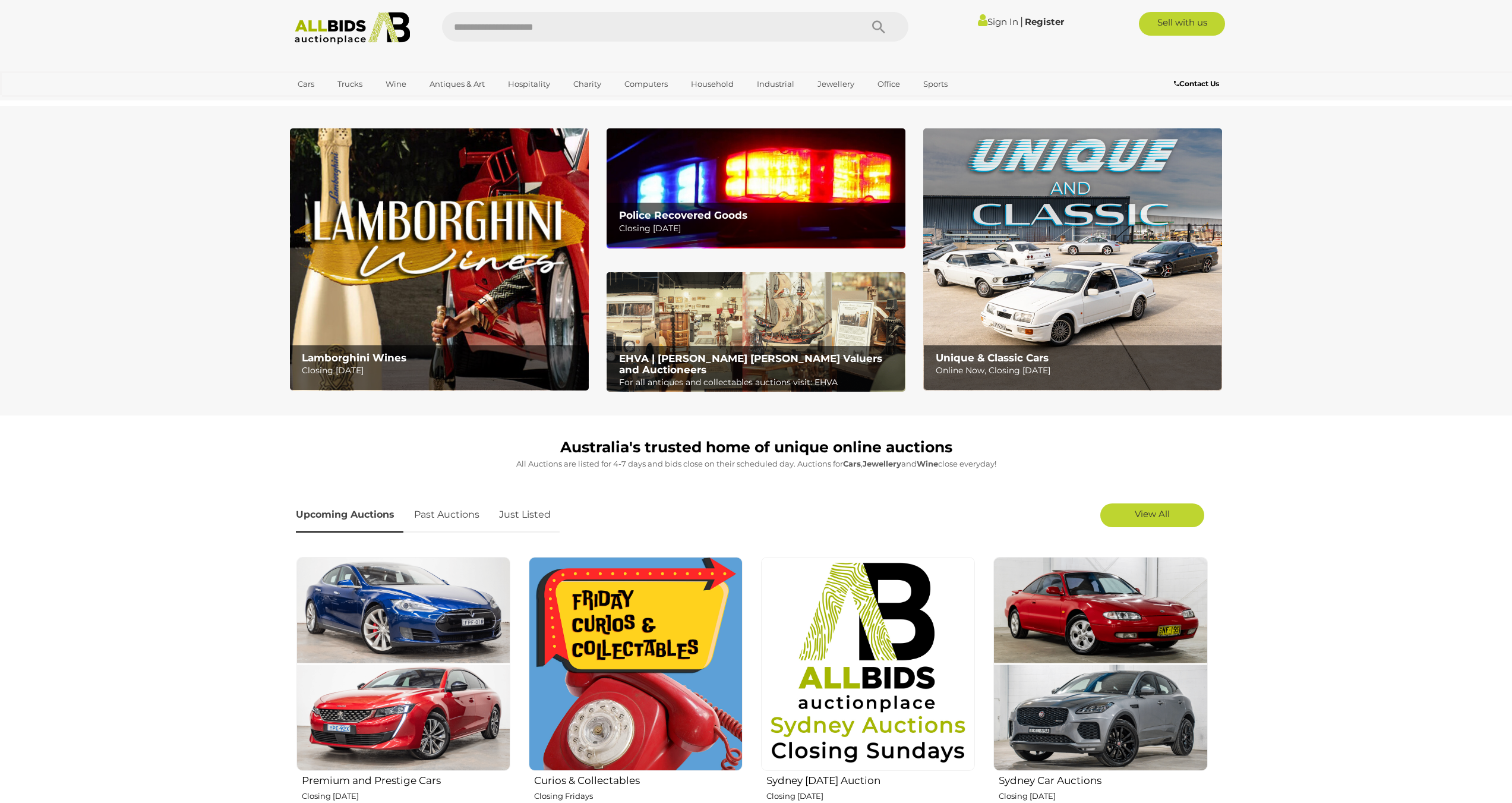
click at [676, 18] on input "text" at bounding box center [645, 27] width 408 height 30
type input "**********"
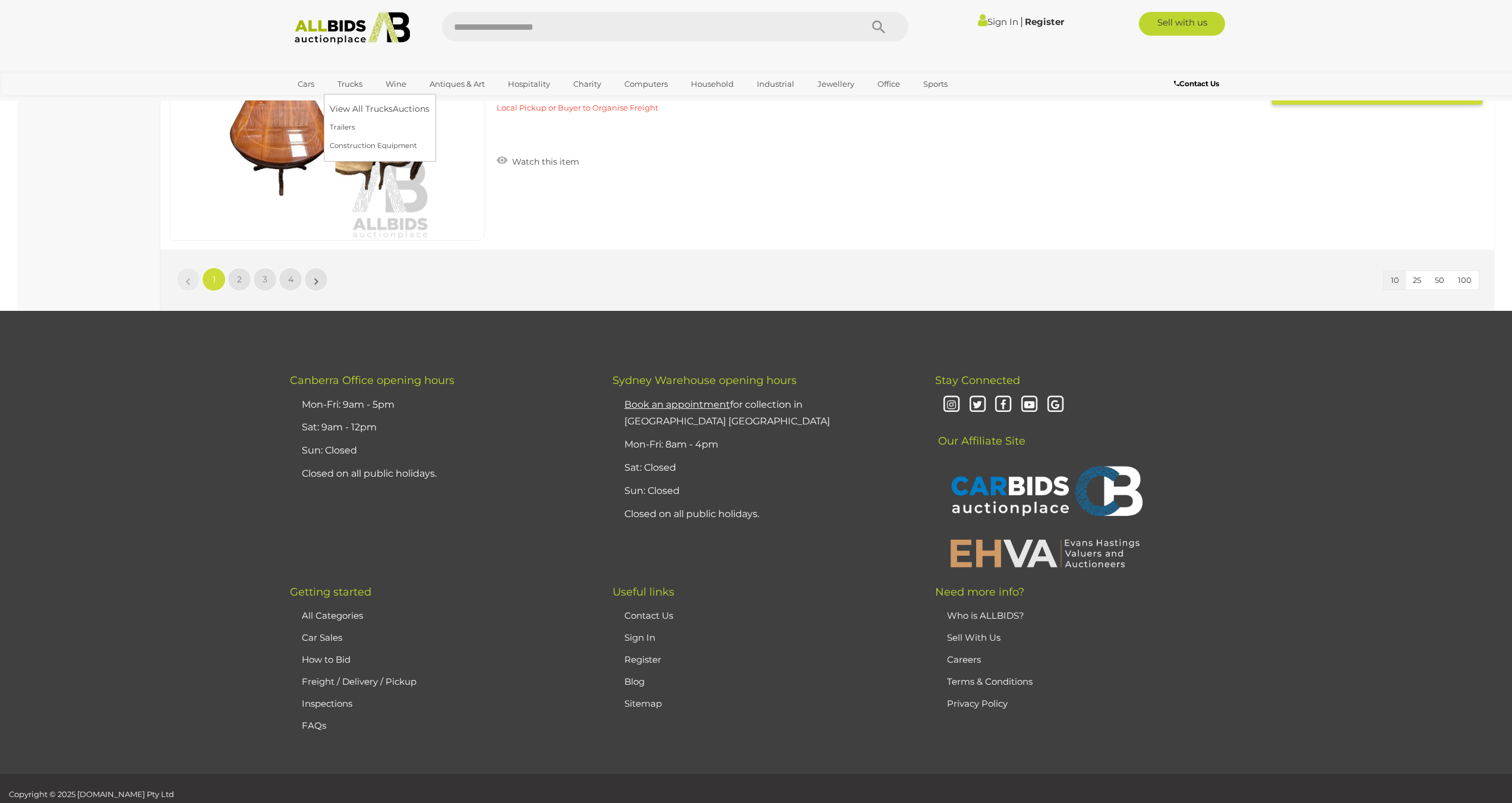
scroll to position [2252, 0]
